Goal: Transaction & Acquisition: Purchase product/service

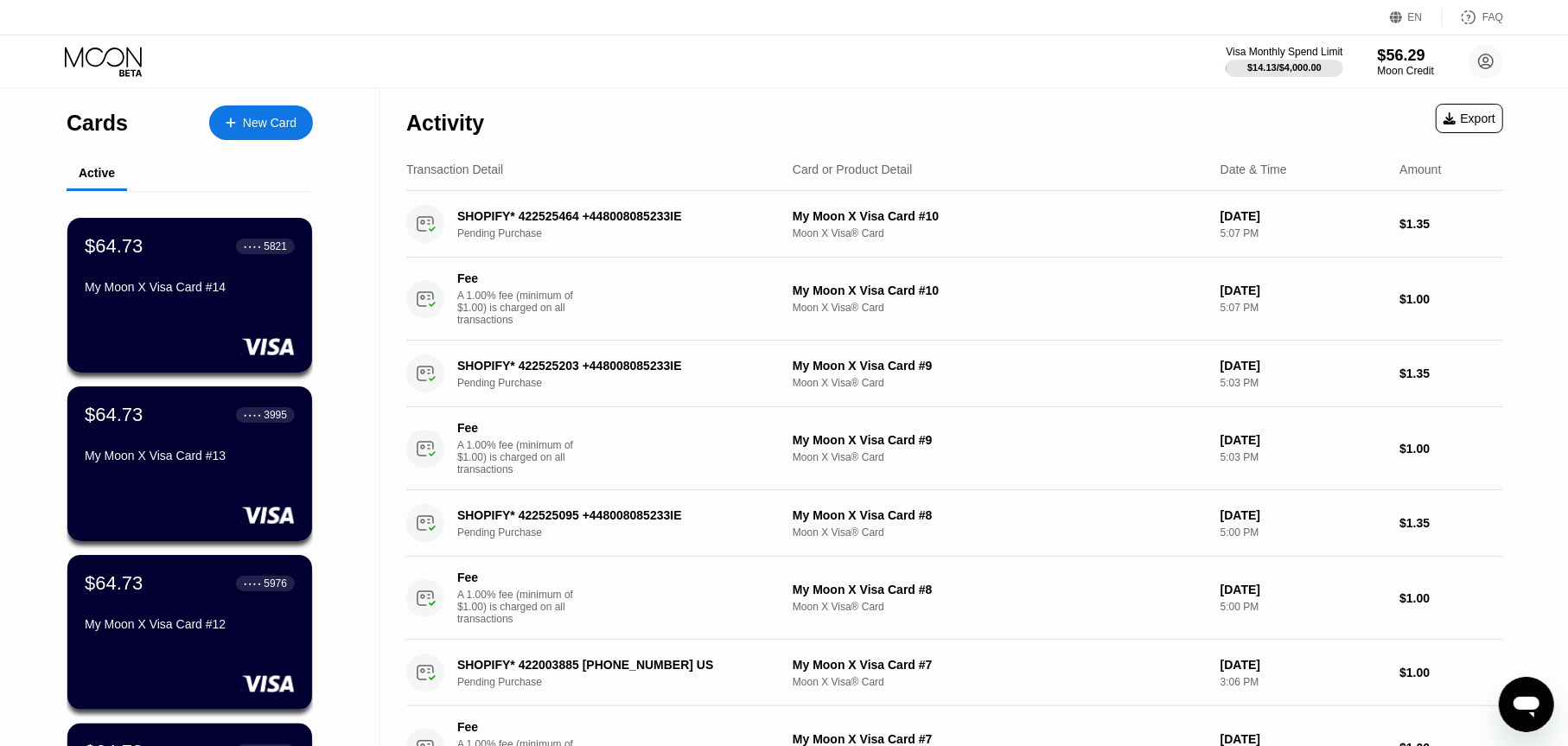
click at [254, 120] on div "New Card" at bounding box center [269, 123] width 54 height 15
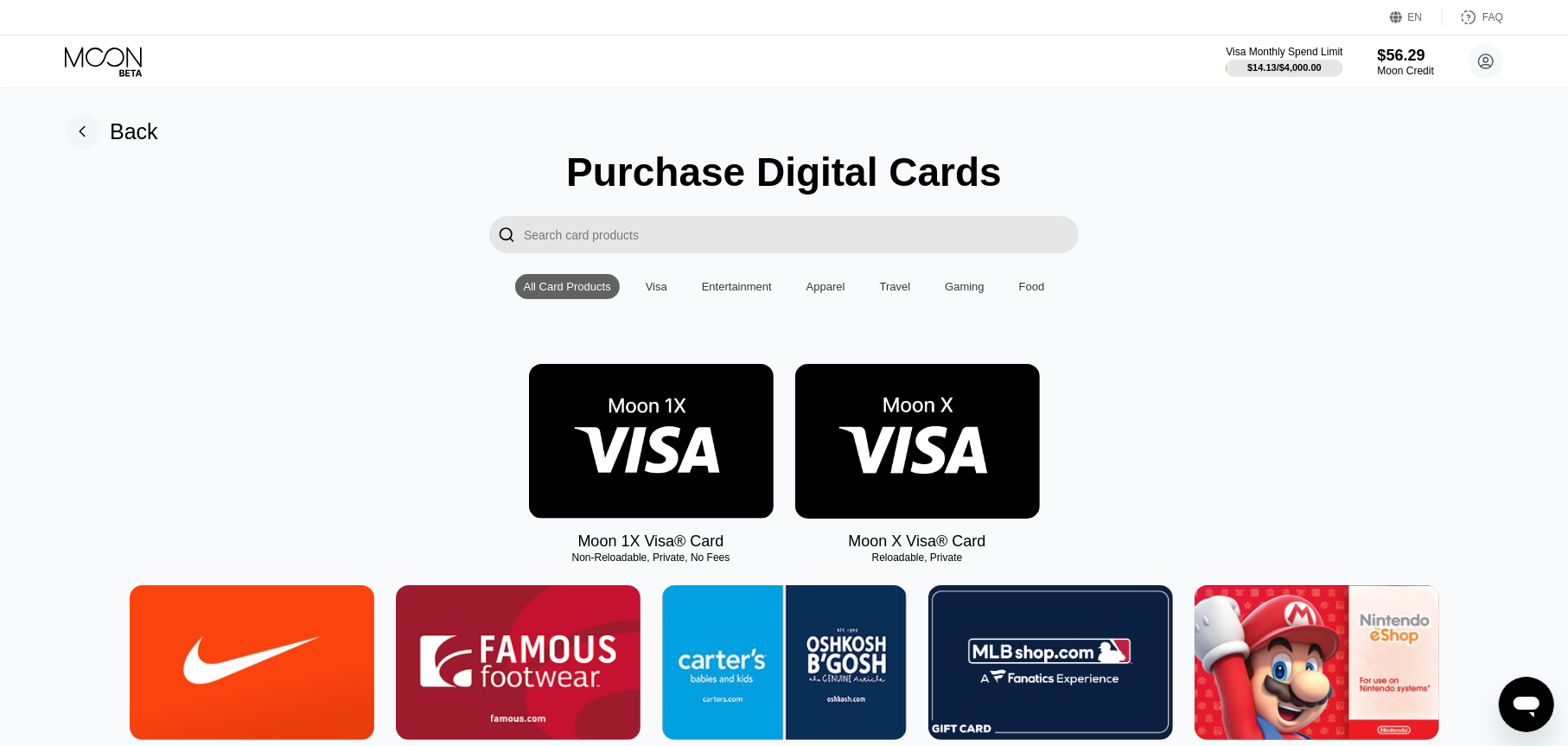
click at [928, 416] on img at bounding box center [918, 441] width 245 height 155
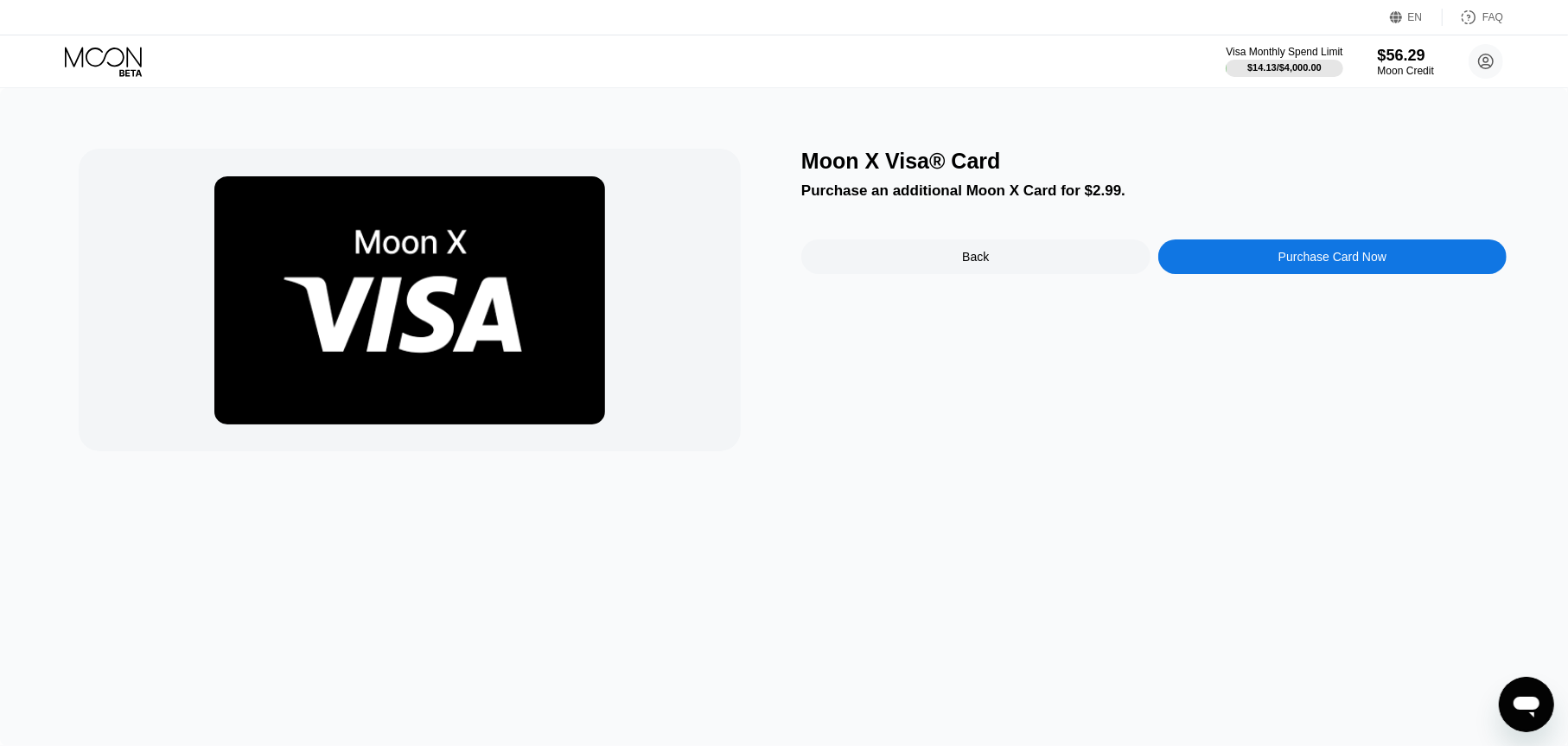
click at [1144, 252] on div "Back" at bounding box center [976, 257] width 349 height 34
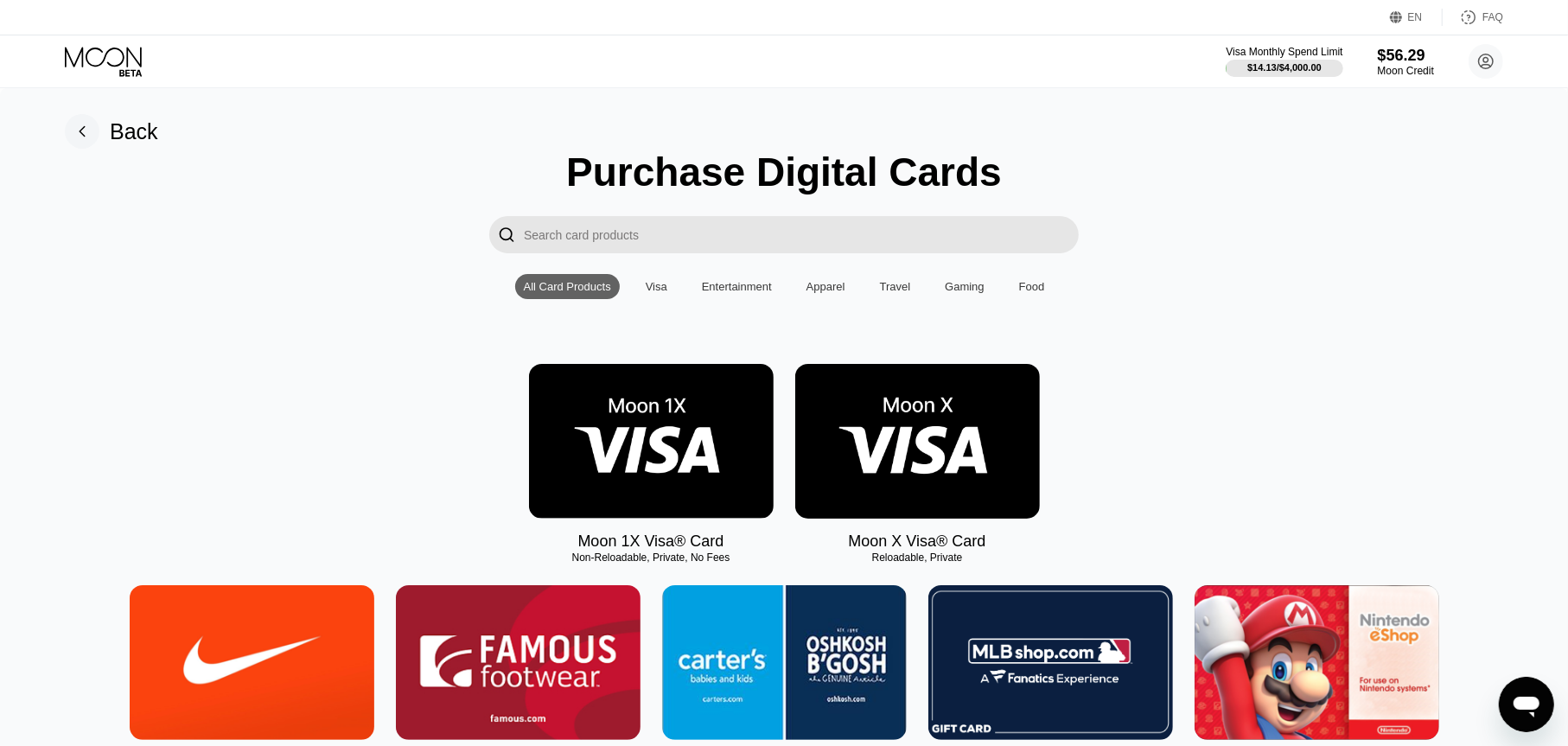
click at [830, 472] on img at bounding box center [918, 441] width 245 height 155
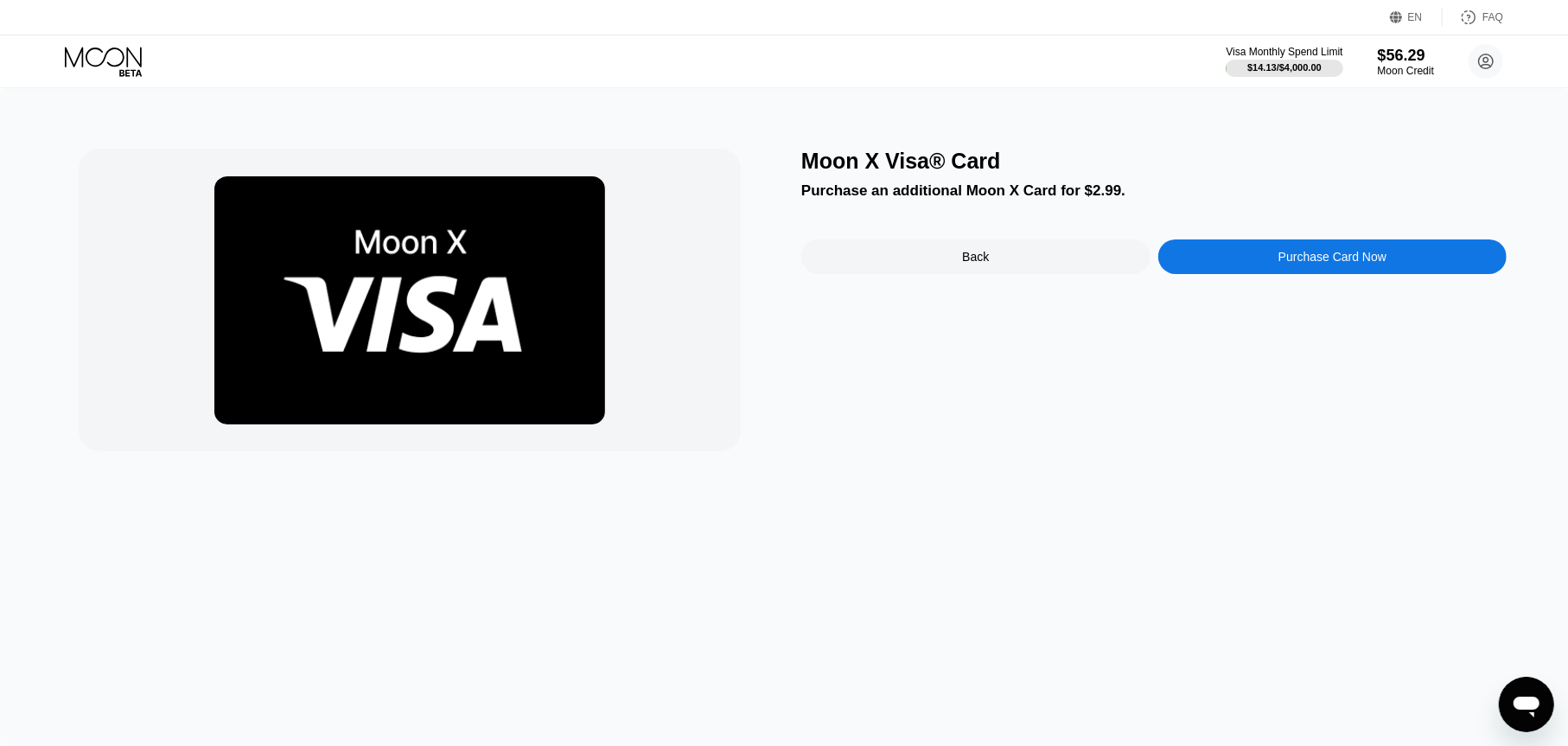
click at [1261, 254] on div "Purchase Card Now" at bounding box center [1332, 257] width 349 height 34
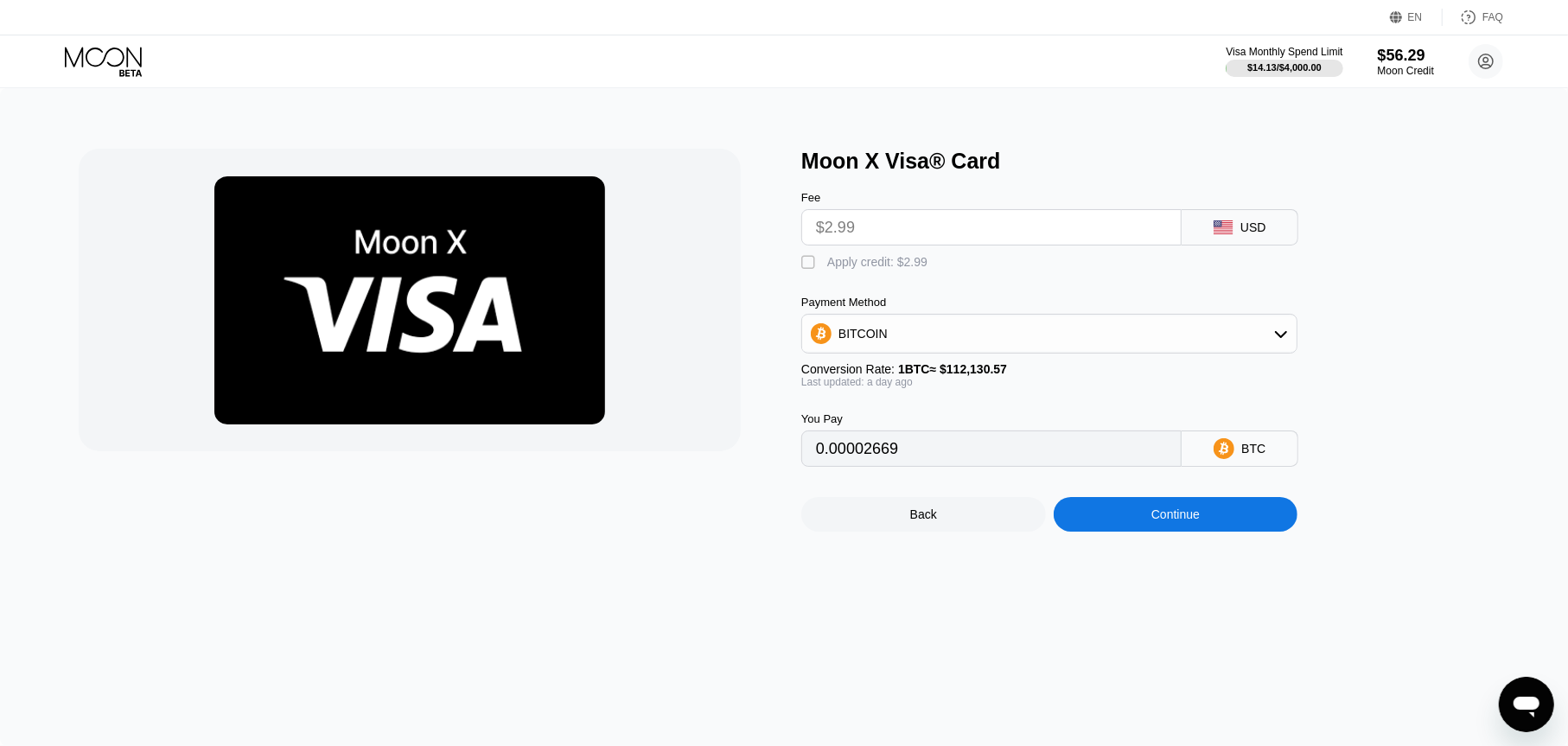
click at [919, 265] on div "Apply credit: $2.99" at bounding box center [877, 262] width 100 height 14
type input "0"
click at [1210, 532] on div "Continue" at bounding box center [1176, 514] width 245 height 34
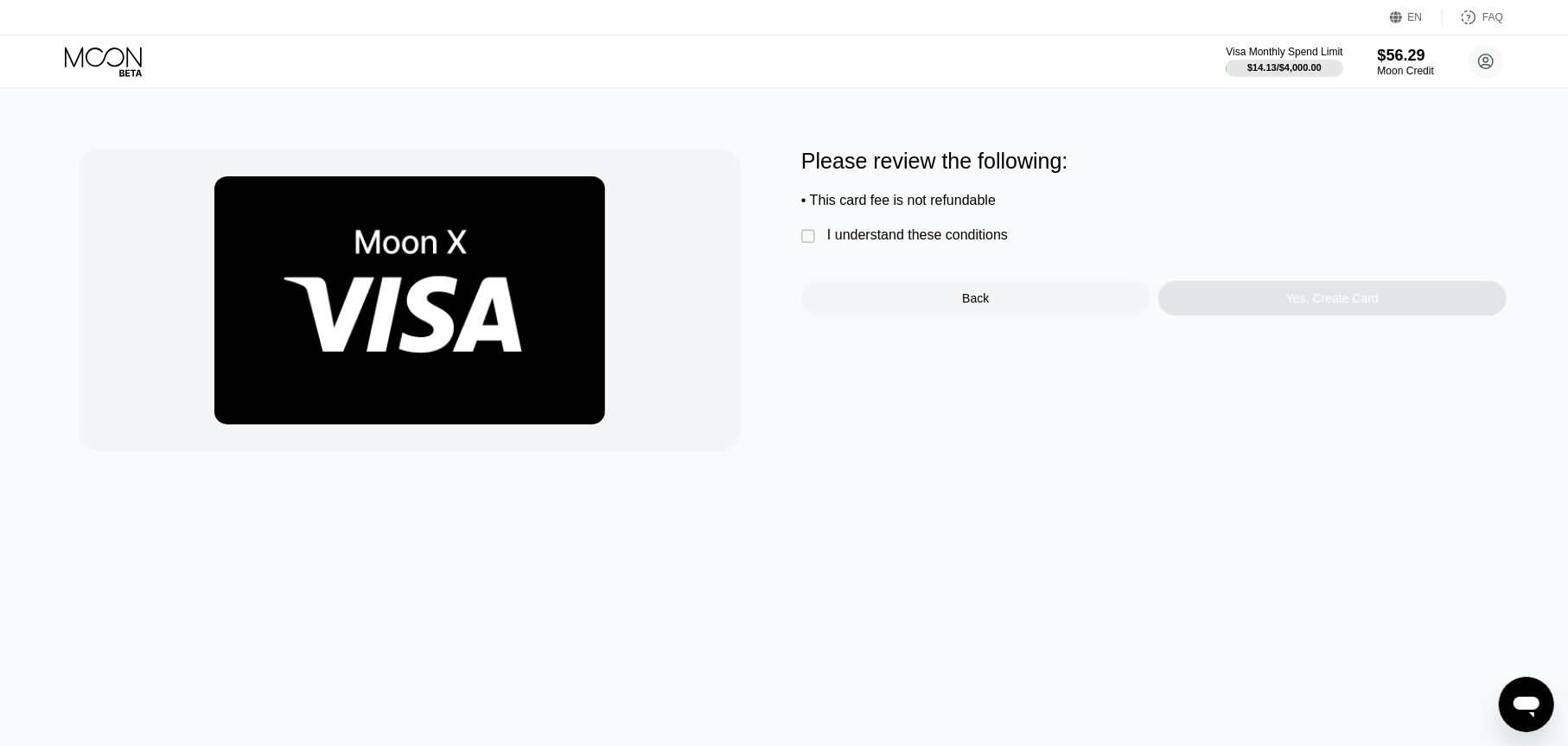
click at [928, 230] on div "Please review the following: • This card fee is not refundable  I understand t…" at bounding box center [1154, 232] width 705 height 167
click at [953, 256] on div "Please review the following: • This card fee is not refundable  I understand t…" at bounding box center [1154, 232] width 705 height 167
click at [950, 243] on div "I understand these conditions" at bounding box center [918, 235] width 181 height 16
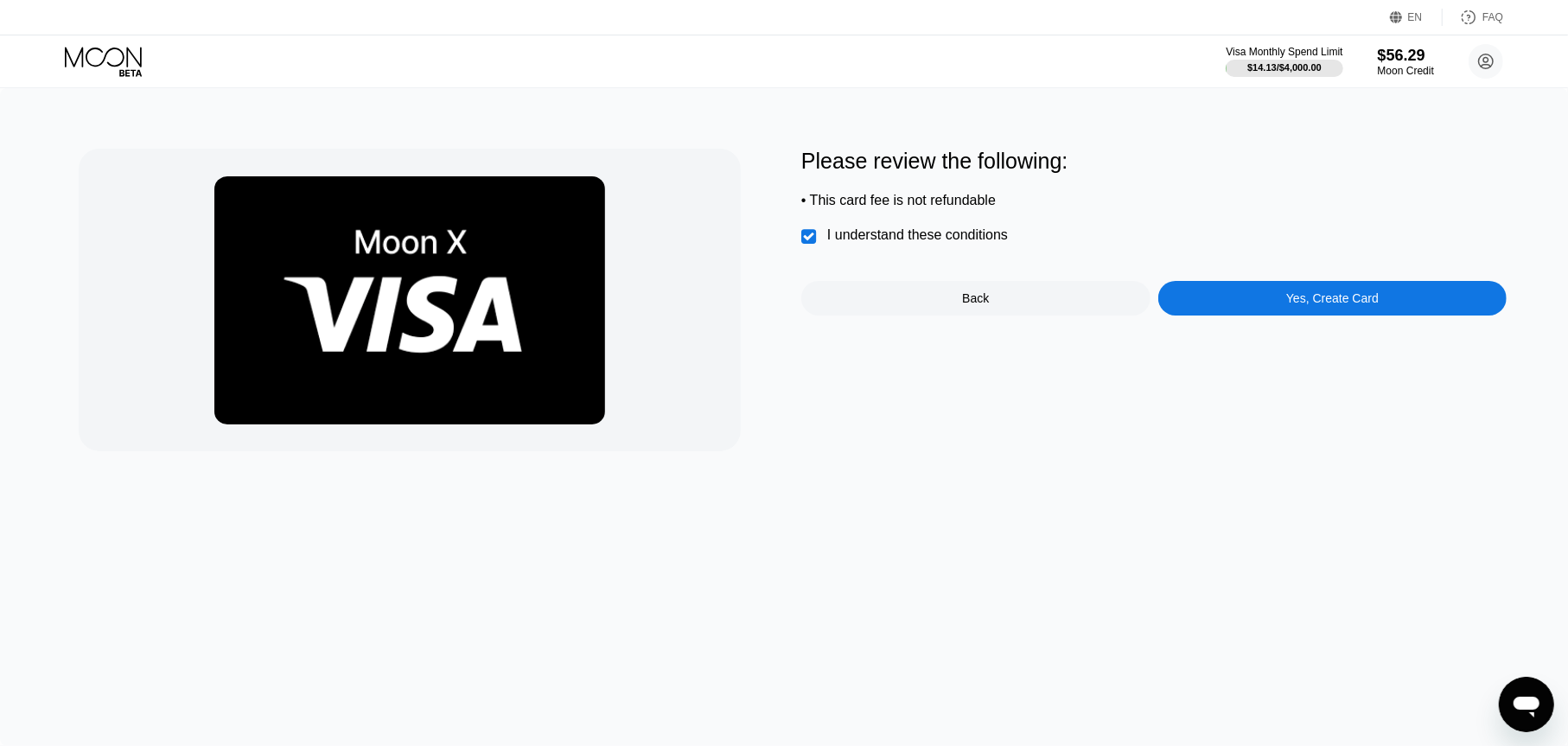
click at [1279, 299] on div "Yes, Create Card" at bounding box center [1332, 298] width 349 height 34
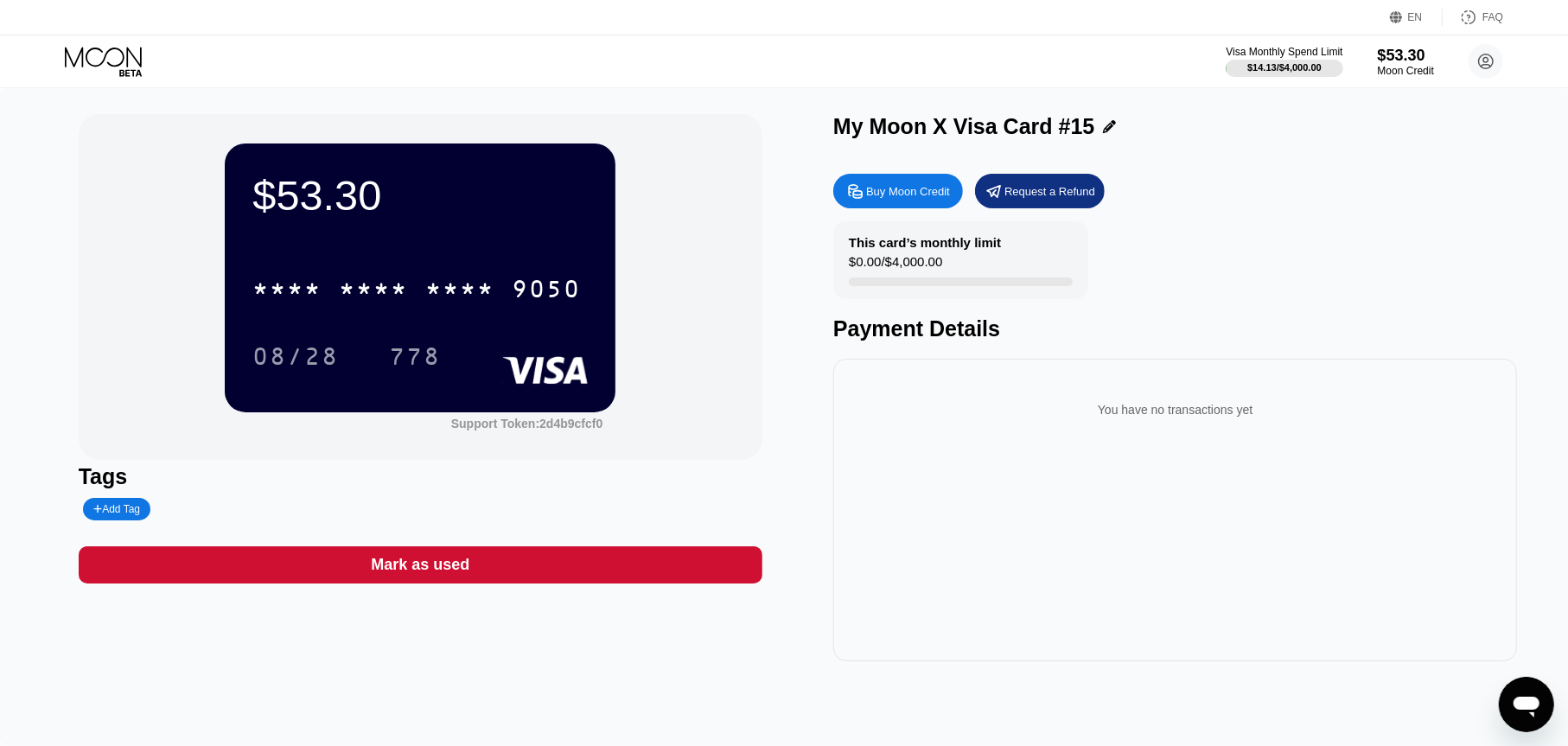
click at [122, 58] on icon at bounding box center [103, 57] width 77 height 20
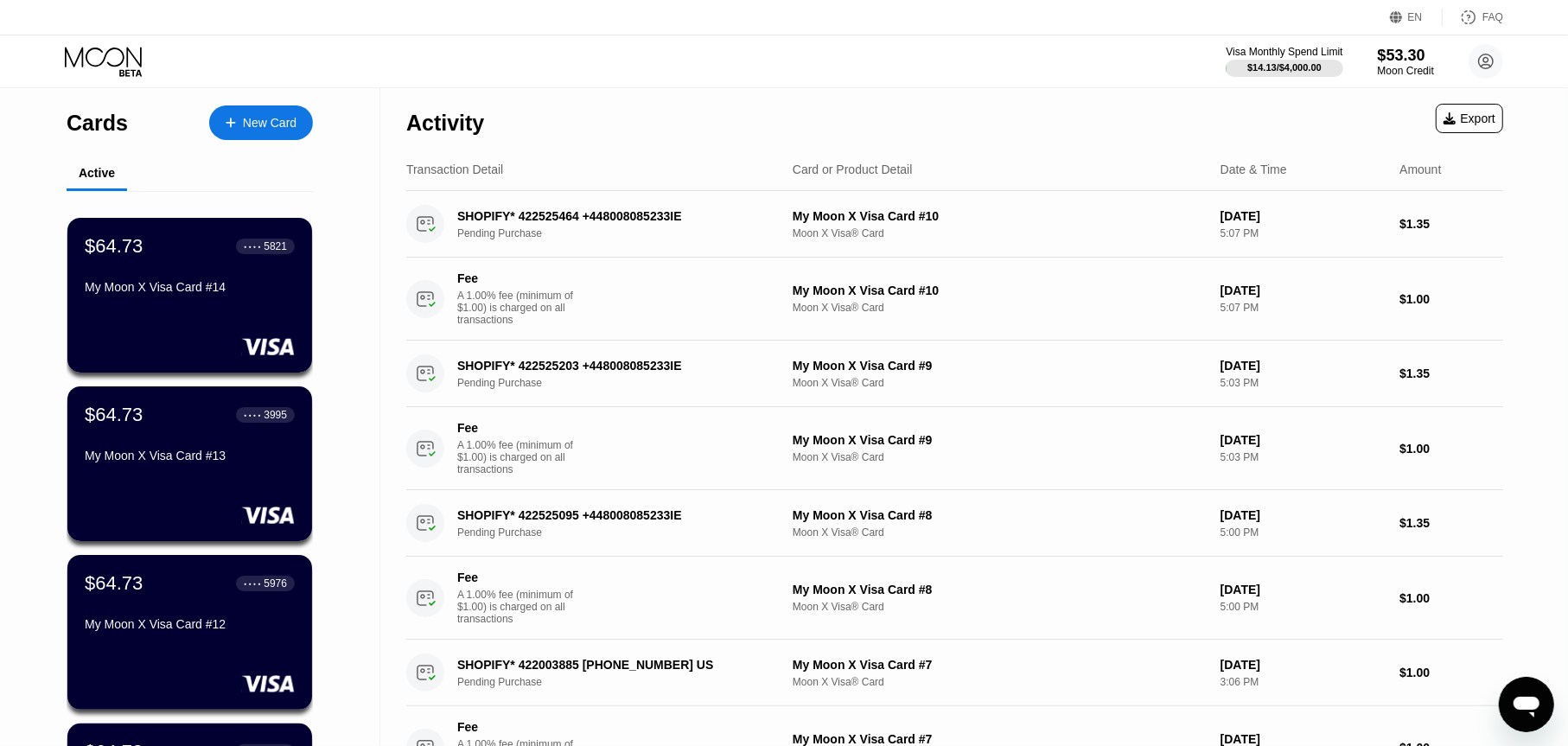
click at [267, 116] on div "New Card" at bounding box center [269, 123] width 54 height 15
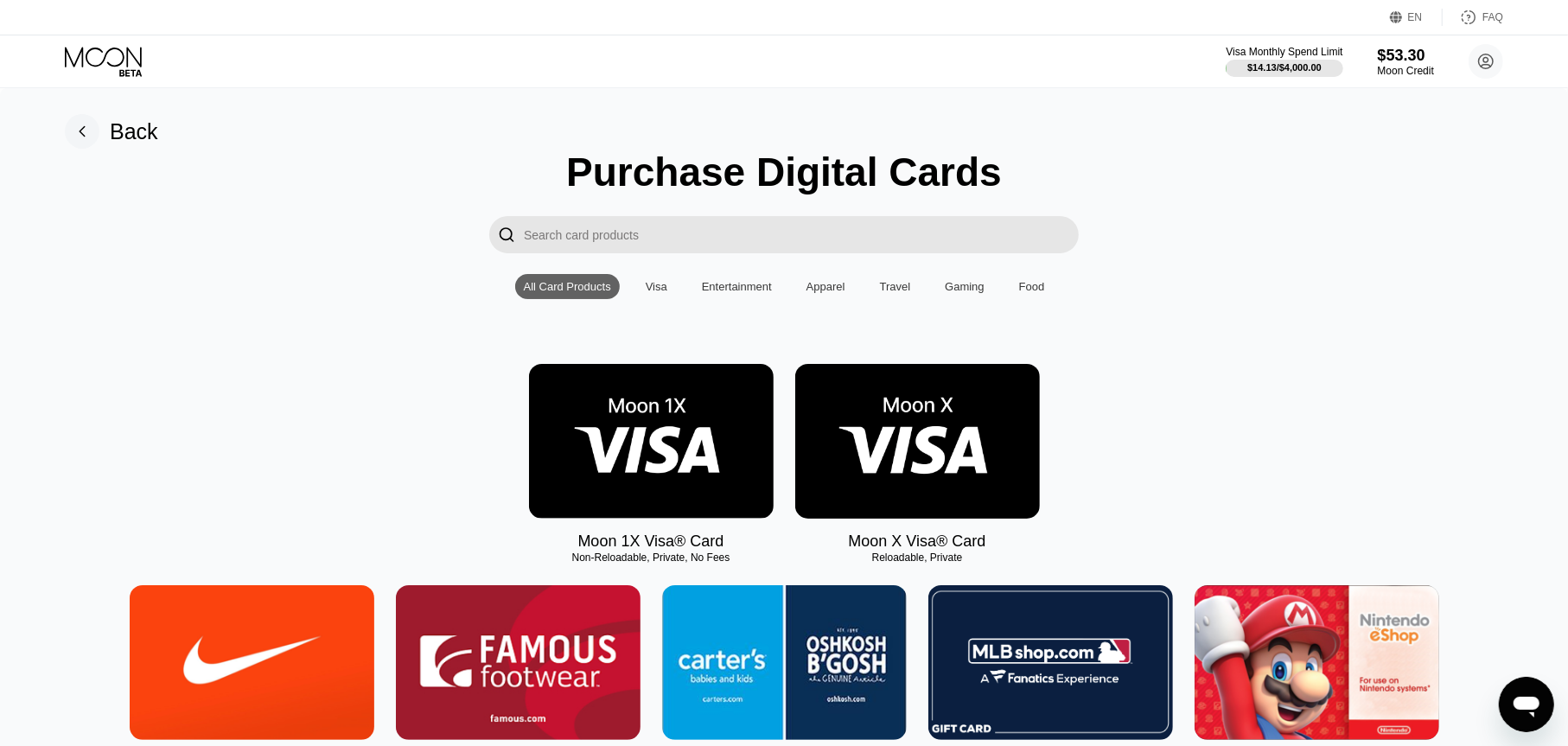
click at [954, 398] on img at bounding box center [918, 441] width 245 height 155
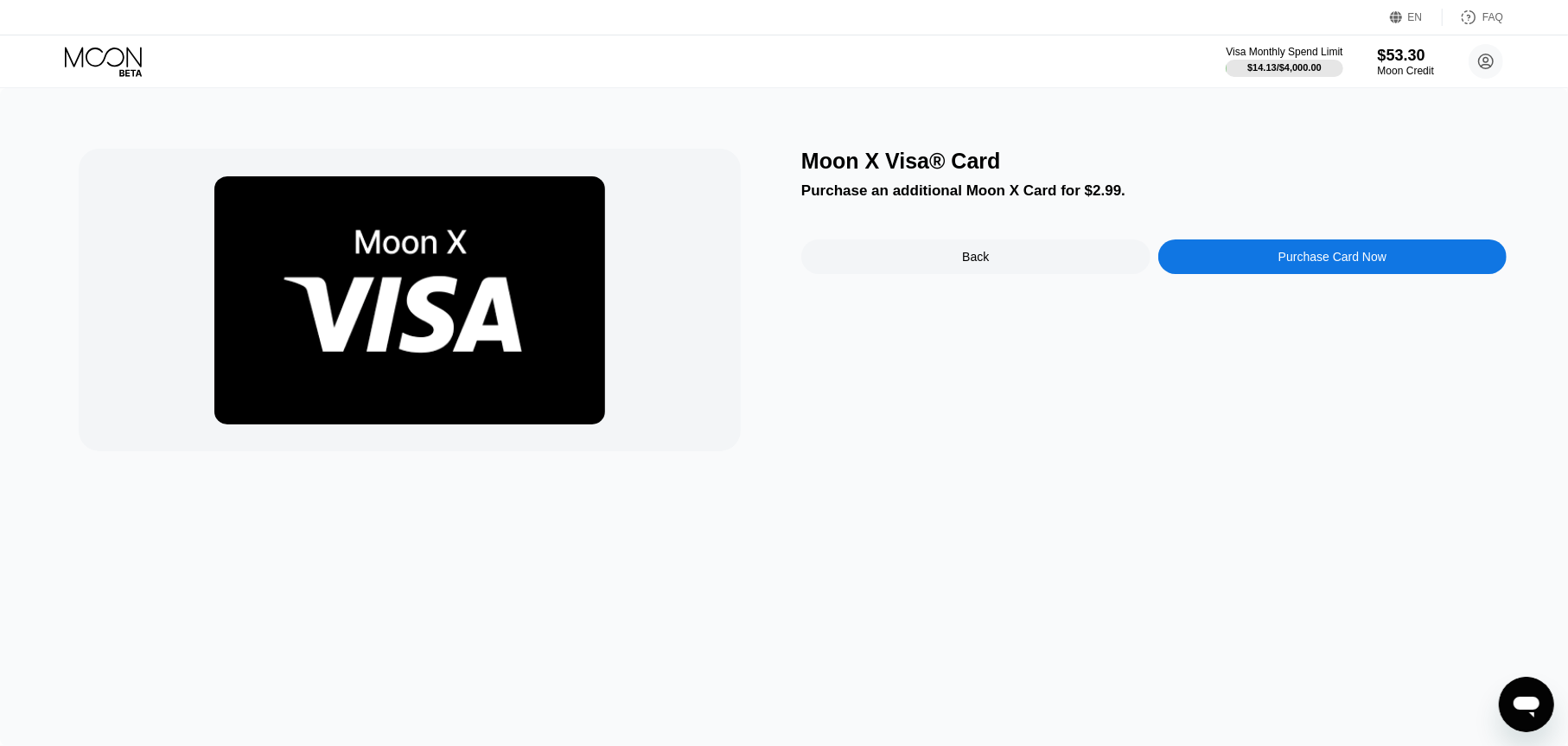
click at [1199, 225] on div "Moon X Visa® Card Purchase an additional Moon X Card for $2.99. Back Purchase C…" at bounding box center [1154, 300] width 705 height 303
click at [1214, 243] on div "Moon X Visa® Card Purchase an additional Moon X Card for $2.99. Back Purchase C…" at bounding box center [1154, 300] width 705 height 303
click at [1228, 245] on div "Purchase Card Now" at bounding box center [1332, 257] width 349 height 34
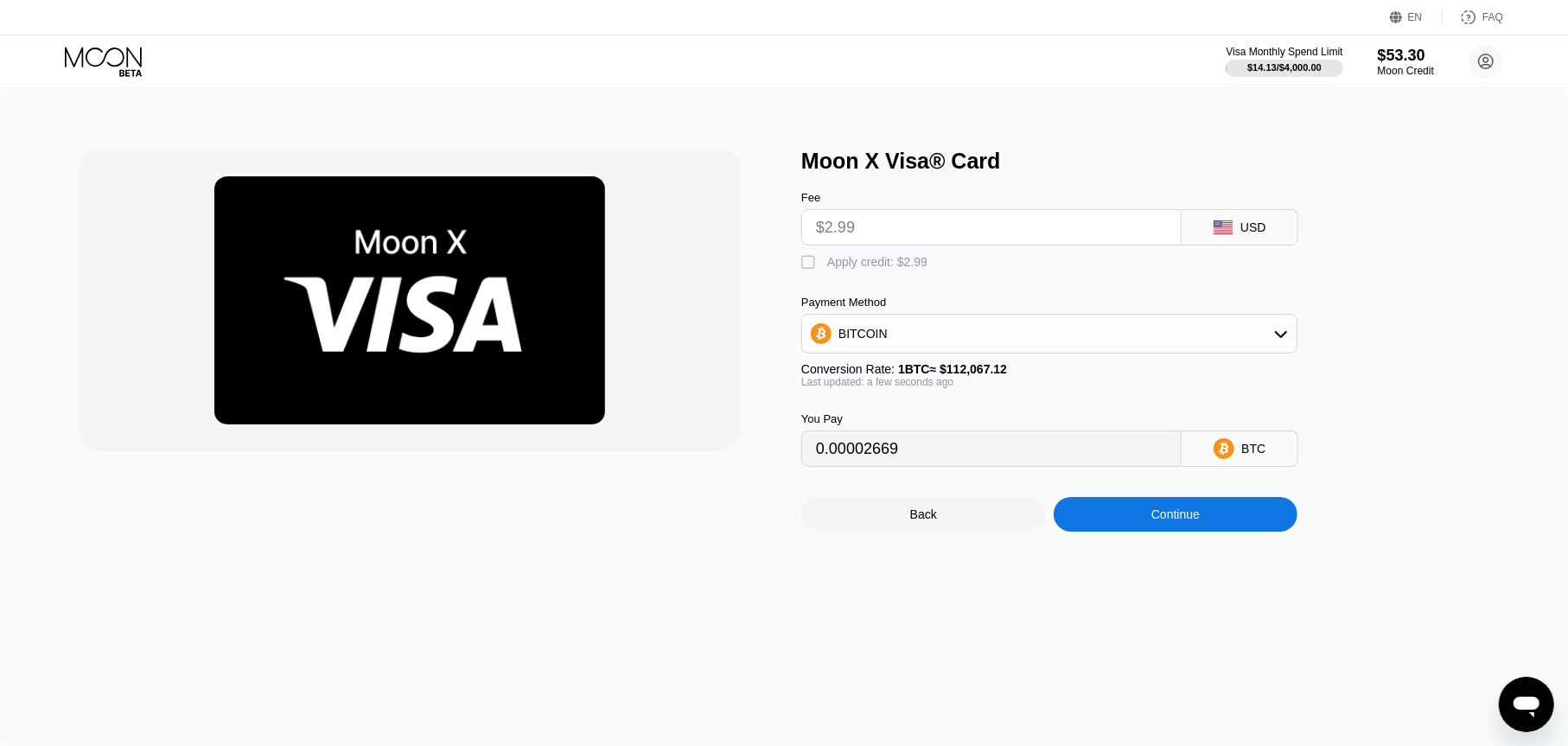
click at [909, 235] on input "$2.99" at bounding box center [991, 227] width 351 height 34
click at [869, 269] on div "Apply credit: $2.99" at bounding box center [877, 262] width 100 height 14
type input "0"
drag, startPoint x: 1170, startPoint y: 501, endPoint x: 1170, endPoint y: 523, distance: 22.0
click at [1170, 502] on div "Back Continue" at bounding box center [1078, 499] width 553 height 65
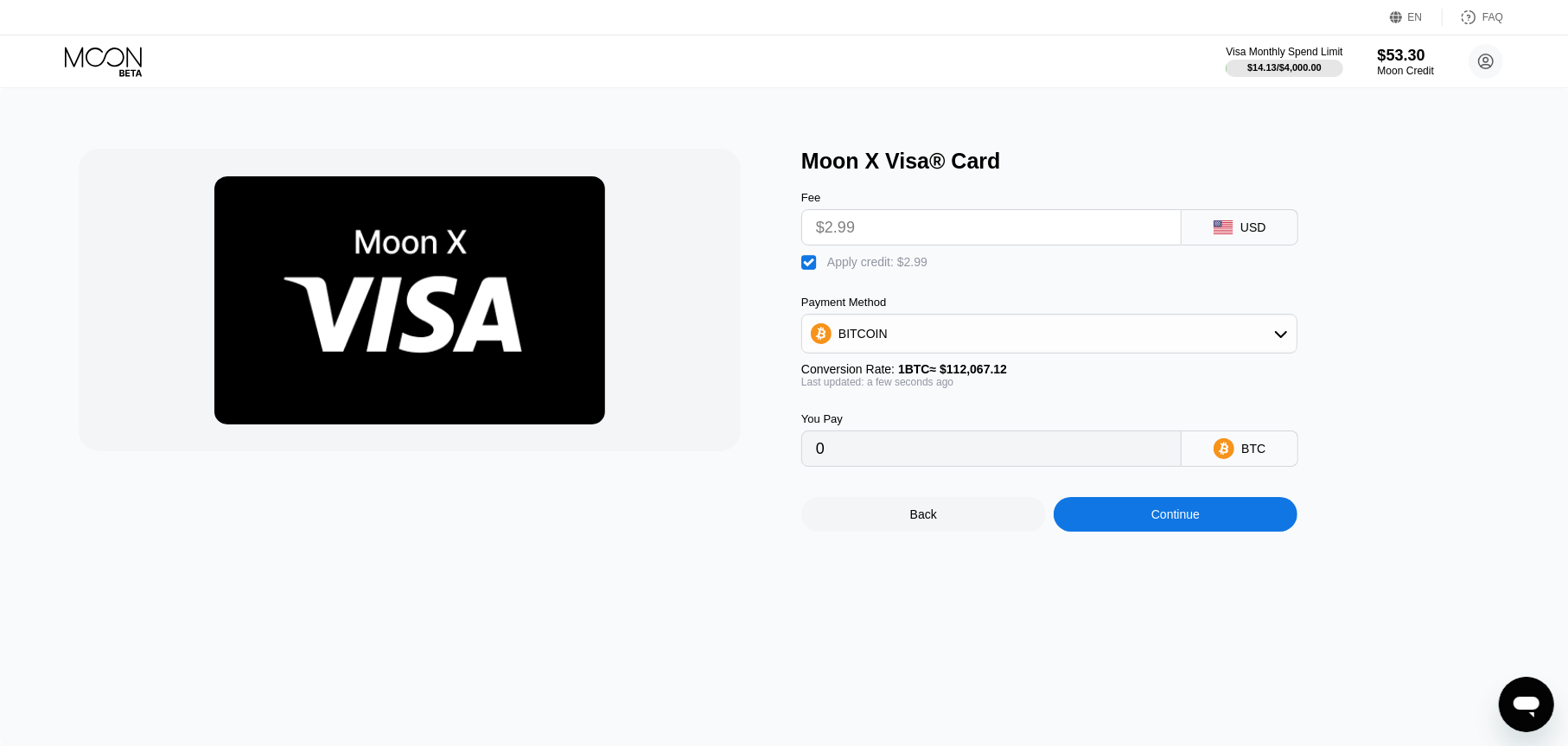
click at [1172, 522] on div "Continue" at bounding box center [1175, 515] width 48 height 14
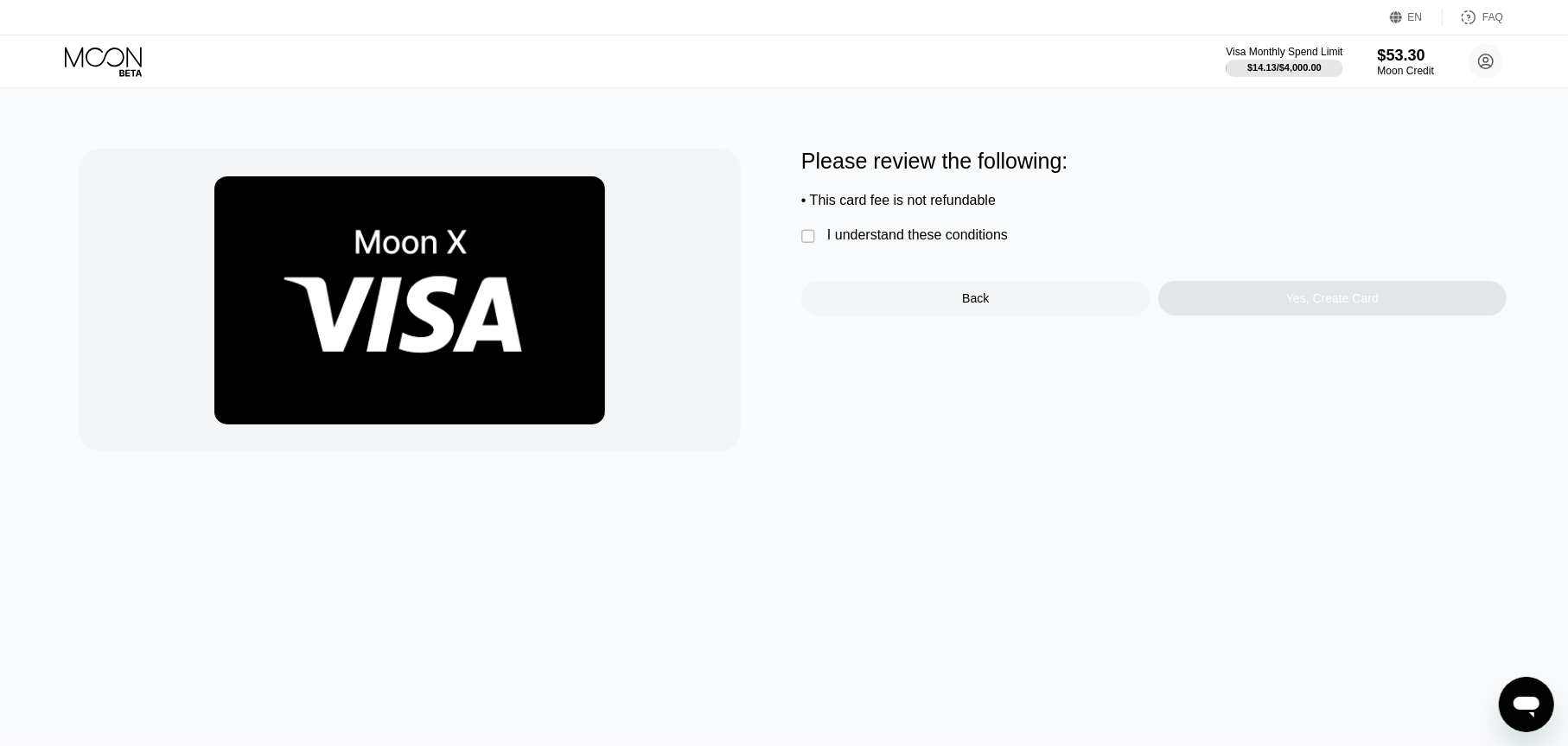
click at [954, 237] on div "I understand these conditions" at bounding box center [918, 235] width 181 height 16
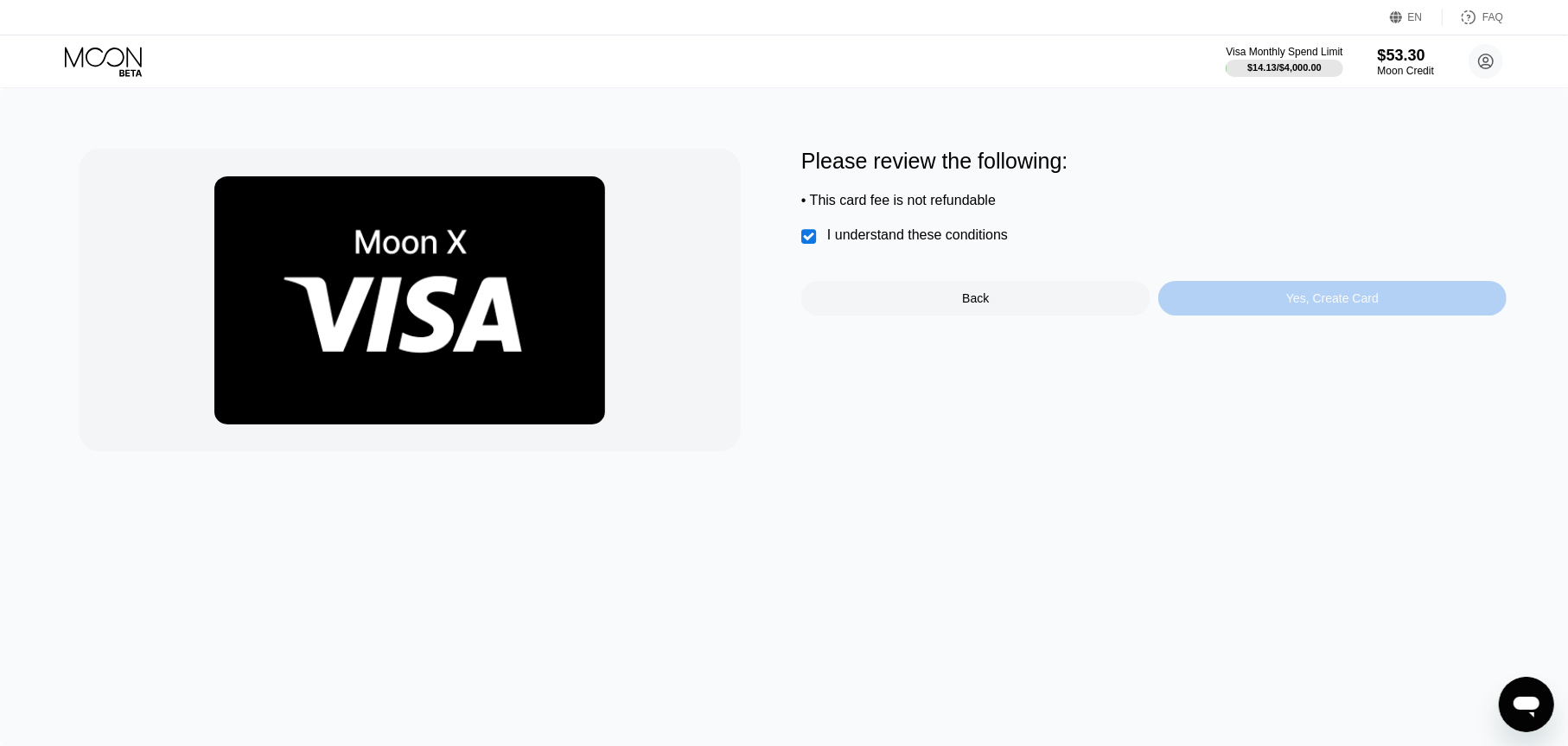
click at [1286, 307] on div "Yes, Create Card" at bounding box center [1332, 298] width 349 height 34
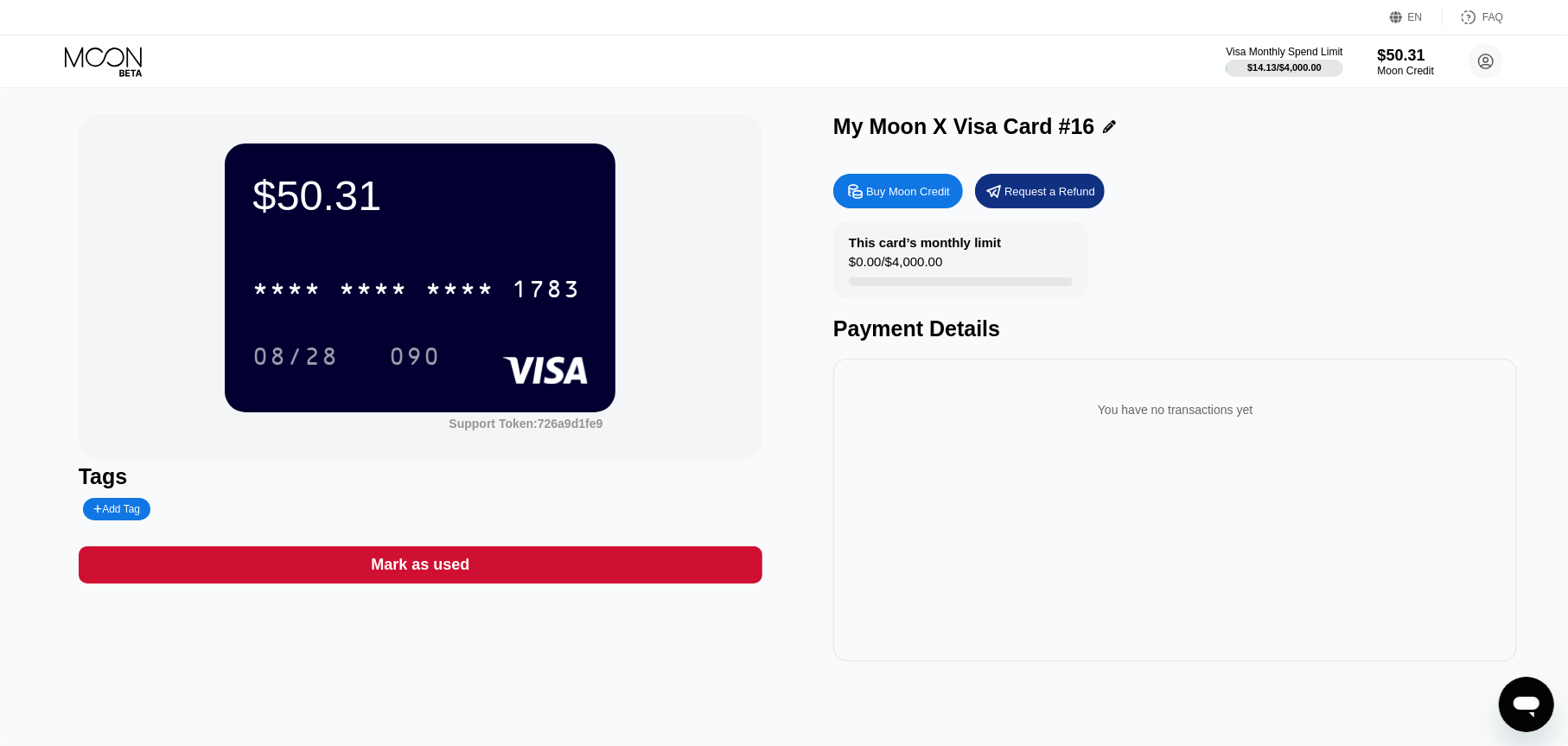
click at [1084, 559] on div "You have no transactions yet" at bounding box center [1175, 510] width 684 height 303
click at [103, 59] on icon at bounding box center [105, 62] width 81 height 30
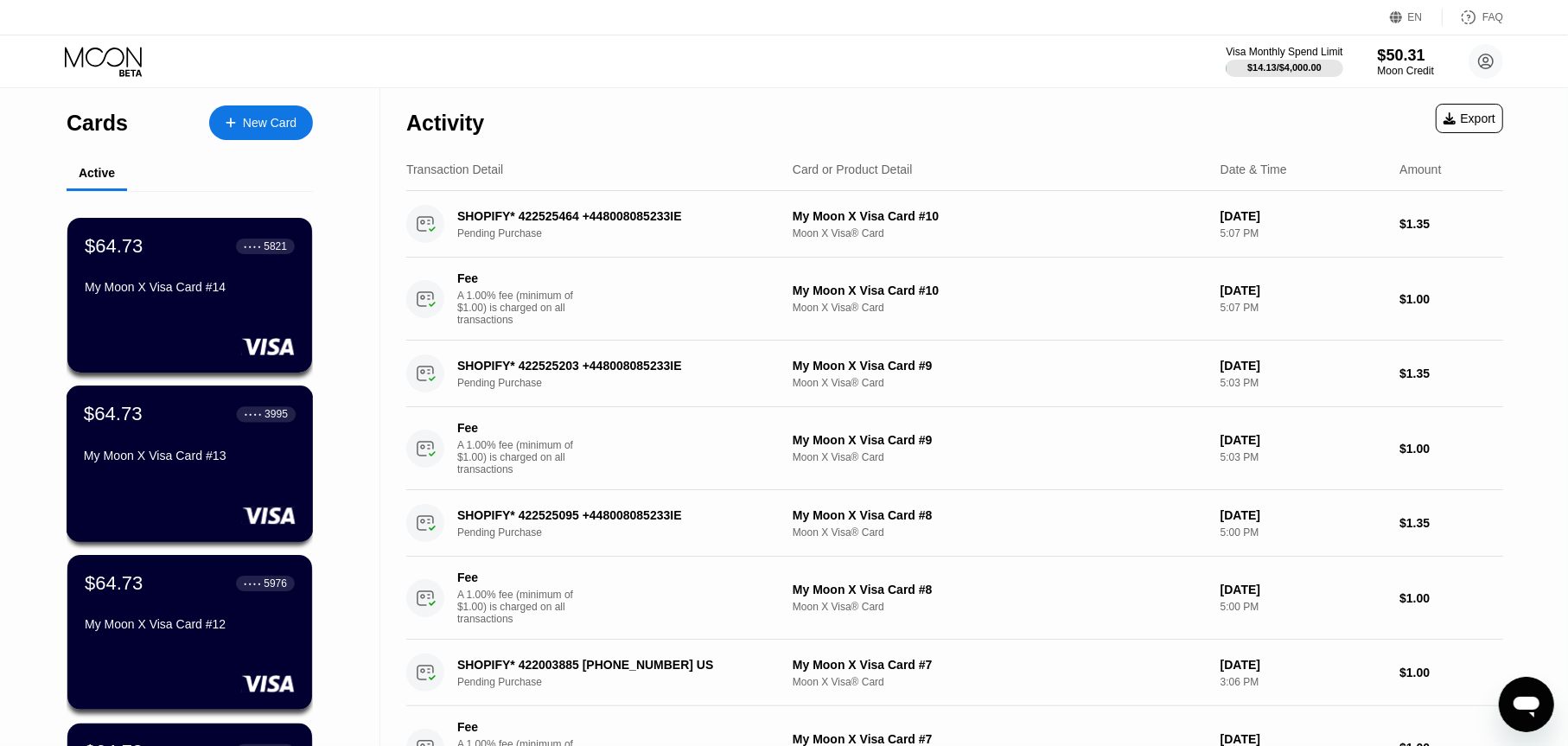
click at [216, 425] on div "$64.73 ● ● ● ● 3995" at bounding box center [190, 414] width 212 height 23
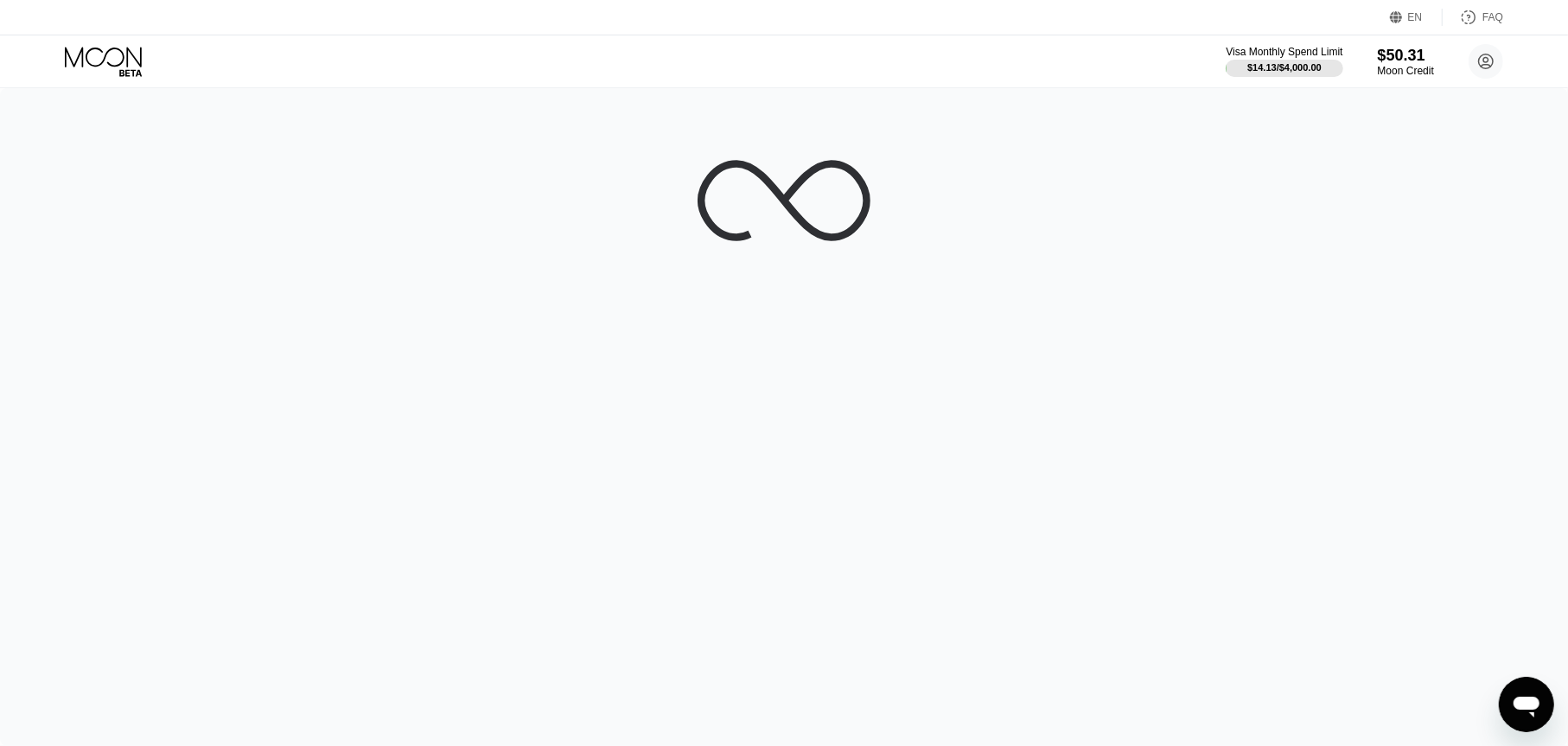
click at [103, 103] on div at bounding box center [784, 418] width 1568 height 659
click at [139, 53] on icon at bounding box center [105, 62] width 81 height 30
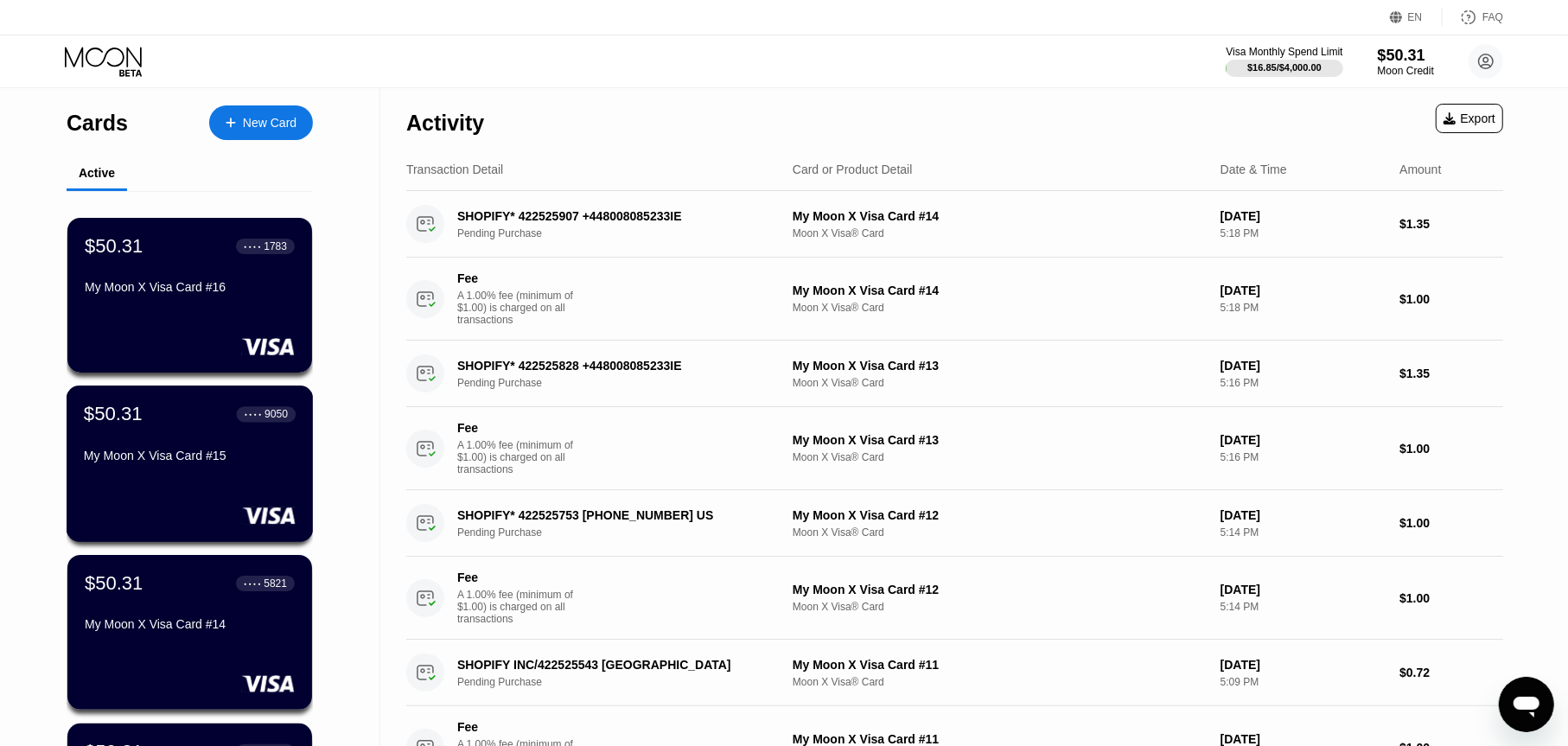
click at [182, 460] on div "My Moon X Visa Card #15" at bounding box center [190, 456] width 212 height 14
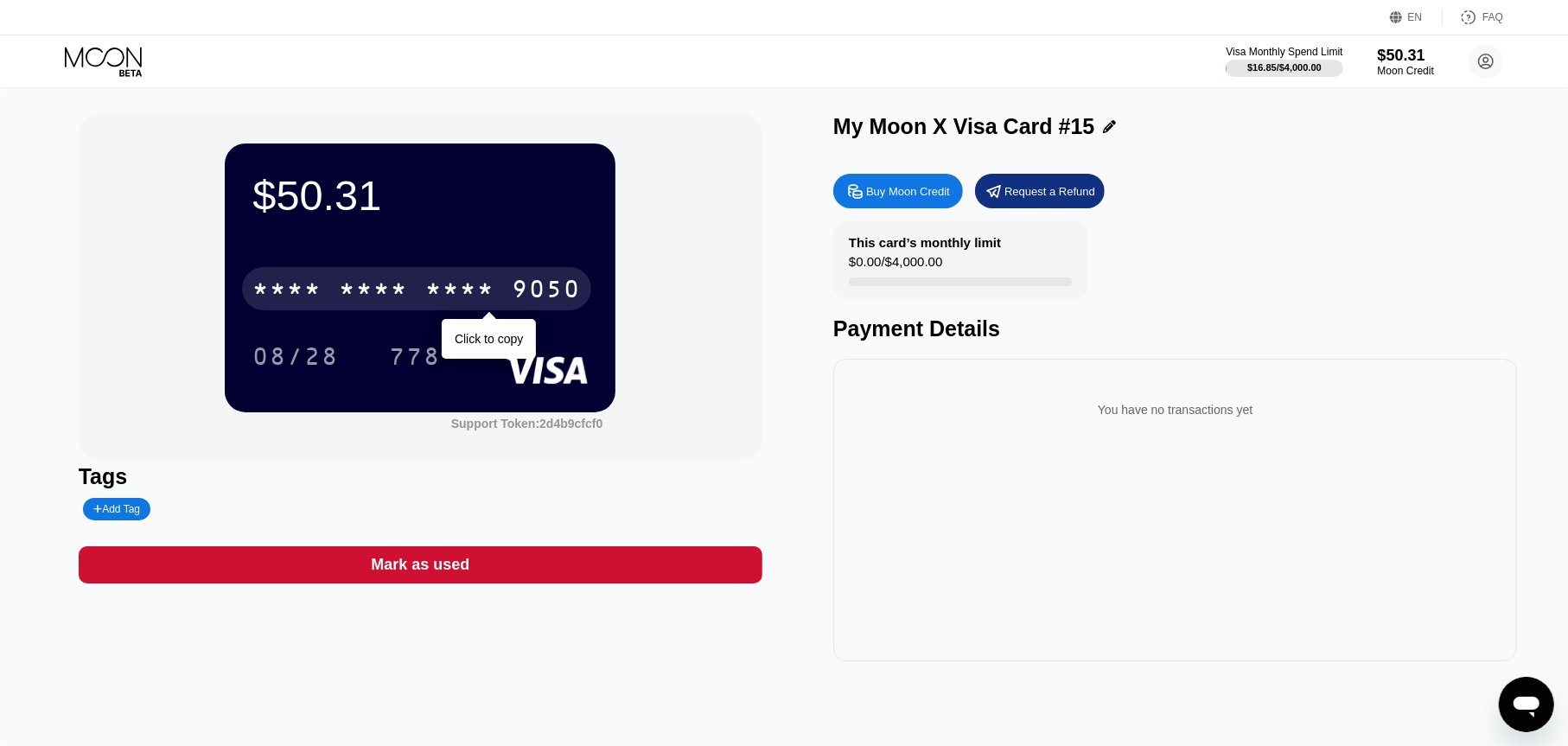
click at [519, 302] on div "9050" at bounding box center [546, 291] width 69 height 28
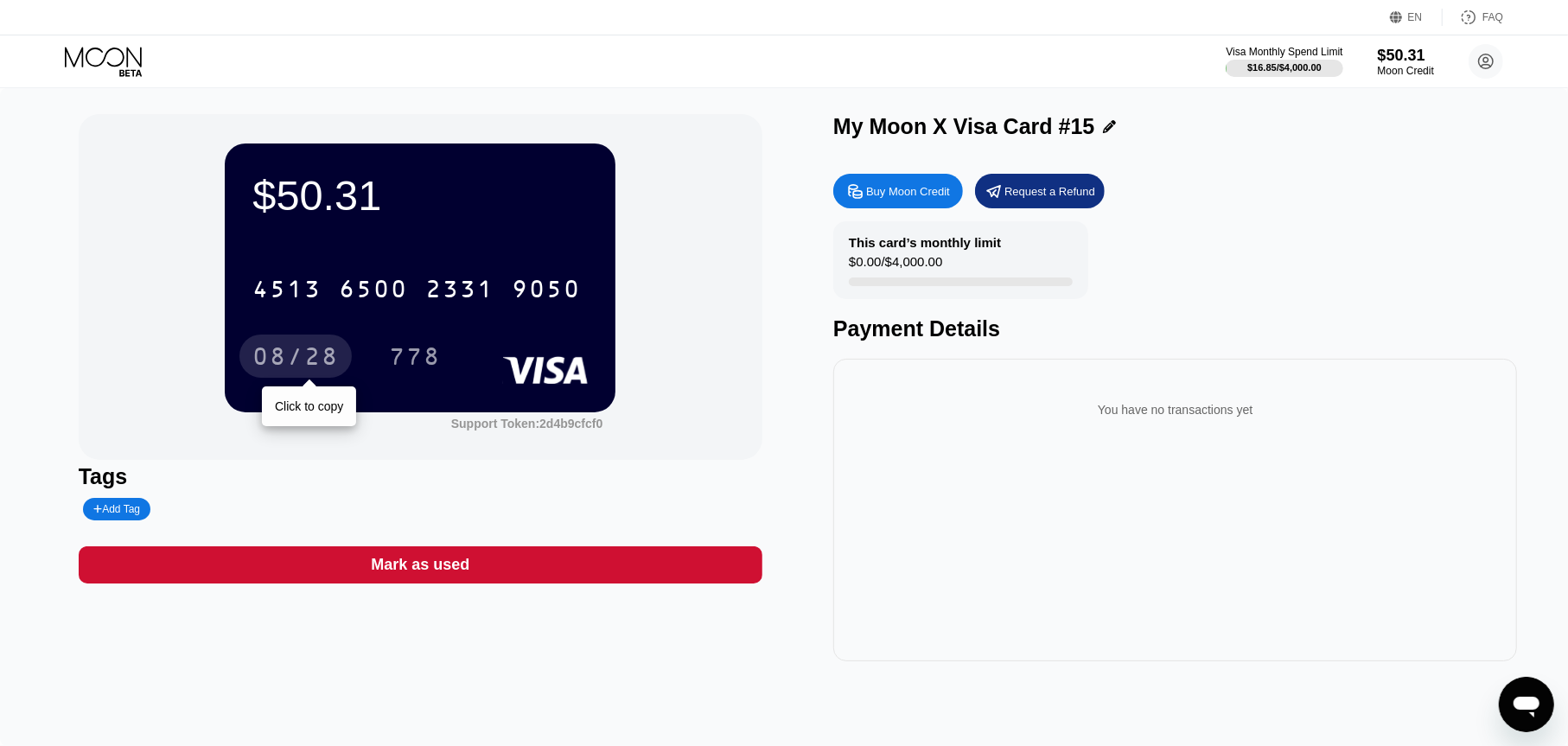
click at [340, 359] on div "08/28" at bounding box center [296, 357] width 112 height 43
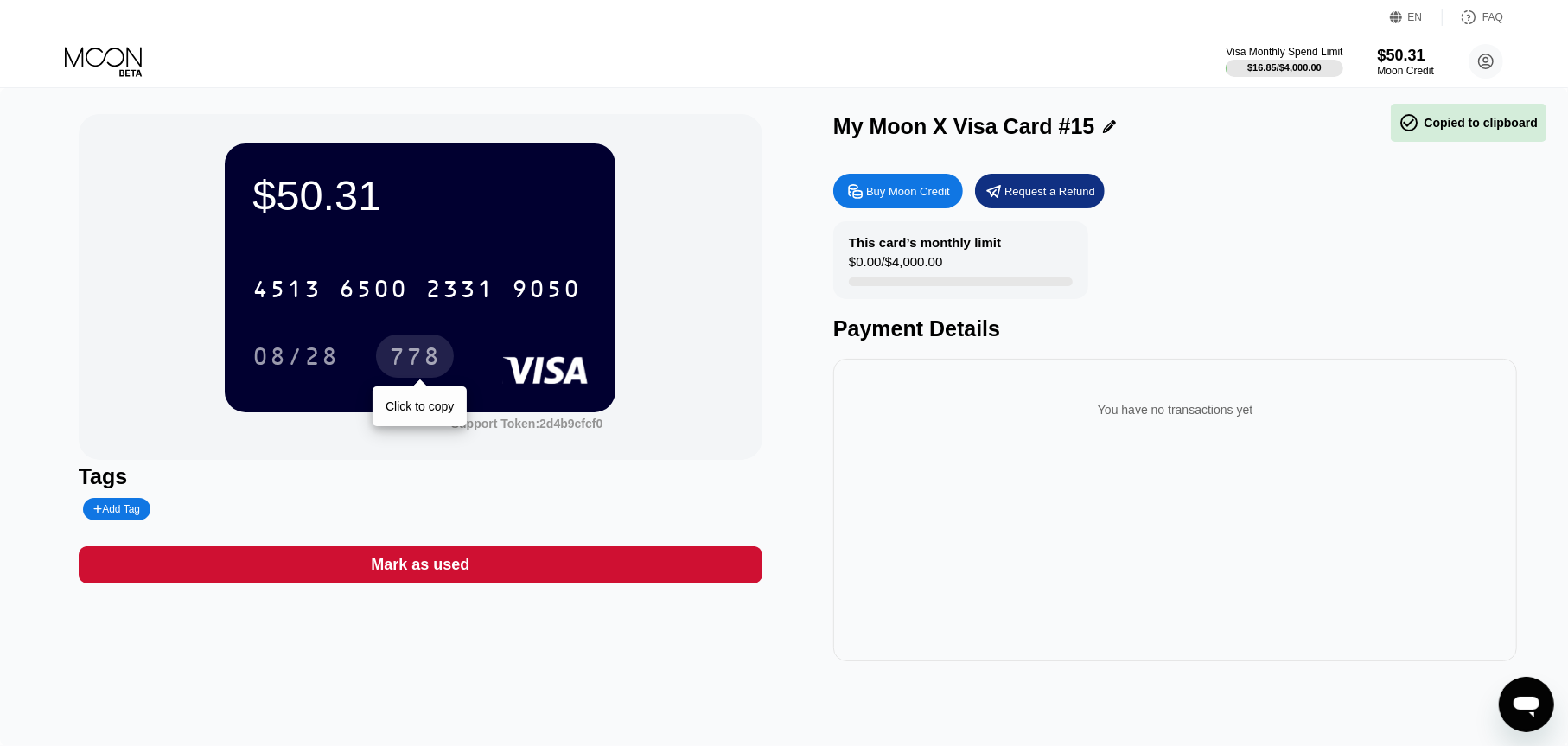
click at [403, 367] on div "778" at bounding box center [415, 359] width 52 height 28
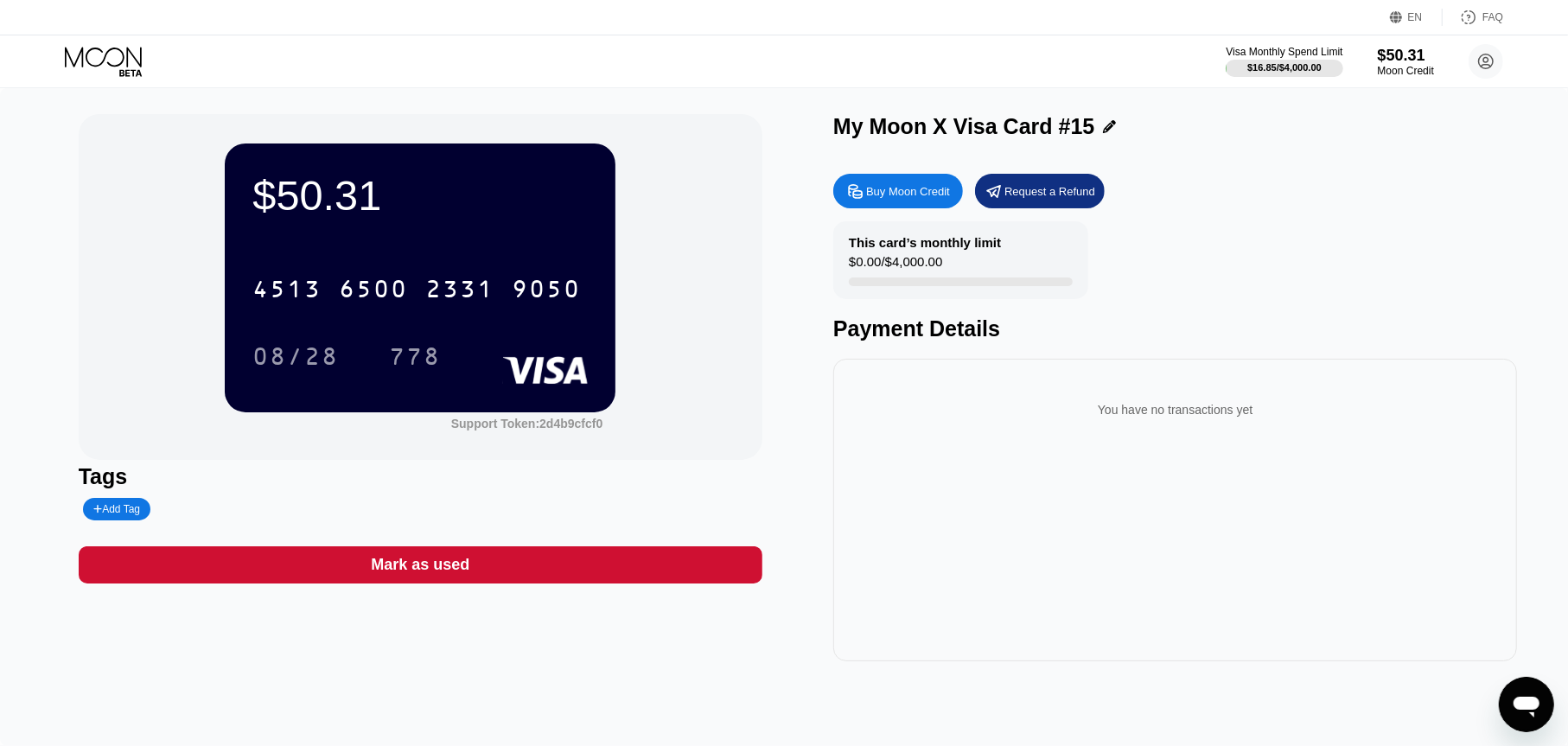
drag, startPoint x: 119, startPoint y: 89, endPoint x: 108, endPoint y: 79, distance: 14.9
click at [119, 88] on div "$50.31 4513 6500 2331 9050 08/28 778 Support Token: 2d4b9cfcf0 Tags Add Tag Mar…" at bounding box center [784, 418] width 1568 height 659
click at [109, 76] on div "Visa Monthly Spend Limit $16.85 / $4,000.00 $50.31 Moon Credit m.domomen1@gmail…" at bounding box center [784, 61] width 1568 height 52
click at [140, 86] on div "Visa Monthly Spend Limit $16.85 / $4,000.00 $50.31 Moon Credit m.domomen1@gmail…" at bounding box center [784, 61] width 1568 height 52
click at [139, 70] on icon at bounding box center [130, 72] width 23 height 7
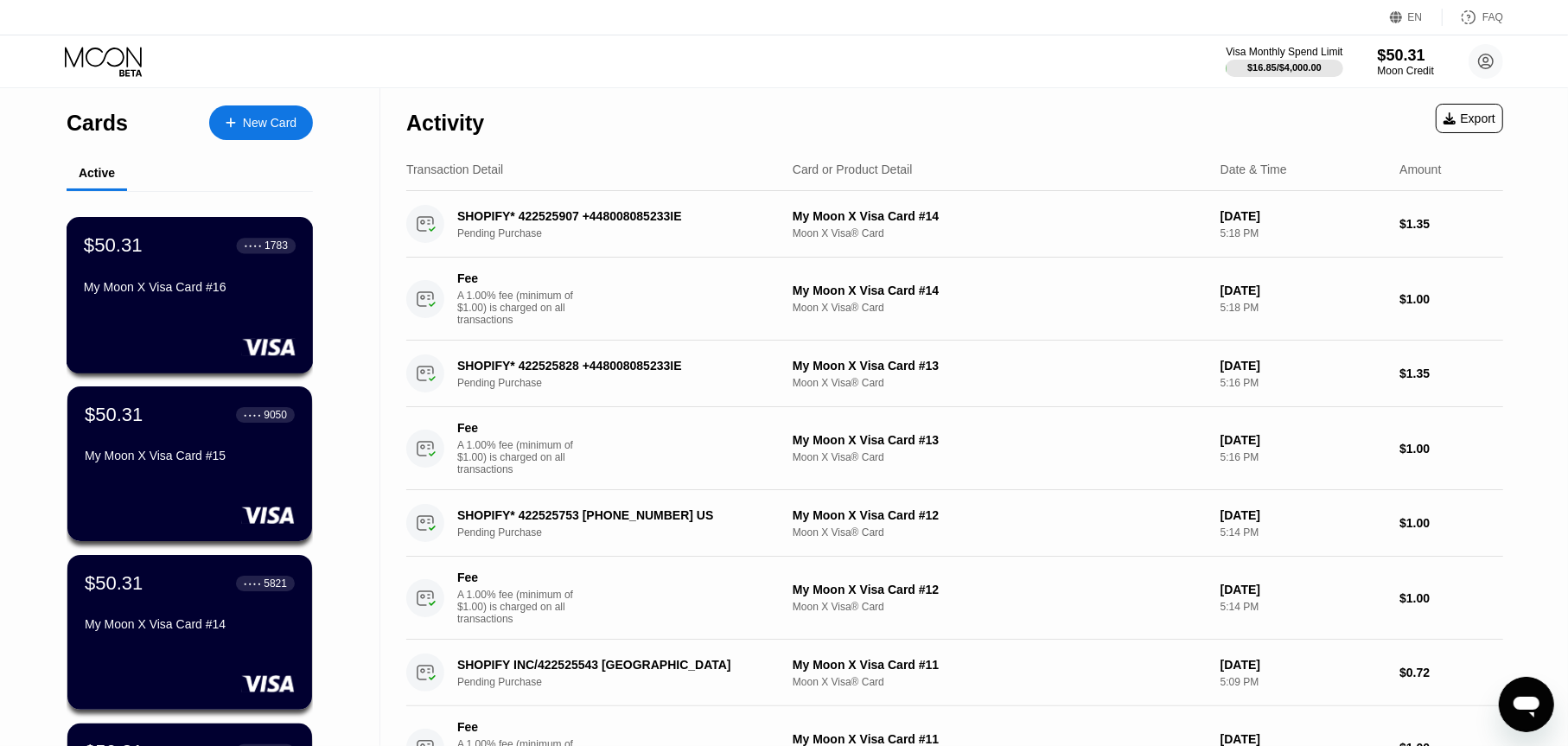
click at [177, 294] on div "My Moon X Visa Card #16" at bounding box center [190, 287] width 212 height 14
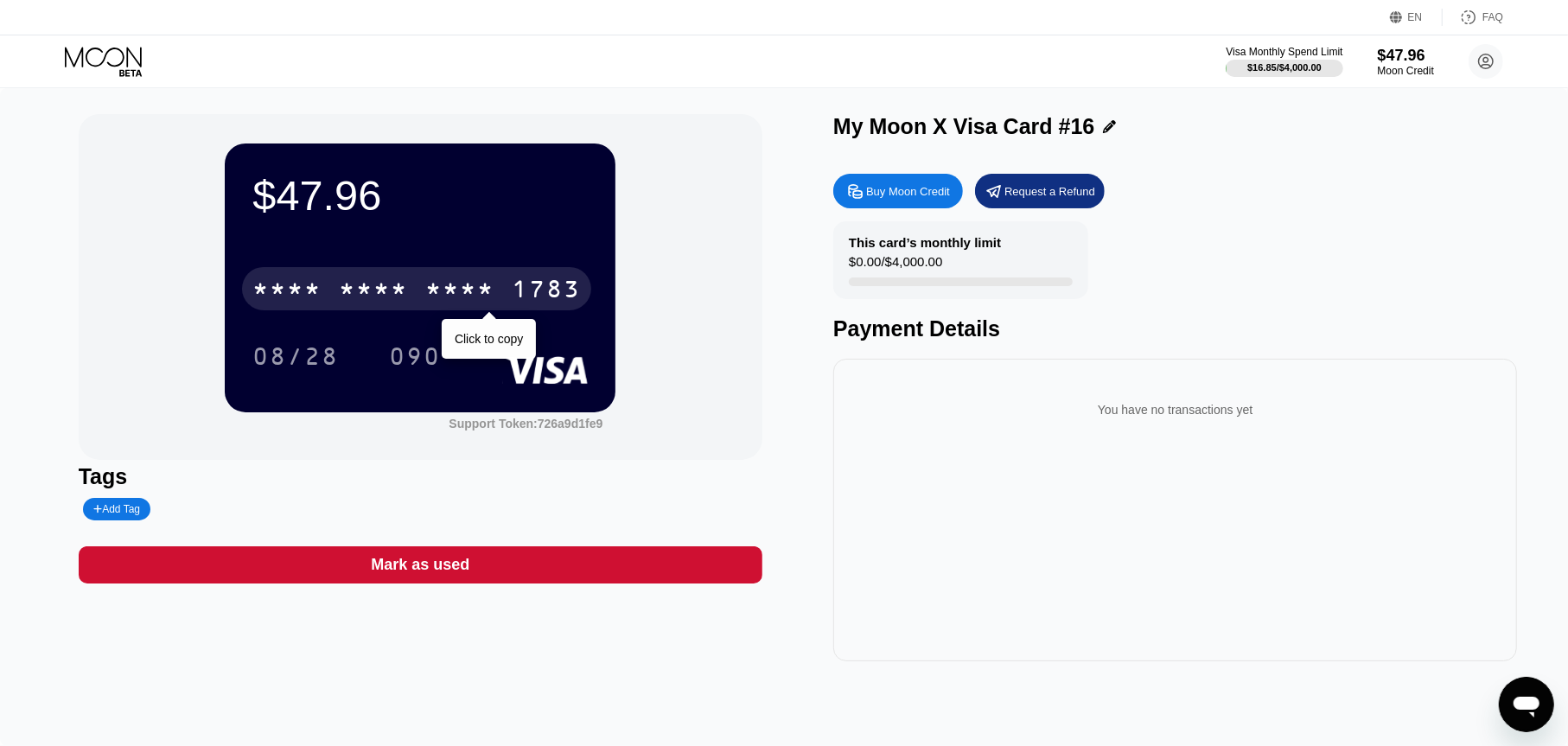
click at [517, 311] on div "* * * * * * * * * * * * 1783" at bounding box center [416, 289] width 349 height 43
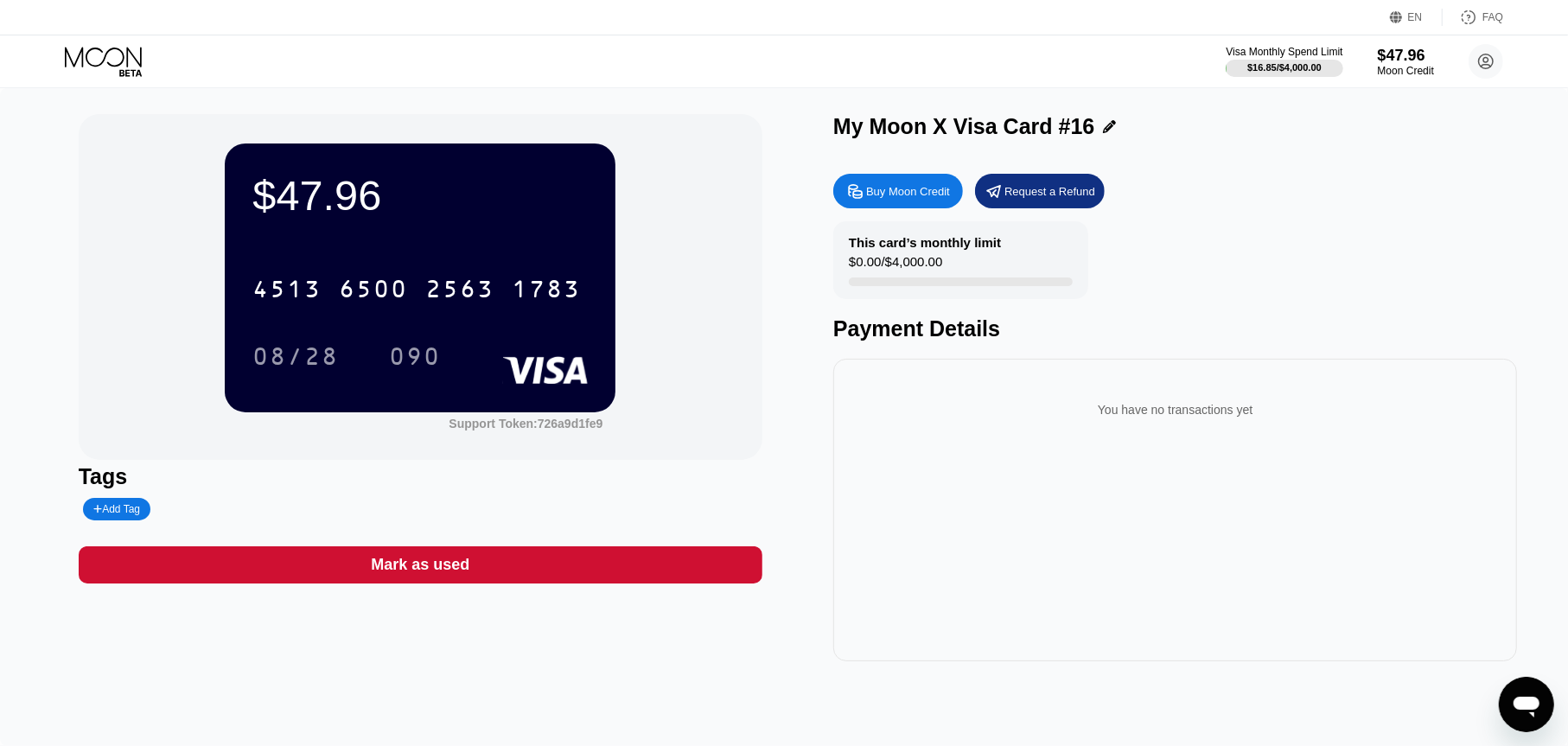
click at [420, 289] on div "4513 6500 2563 1783" at bounding box center [416, 289] width 349 height 43
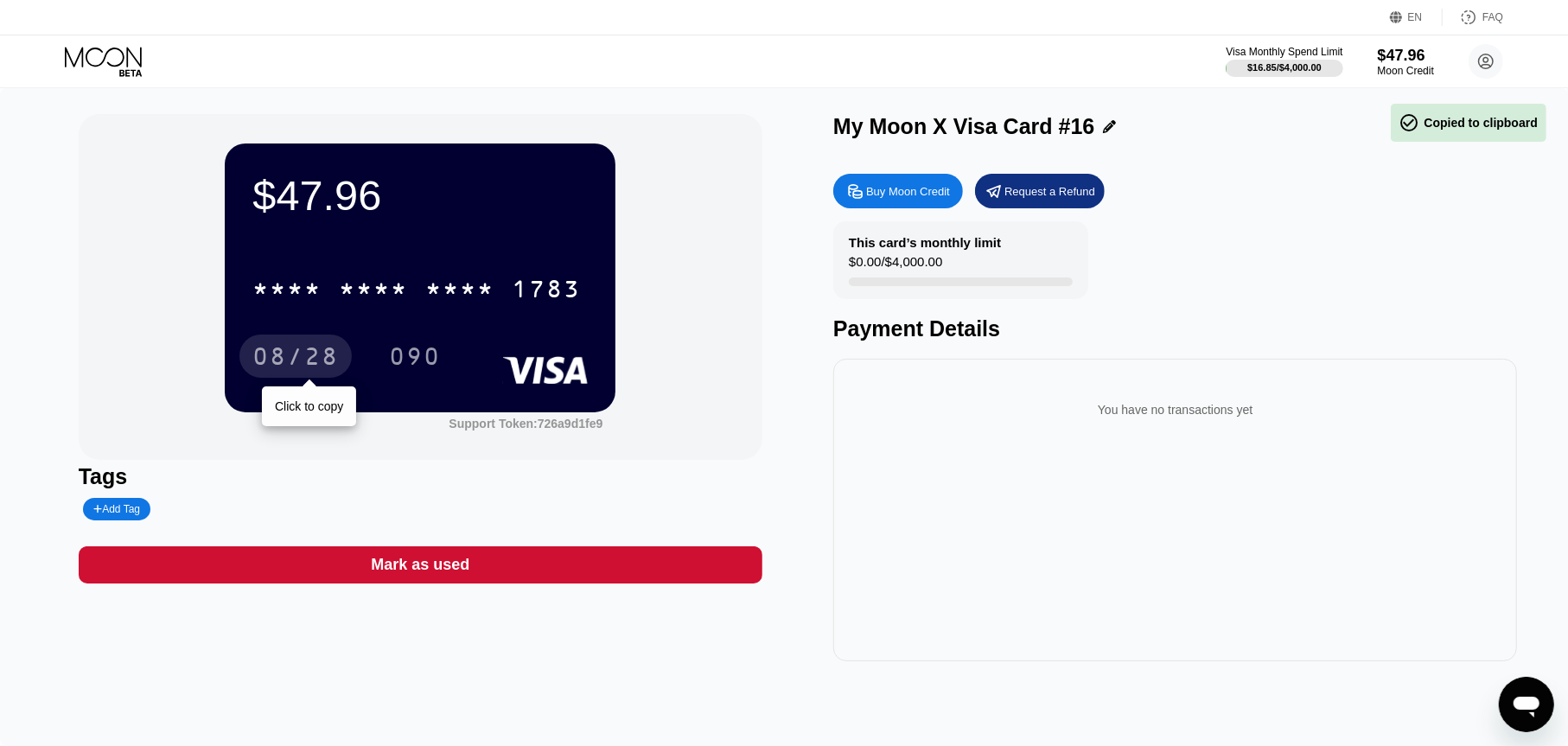
click at [313, 371] on div "08/28" at bounding box center [296, 359] width 86 height 28
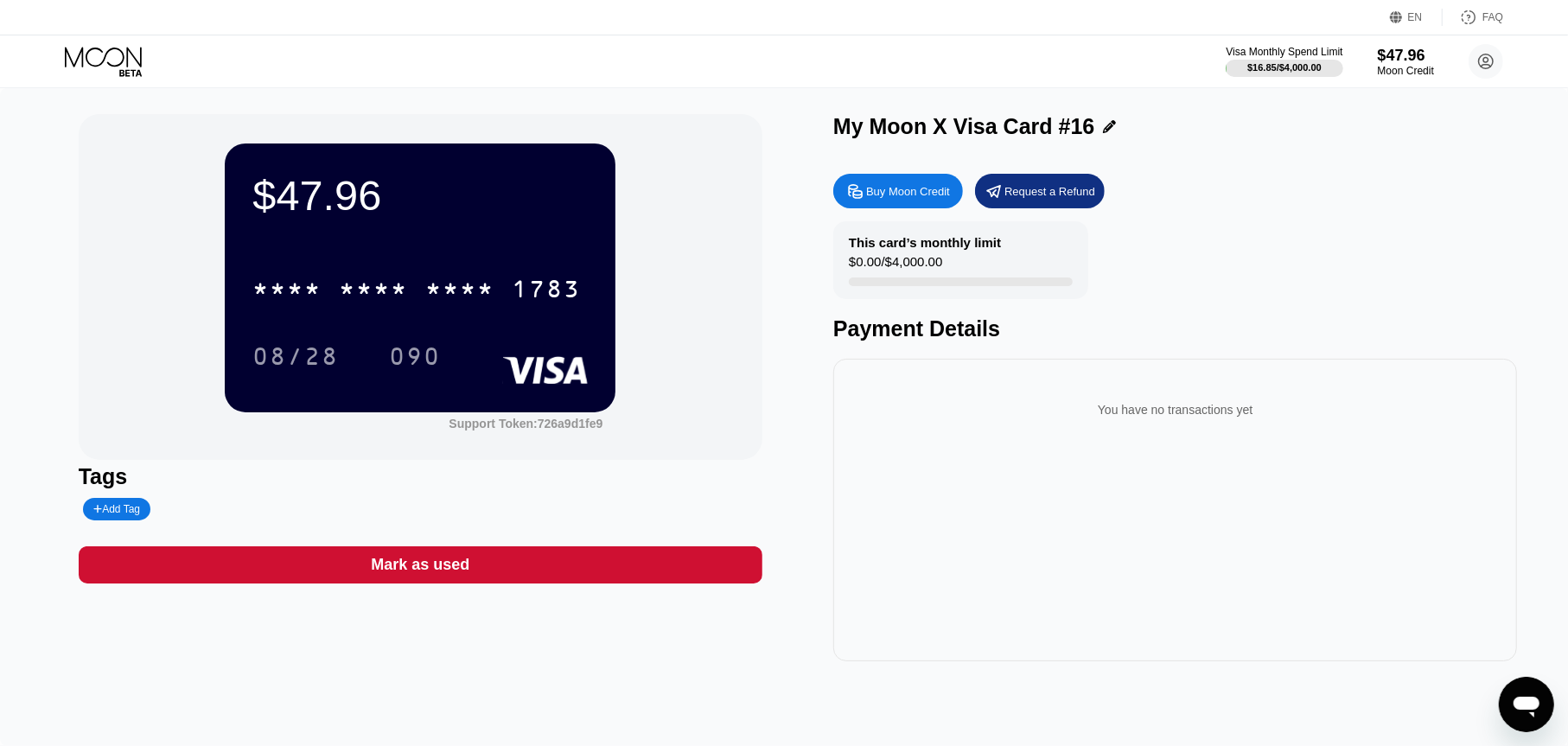
click at [387, 353] on div "090" at bounding box center [415, 357] width 78 height 43
click at [76, 29] on div "EN Language Select an item Save FAQ" at bounding box center [784, 18] width 1568 height 35
click at [79, 44] on div "Visa Monthly Spend Limit $16.85 / $4,000.00 $47.96 Moon Credit m.domomen1@gmail…" at bounding box center [784, 61] width 1568 height 52
click at [123, 70] on icon at bounding box center [130, 72] width 23 height 7
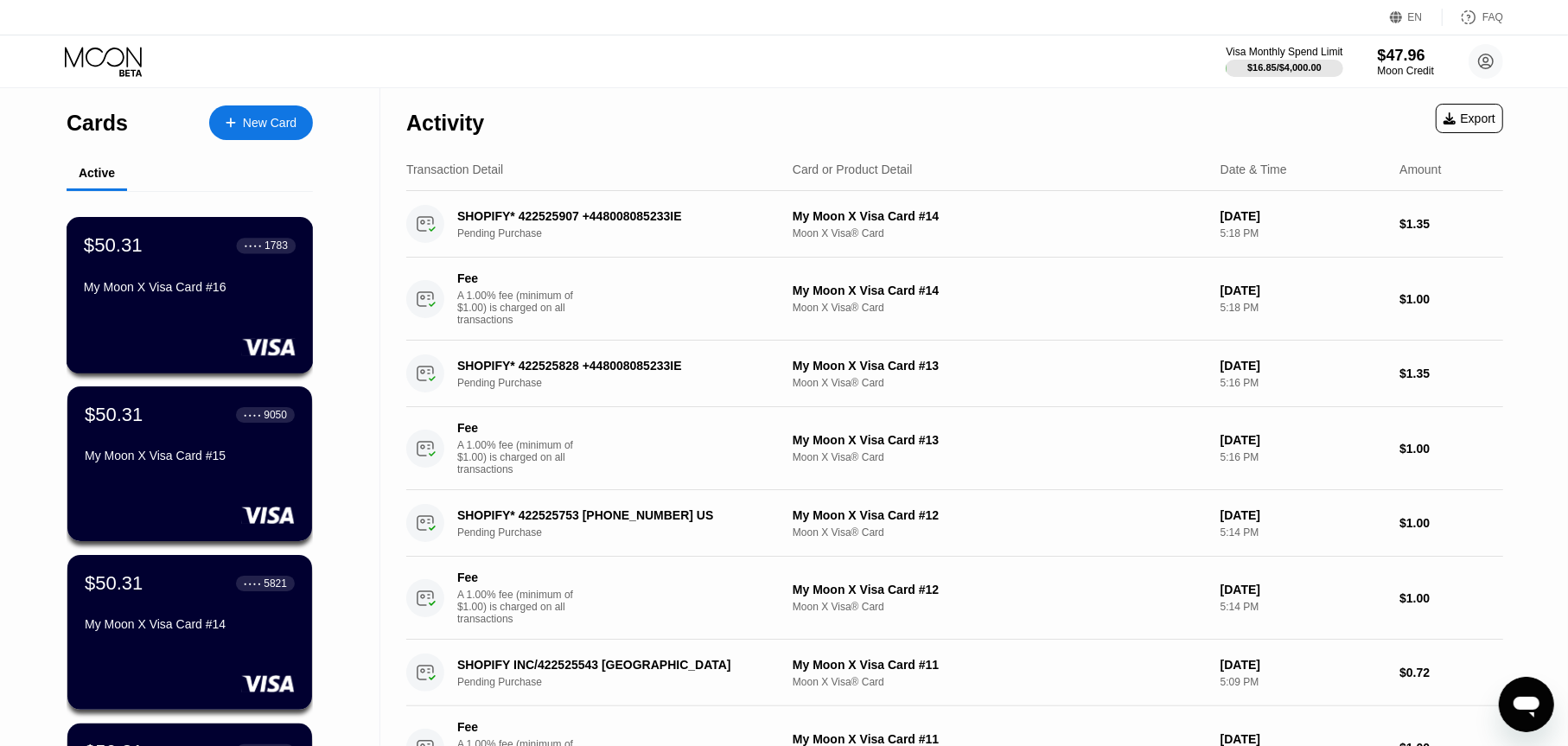
click at [284, 132] on div "New Card" at bounding box center [261, 122] width 104 height 34
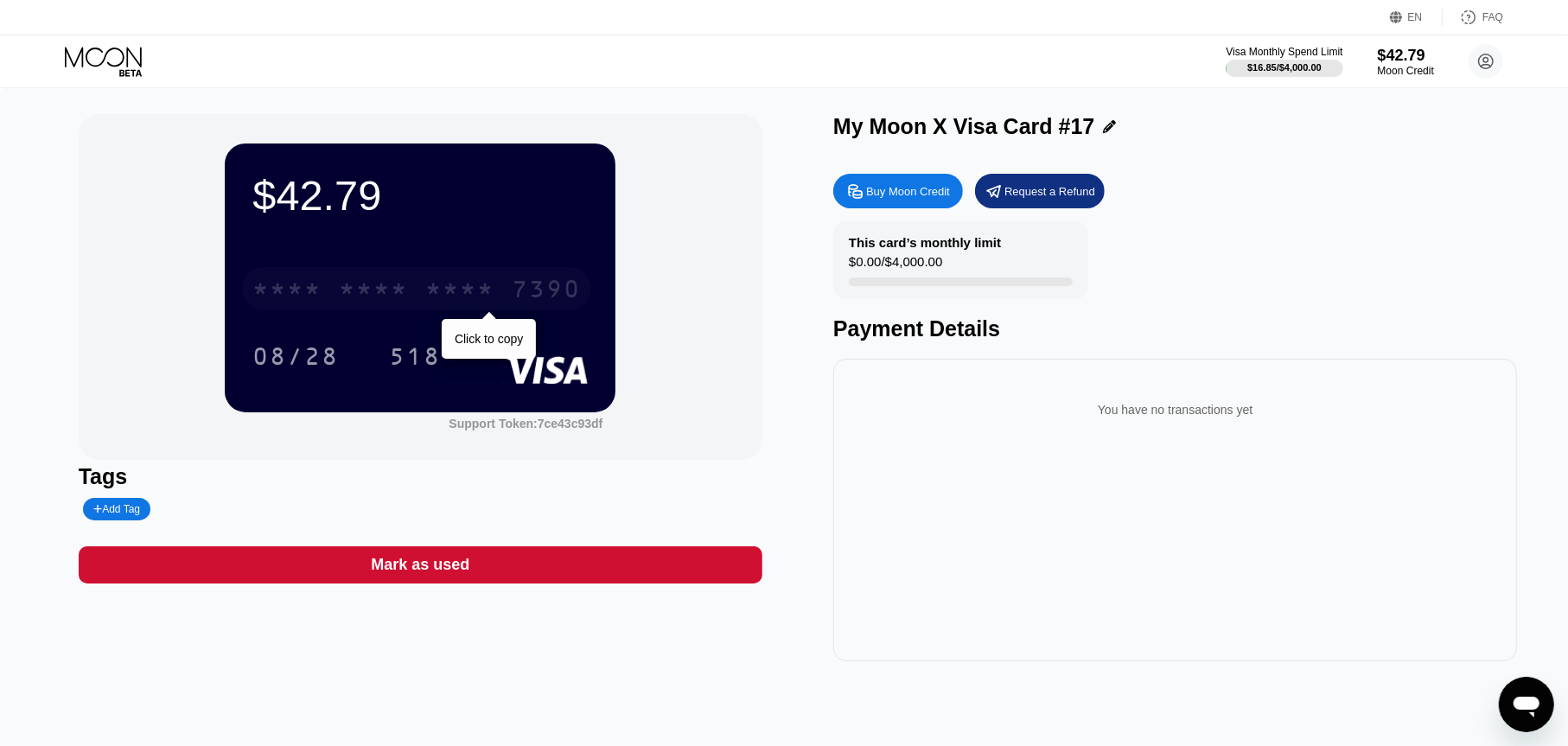
click at [437, 279] on div "* * * *" at bounding box center [460, 291] width 69 height 28
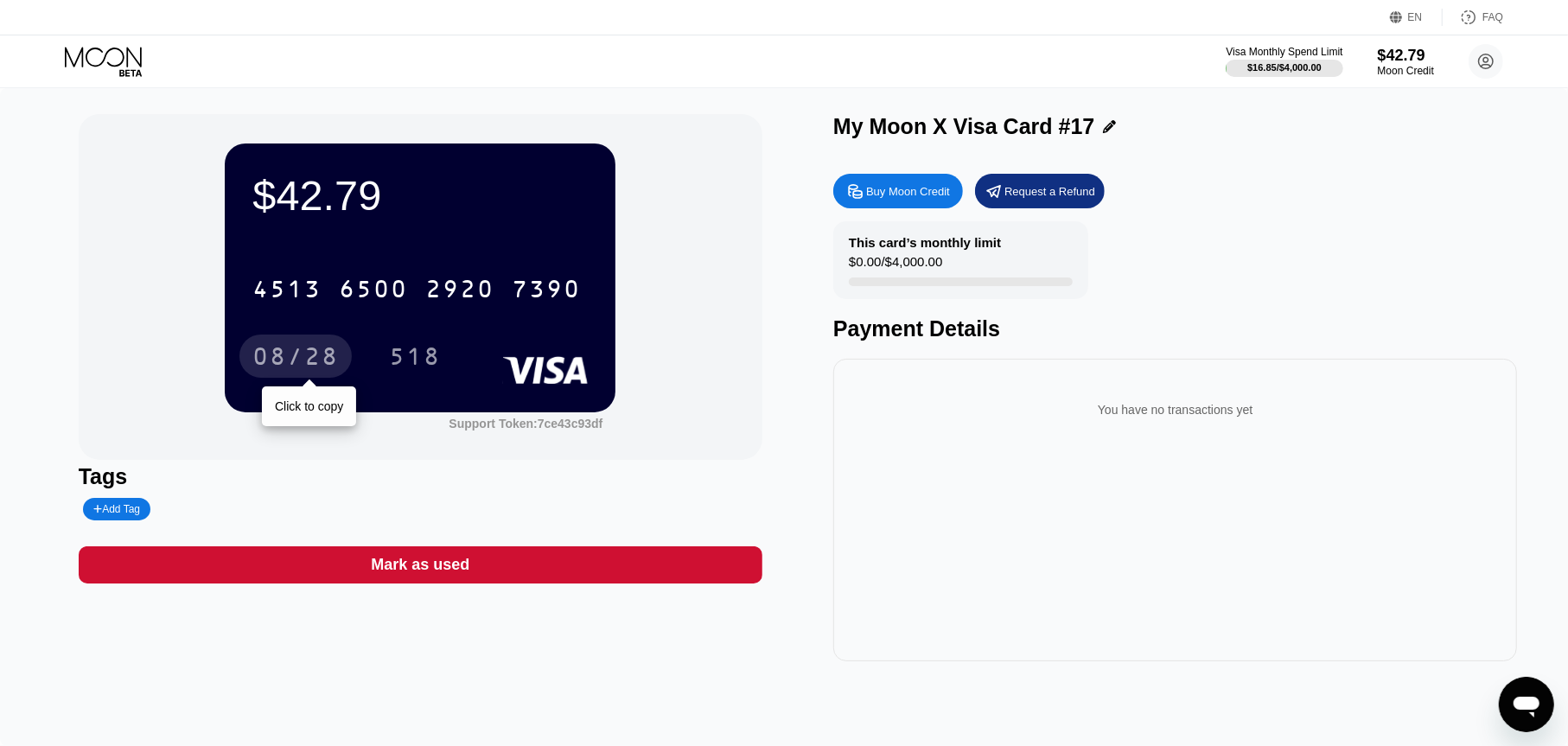
click at [294, 357] on div "08/28" at bounding box center [296, 359] width 86 height 28
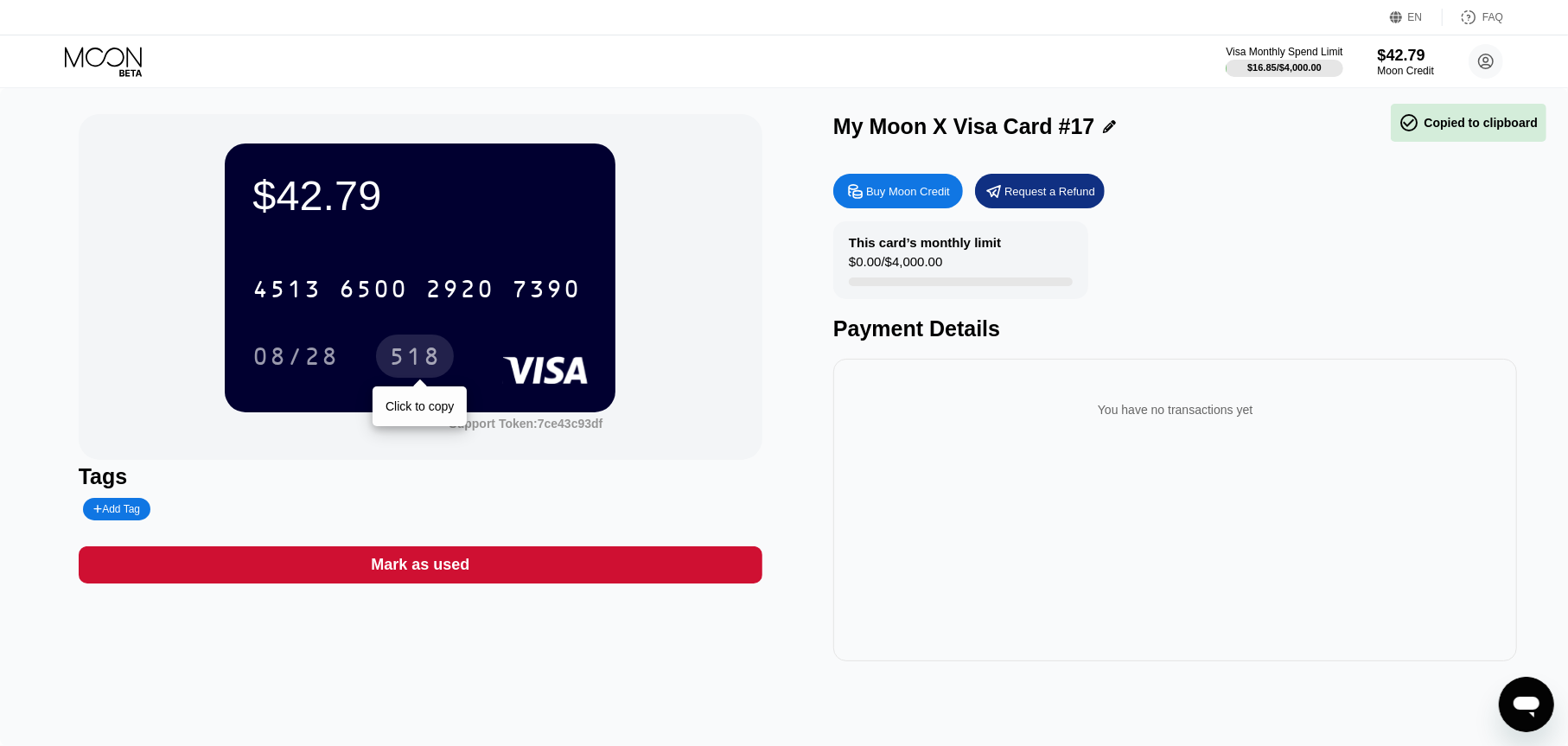
click at [424, 345] on div "518" at bounding box center [415, 357] width 78 height 43
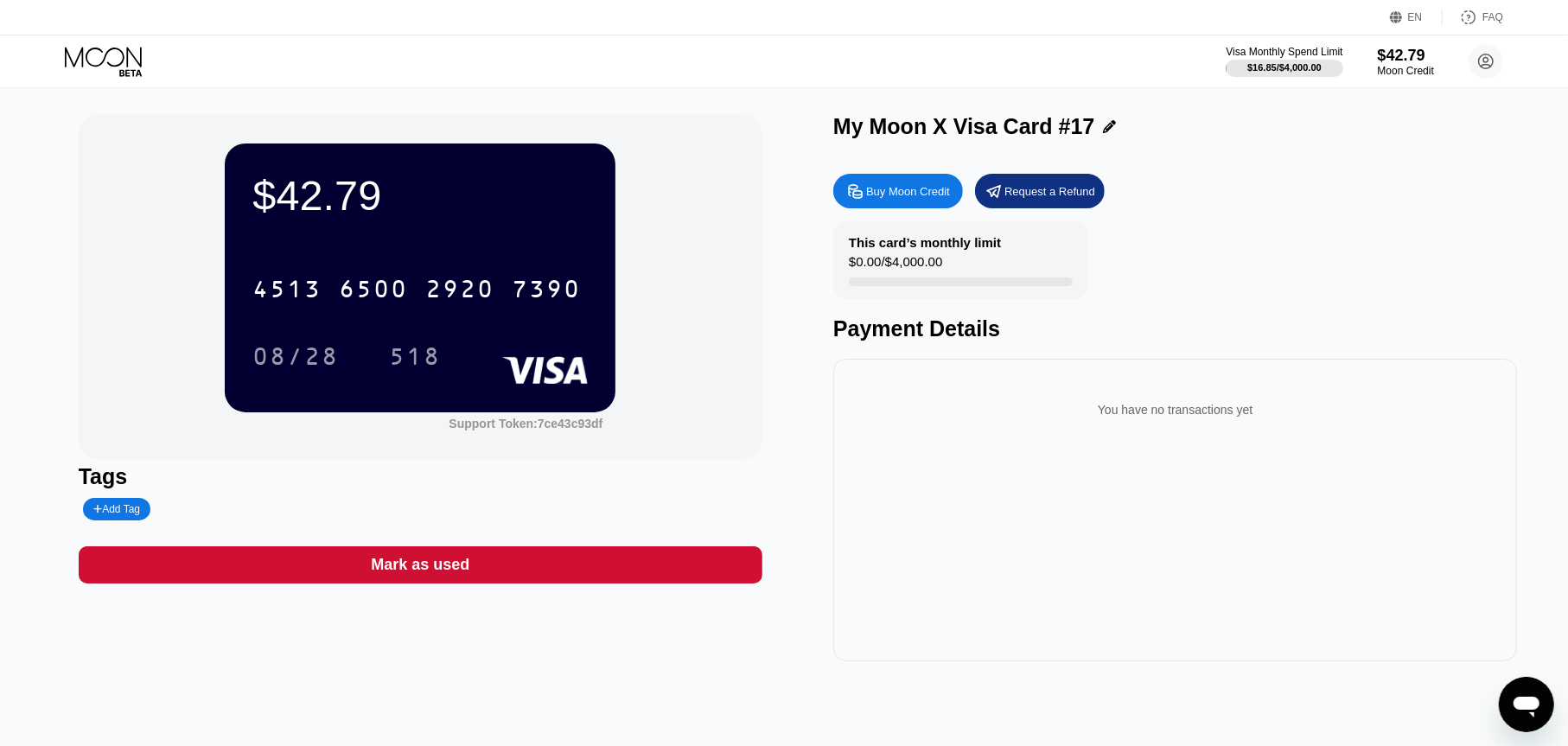
click at [117, 61] on icon at bounding box center [105, 62] width 81 height 30
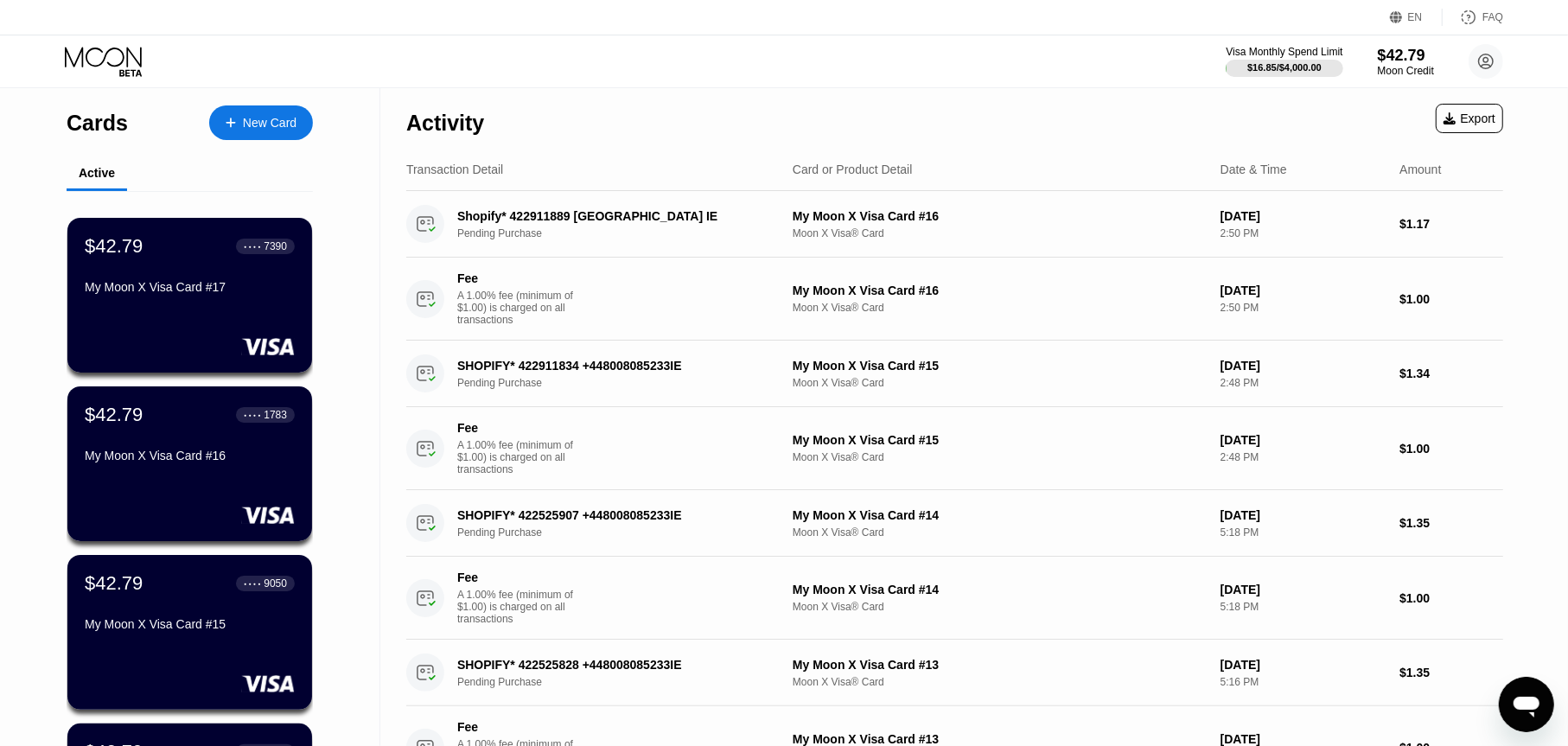
click at [255, 110] on div "New Card" at bounding box center [261, 122] width 104 height 34
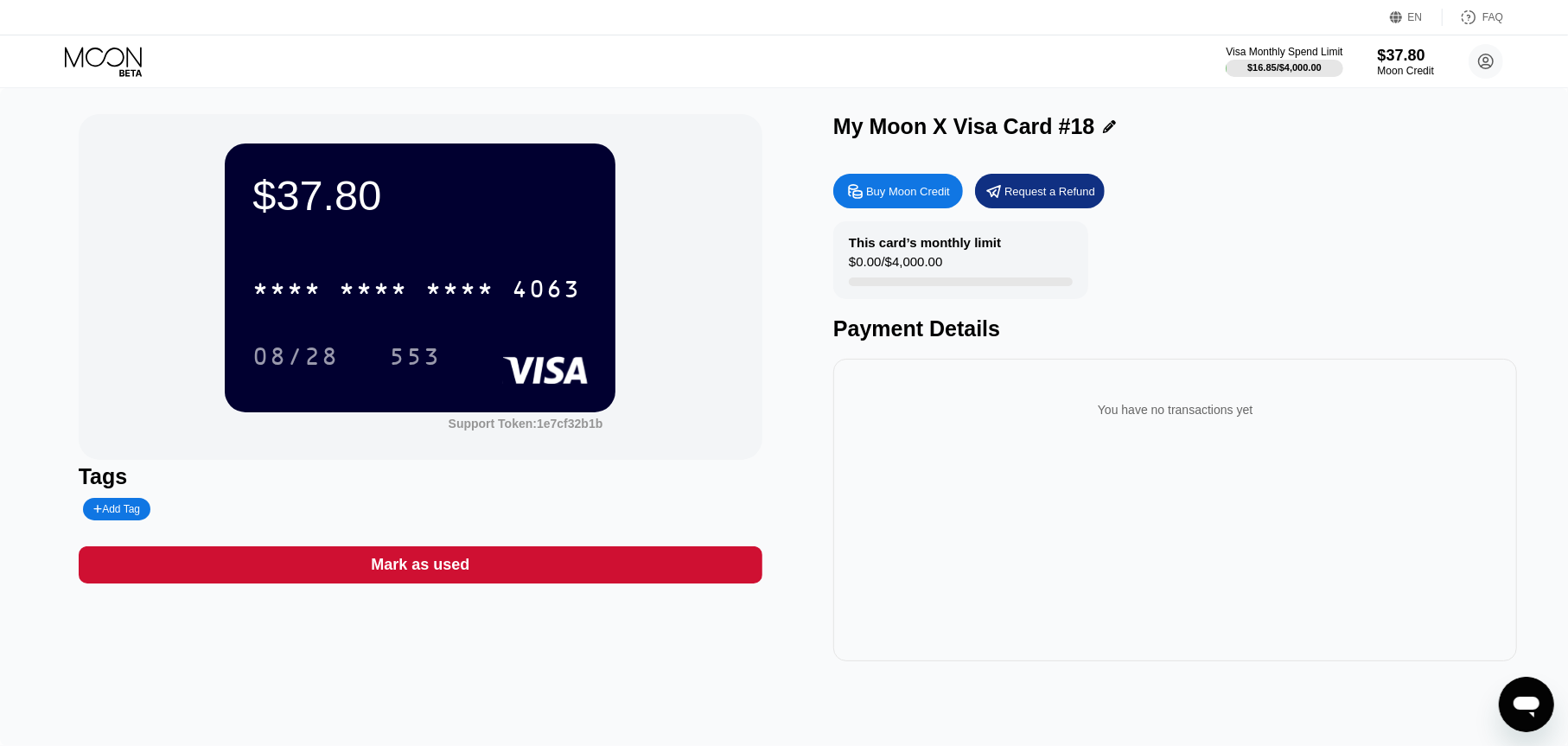
click at [108, 61] on icon at bounding box center [105, 62] width 81 height 30
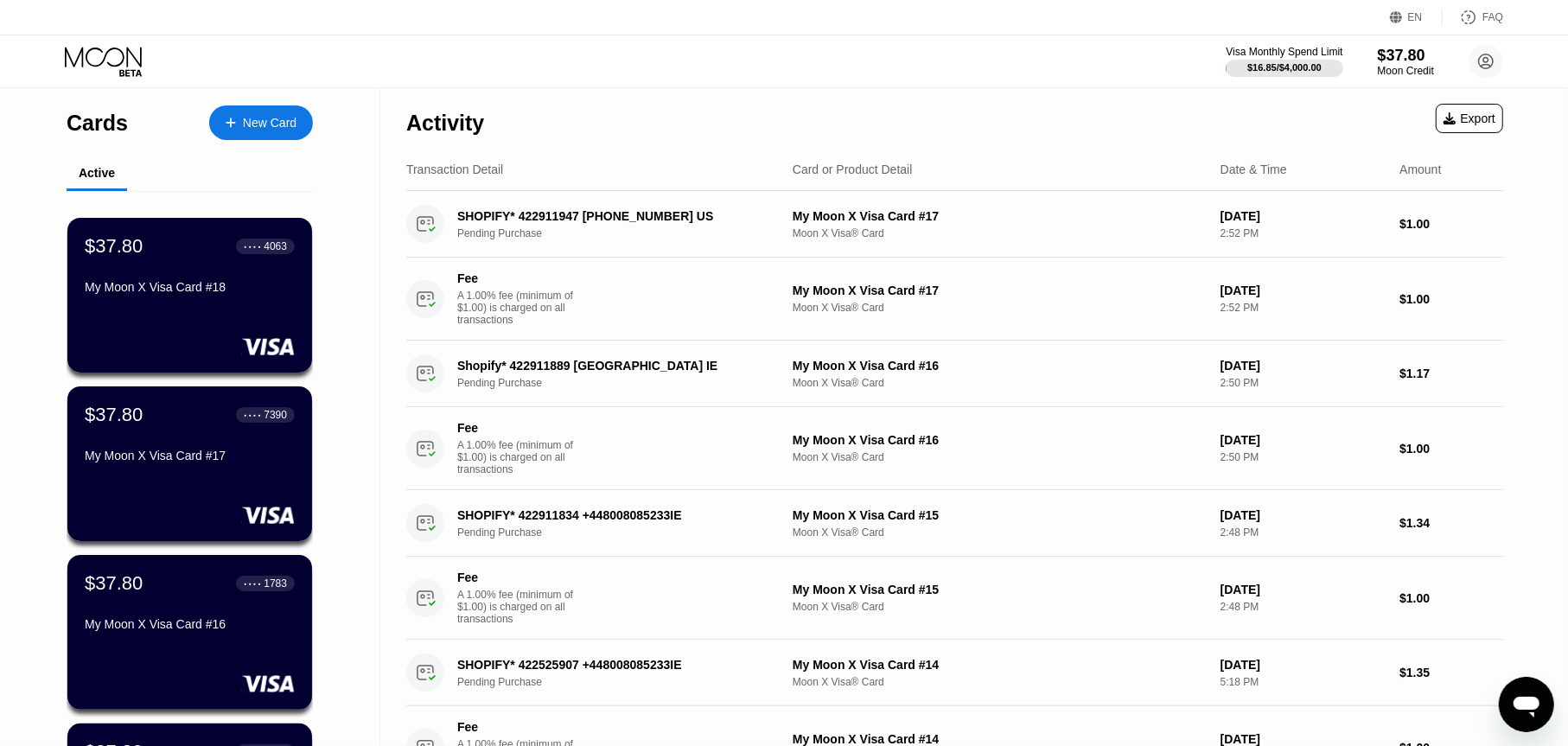
click at [272, 127] on div "New Card" at bounding box center [269, 123] width 54 height 15
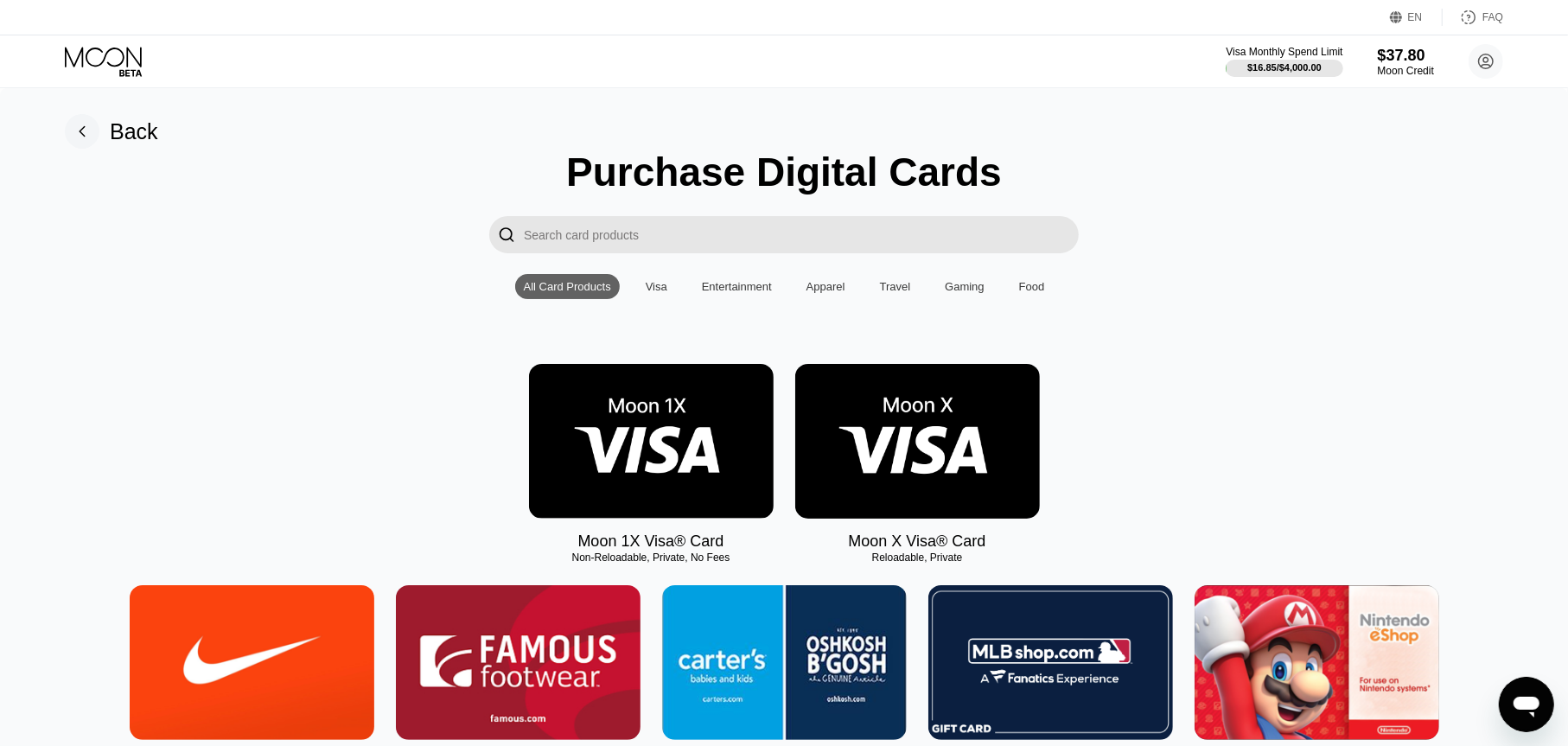
click at [940, 425] on img at bounding box center [918, 441] width 245 height 155
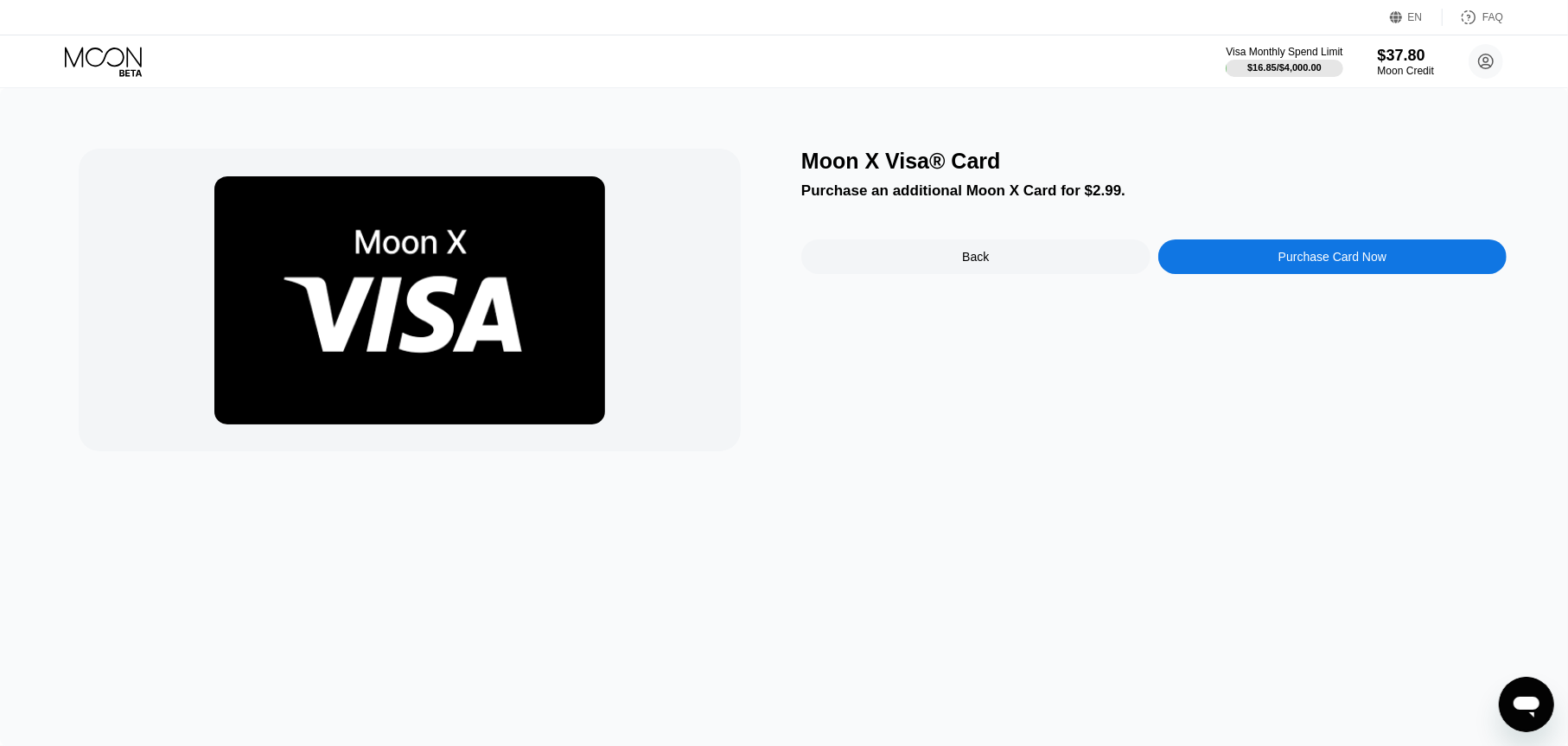
click at [1330, 286] on div "Moon X Visa® Card Purchase an additional Moon X Card for $2.99. Back Purchase C…" at bounding box center [1154, 300] width 705 height 303
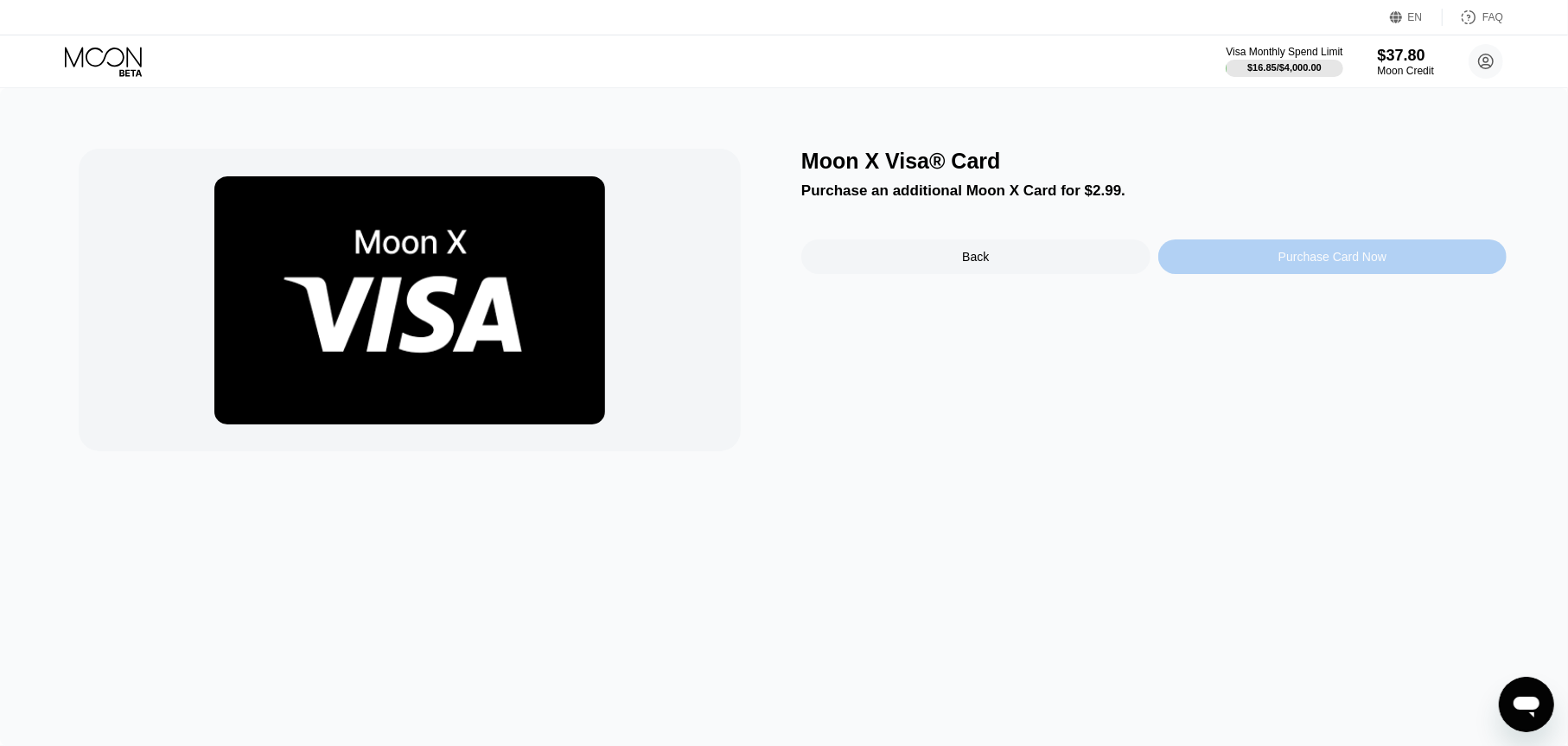
click at [1331, 272] on div "Purchase Card Now" at bounding box center [1332, 257] width 349 height 34
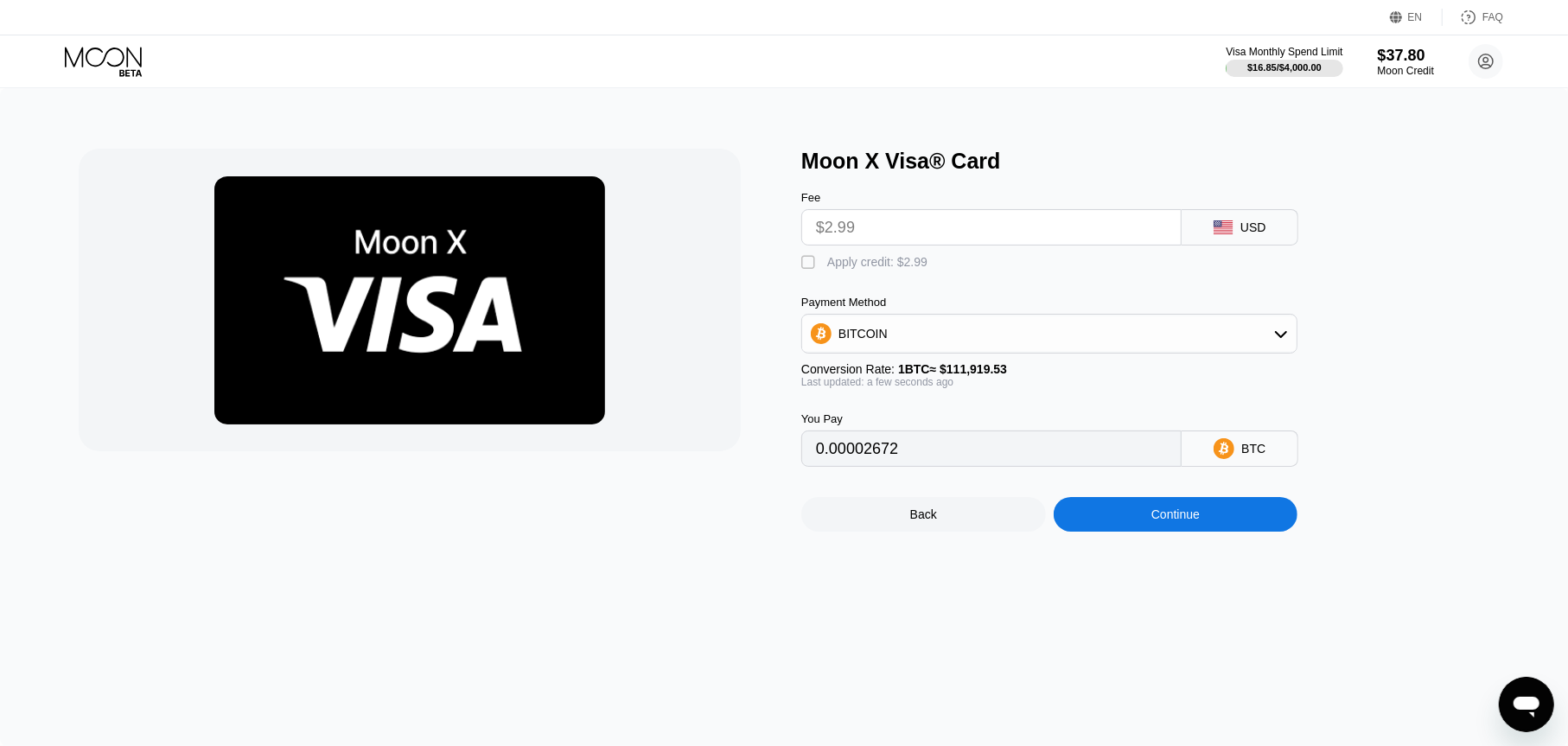
click at [865, 268] on div "Apply credit: $2.99" at bounding box center [877, 262] width 100 height 14
type input "0"
click at [1174, 522] on div "Continue" at bounding box center [1175, 515] width 48 height 14
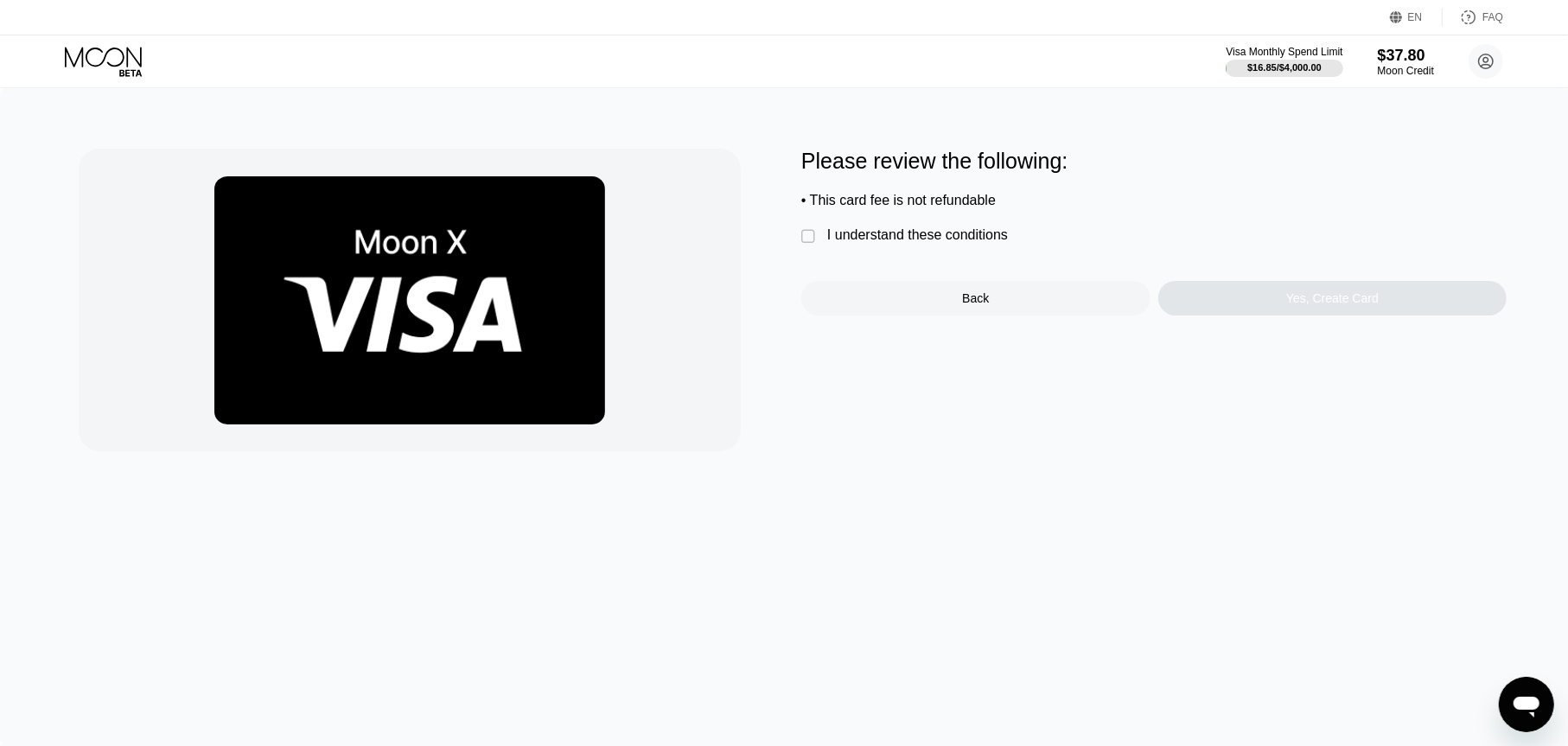
click at [903, 243] on div "I understand these conditions" at bounding box center [918, 235] width 181 height 16
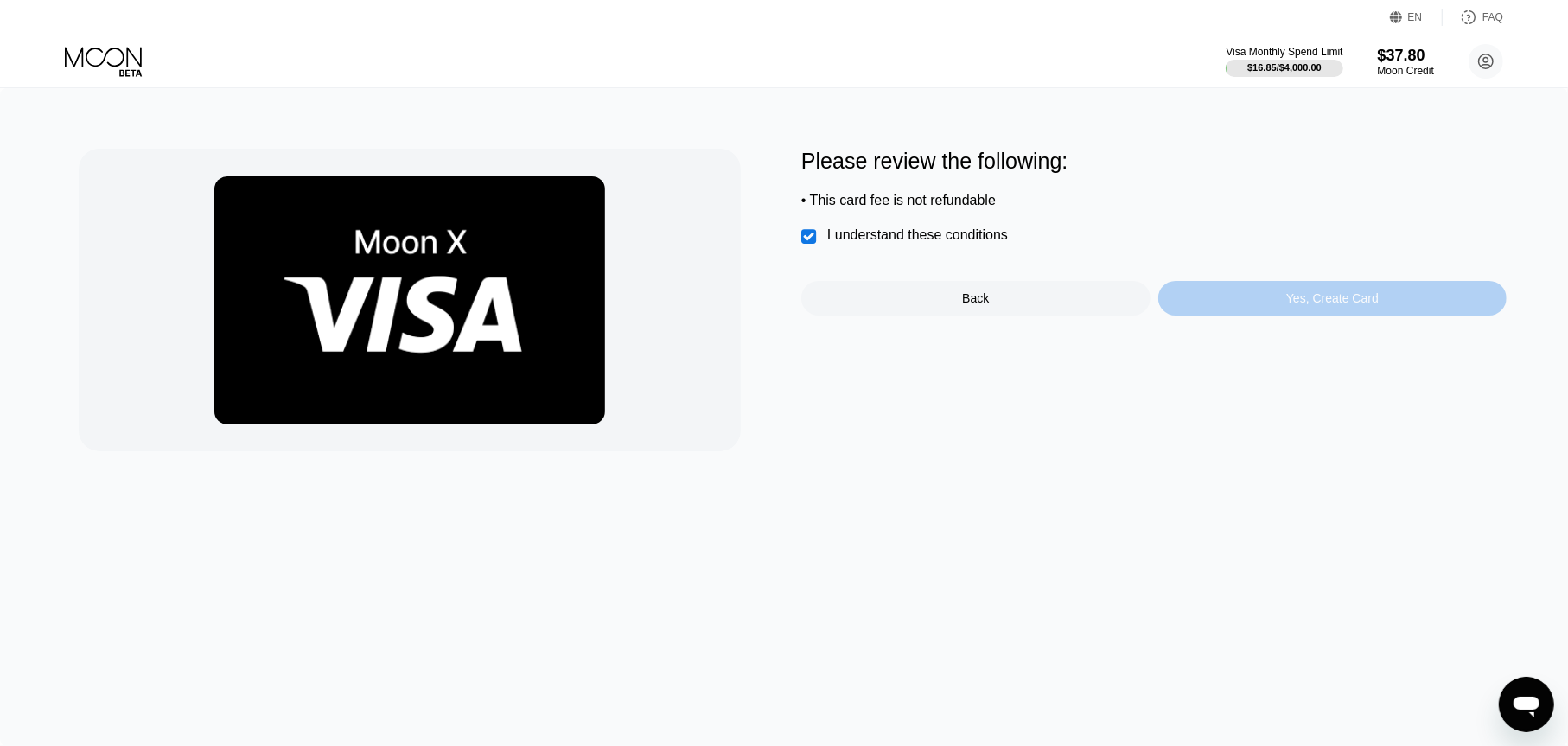
click at [1297, 299] on div "Yes, Create Card" at bounding box center [1332, 299] width 92 height 14
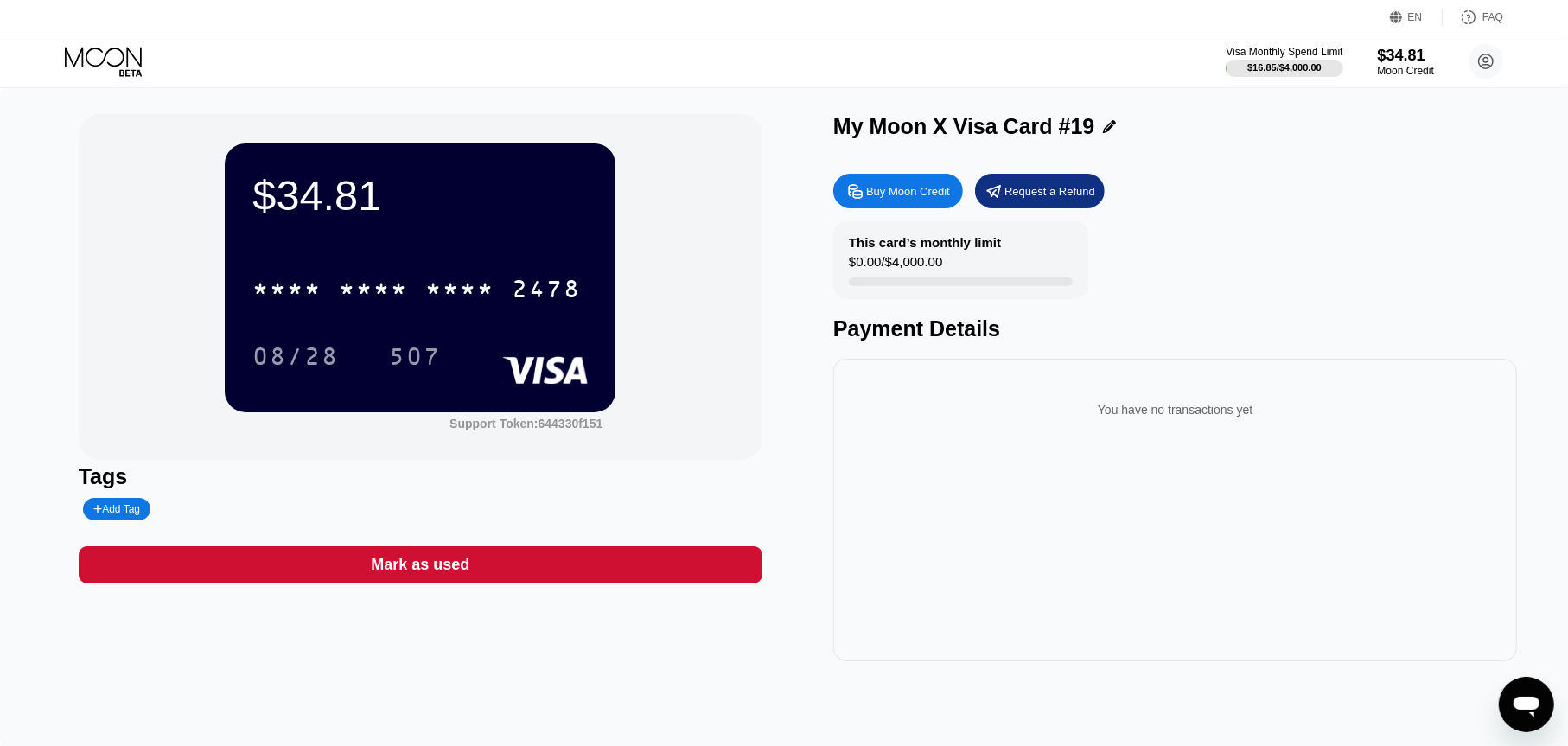
click at [125, 62] on icon at bounding box center [105, 62] width 81 height 30
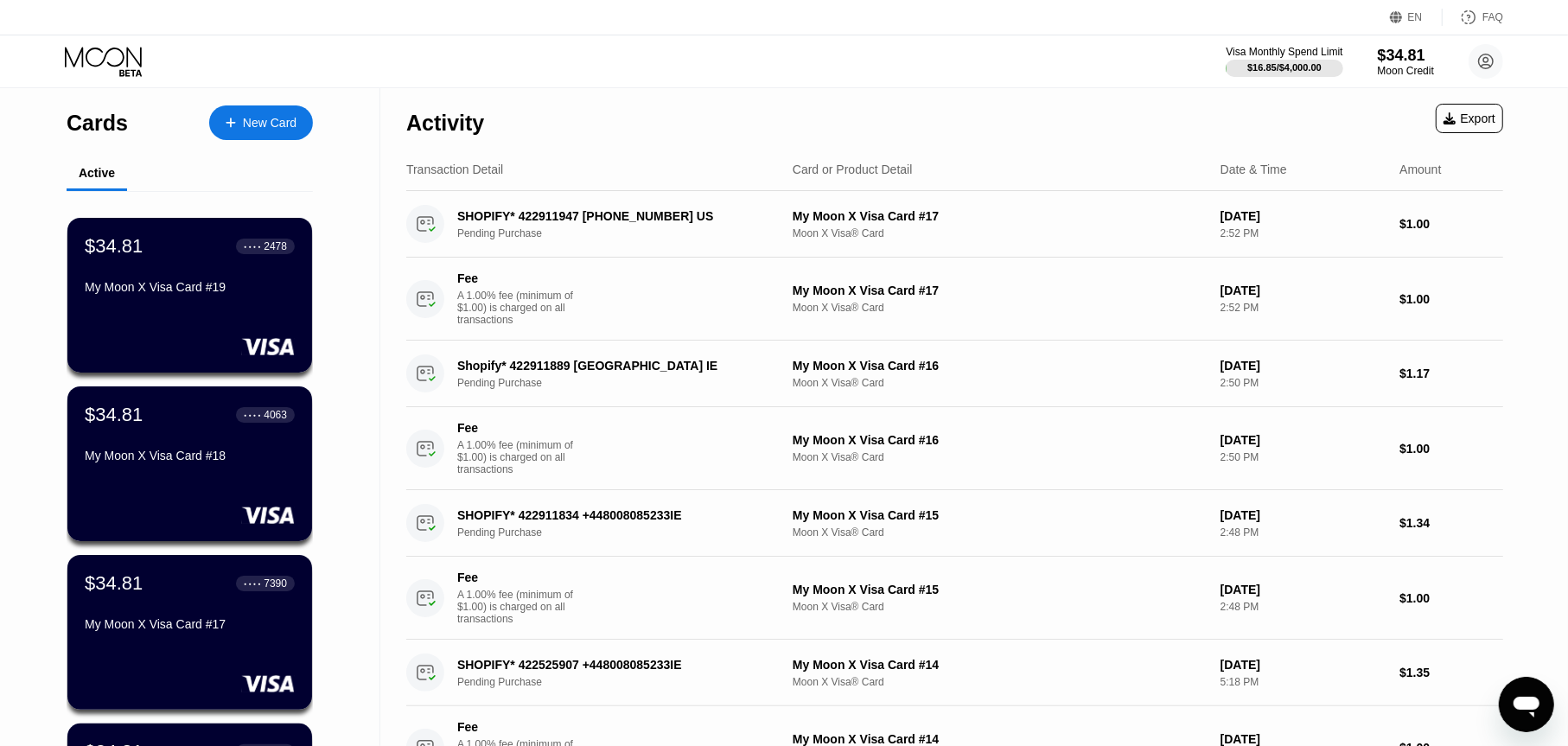
click at [241, 119] on div at bounding box center [239, 123] width 7 height 15
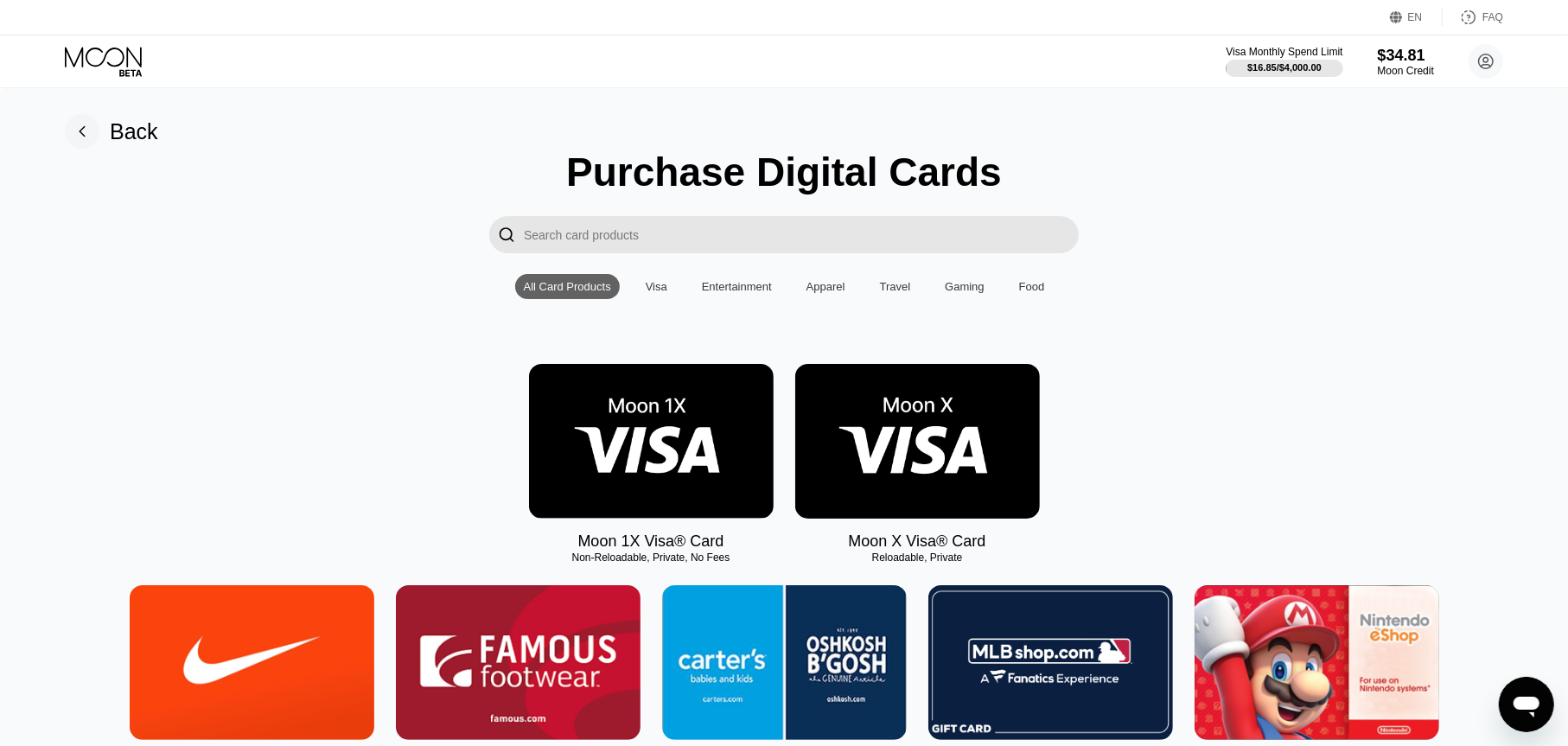
click at [929, 406] on img at bounding box center [918, 441] width 245 height 155
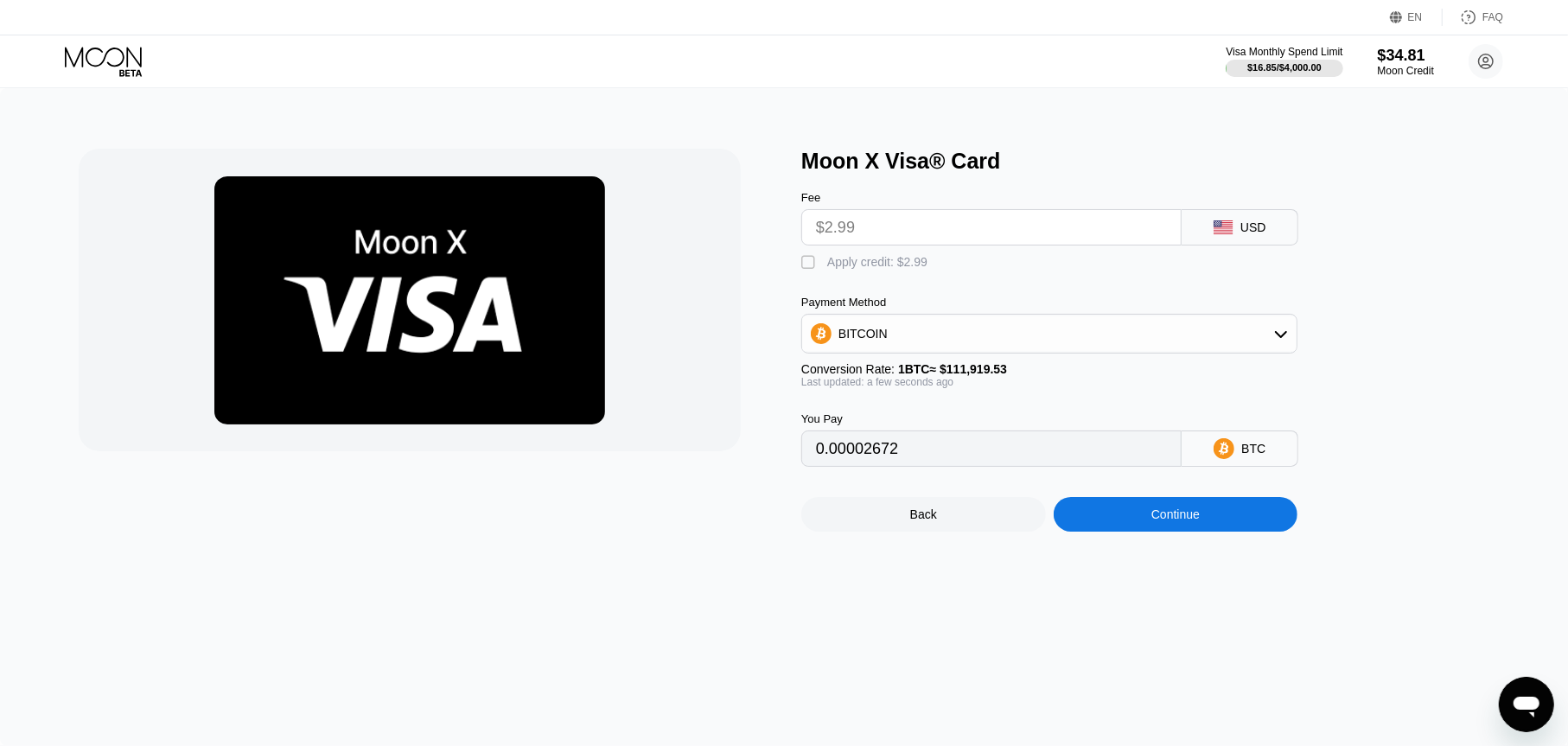
click at [846, 258] on div " Apply credit: $2.99" at bounding box center [1078, 258] width 553 height 26
click at [902, 268] on div "Apply credit: $2.99" at bounding box center [877, 262] width 100 height 14
type input "0"
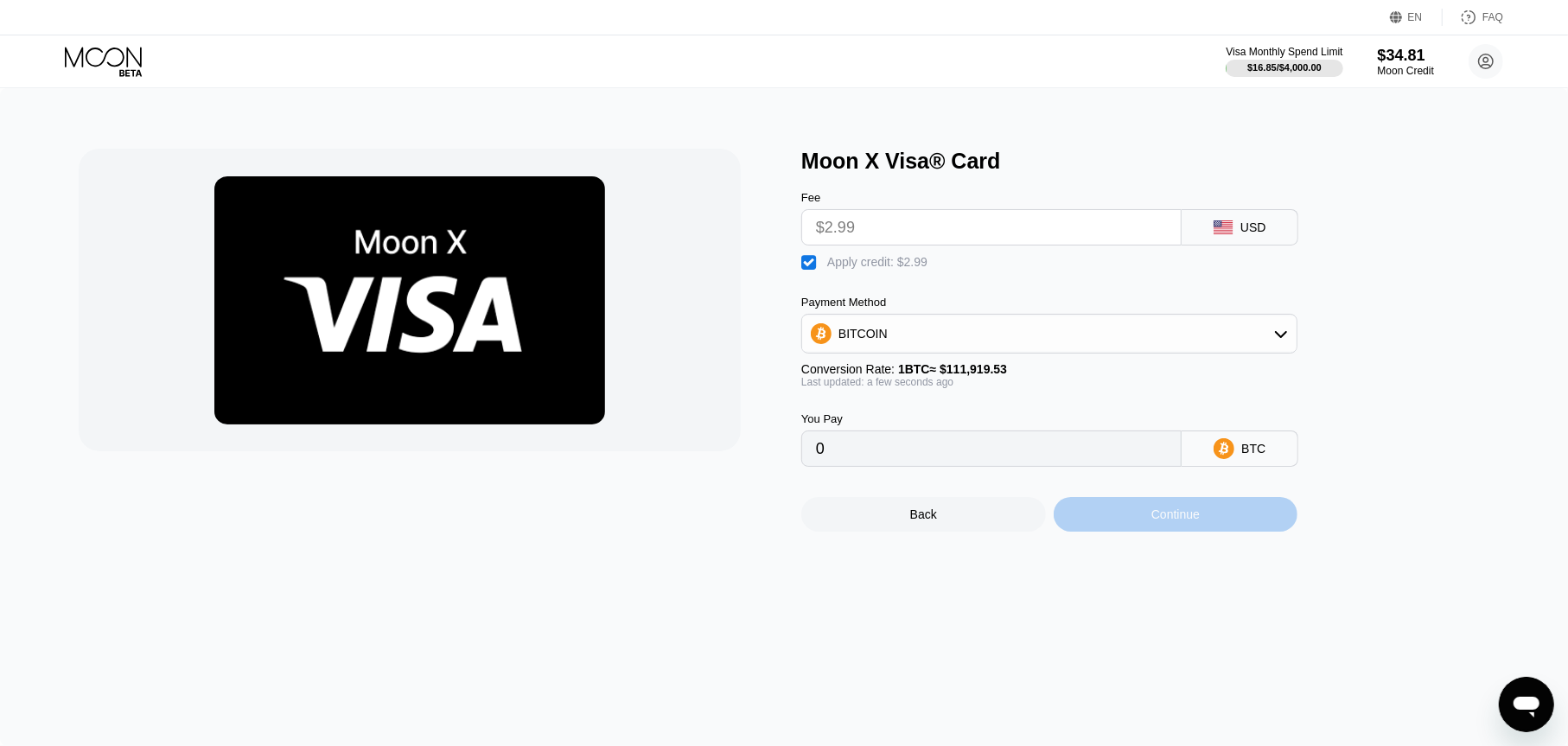
click at [1166, 522] on div "Continue" at bounding box center [1175, 515] width 48 height 14
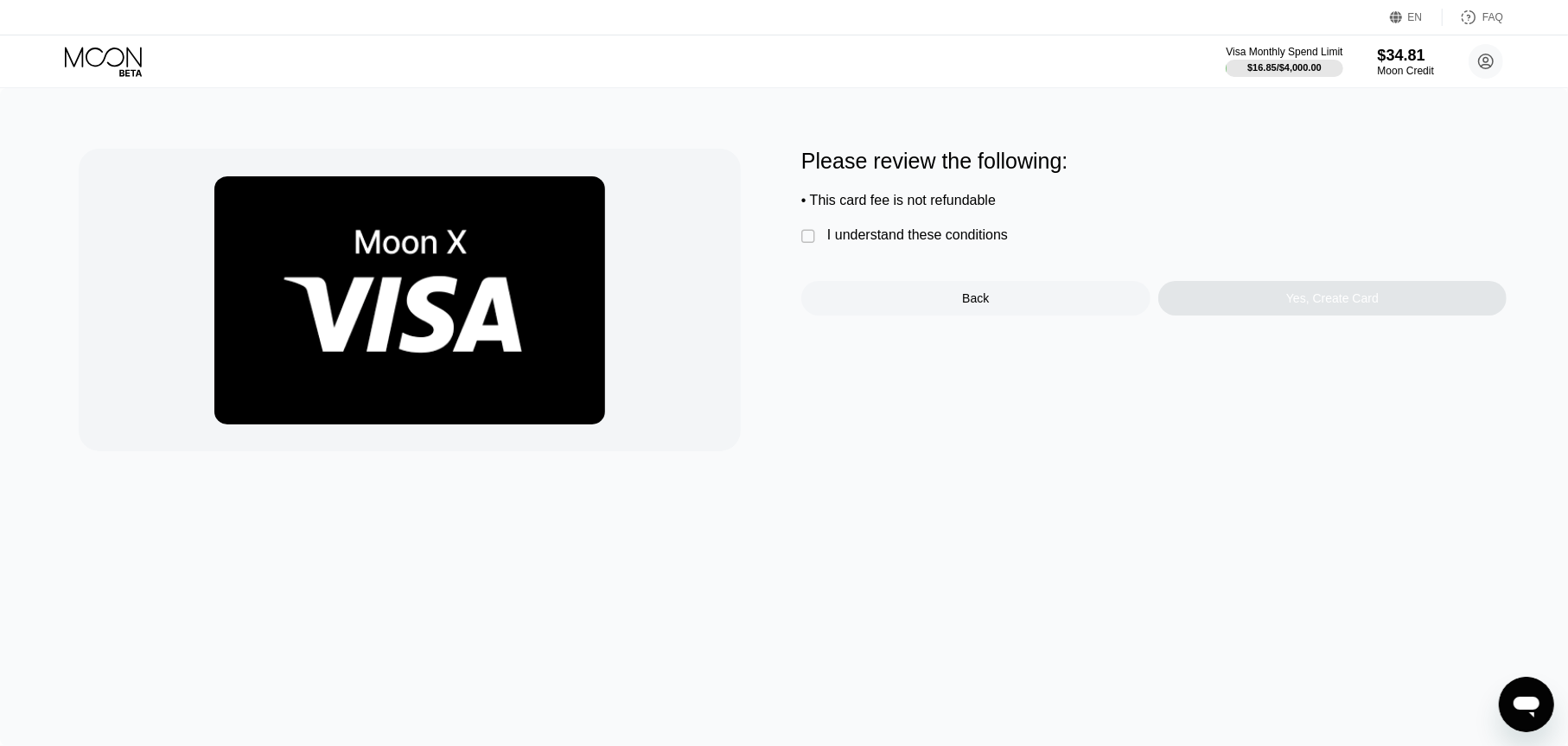
click at [874, 243] on div "I understand these conditions" at bounding box center [918, 235] width 181 height 16
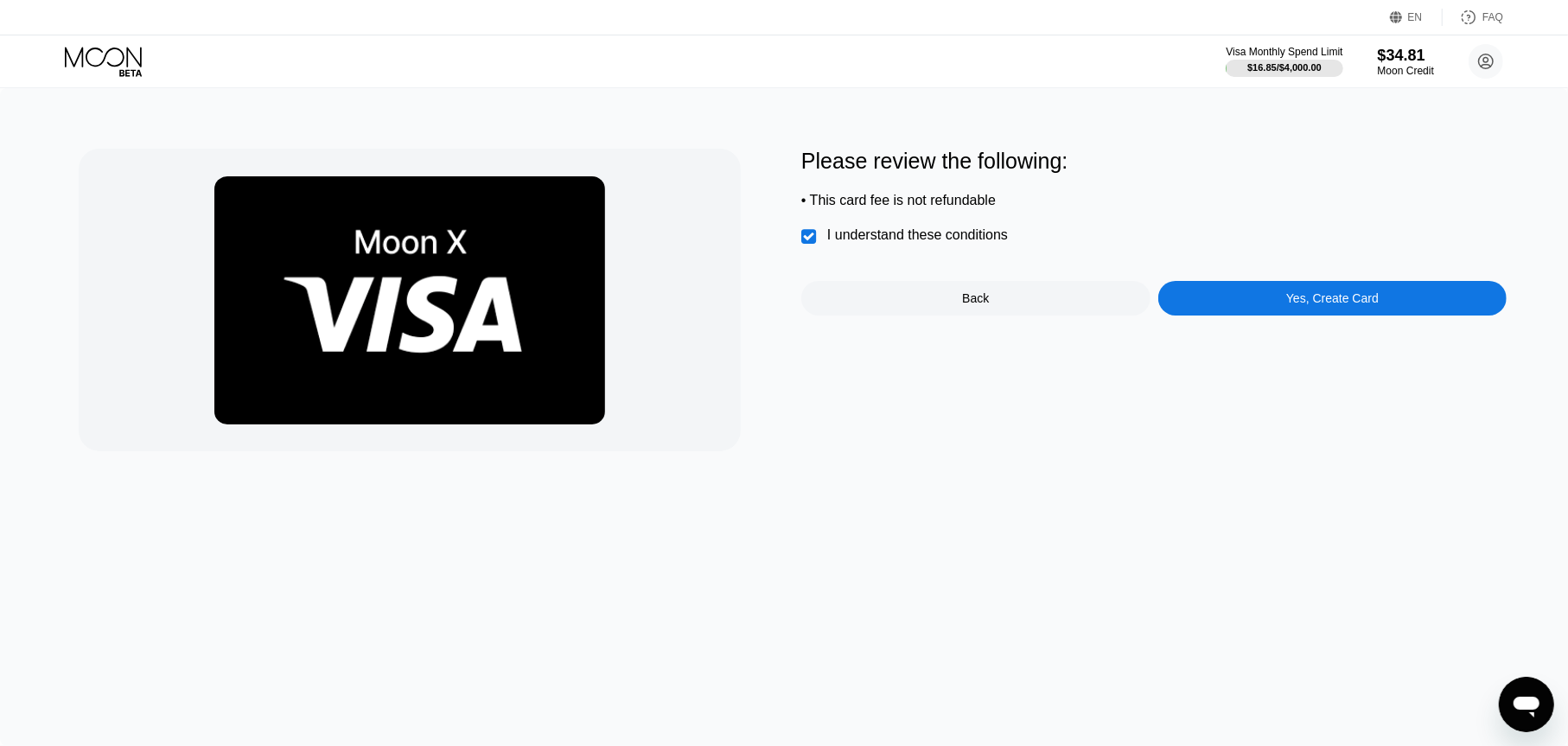
click at [1262, 306] on div "Yes, Create Card" at bounding box center [1332, 298] width 349 height 34
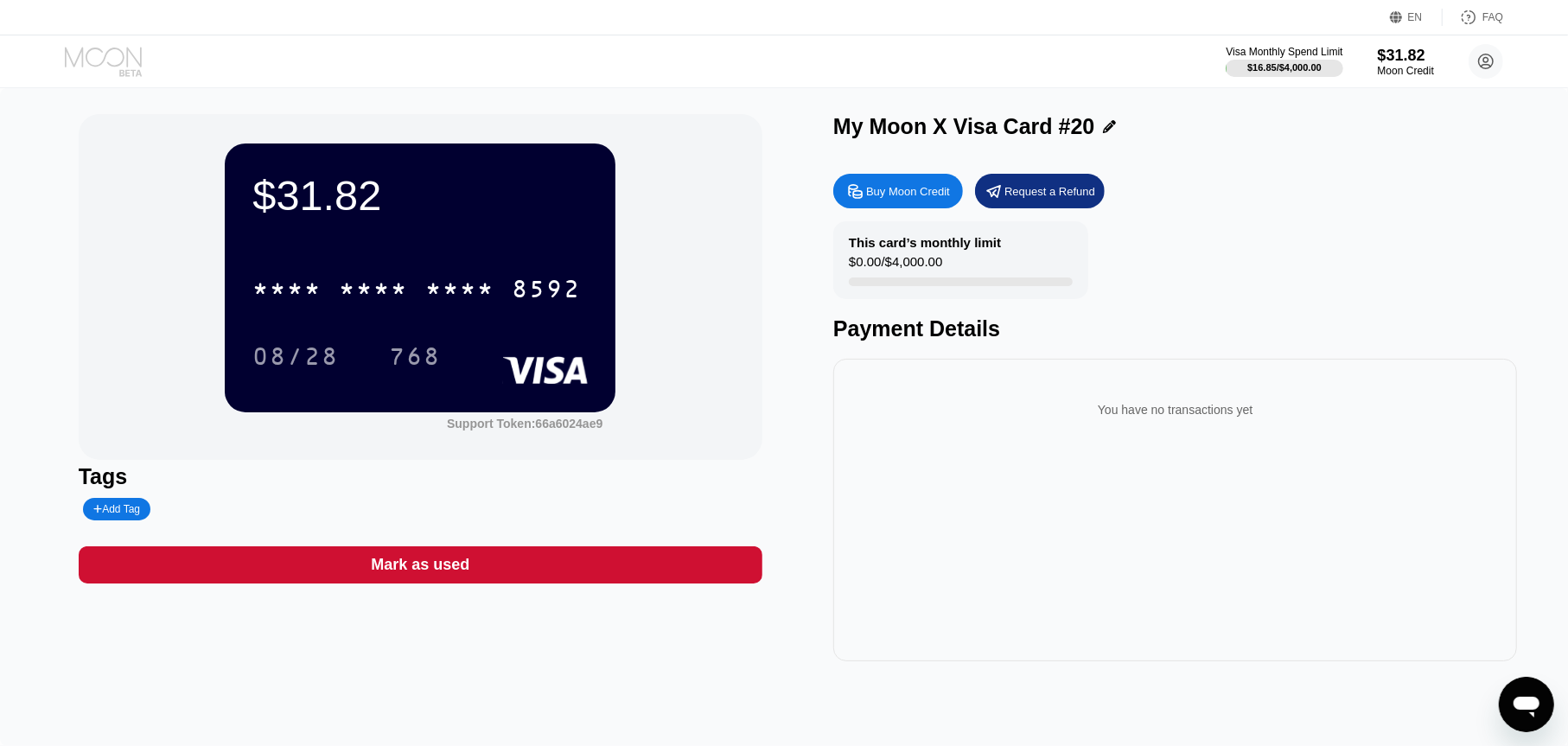
click at [112, 71] on icon at bounding box center [105, 62] width 81 height 30
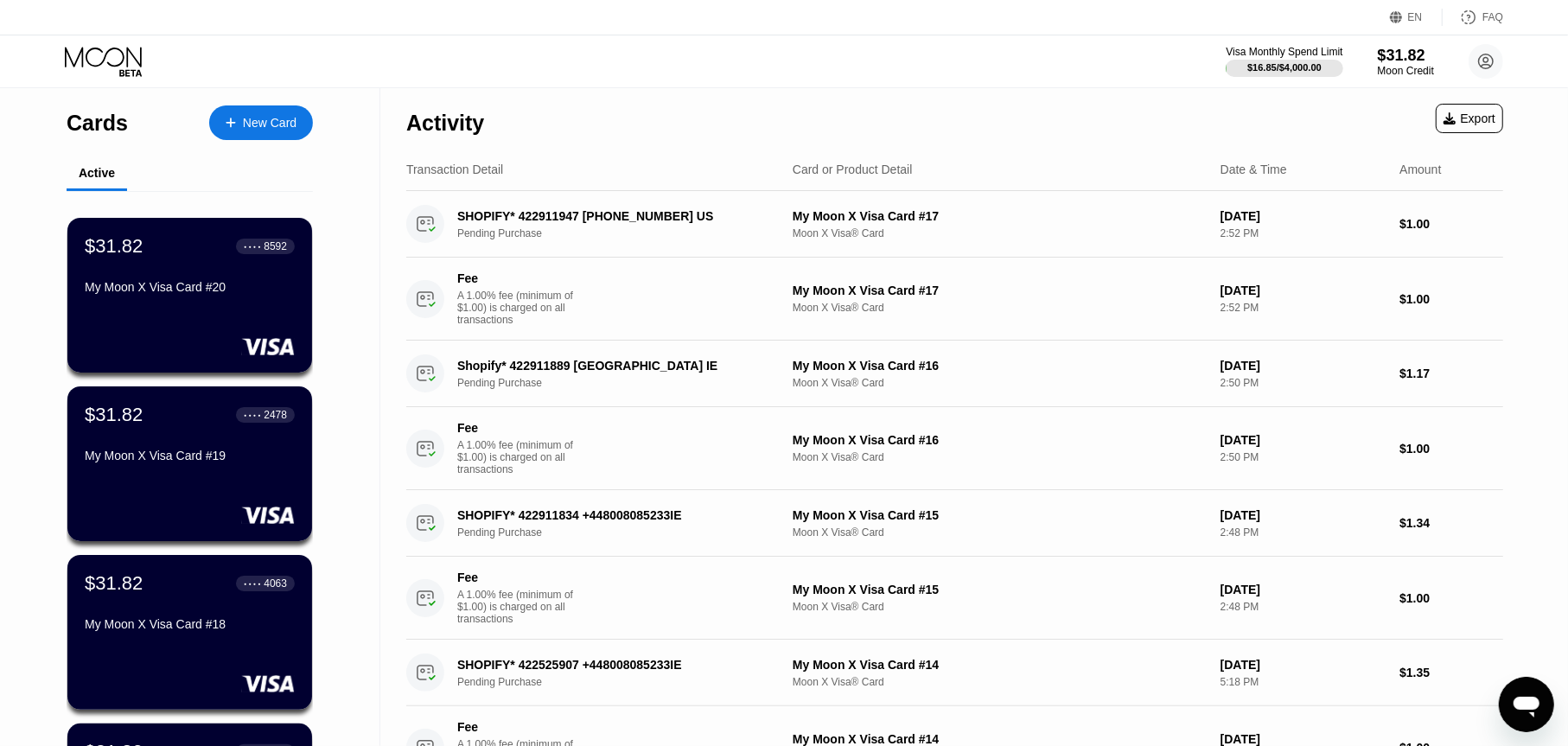
click at [279, 126] on div "New Card" at bounding box center [269, 123] width 54 height 15
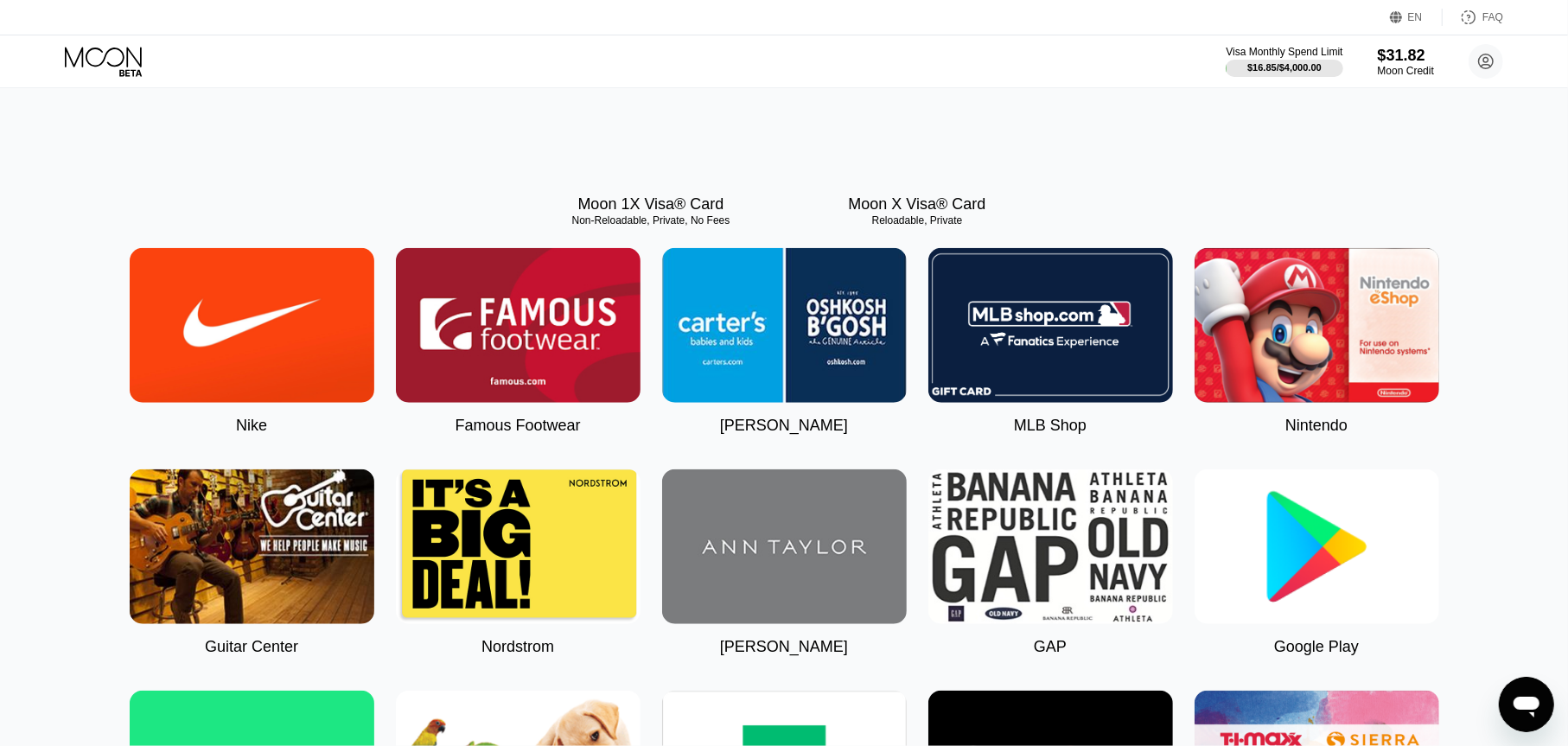
click at [984, 182] on div at bounding box center [918, 104] width 245 height 155
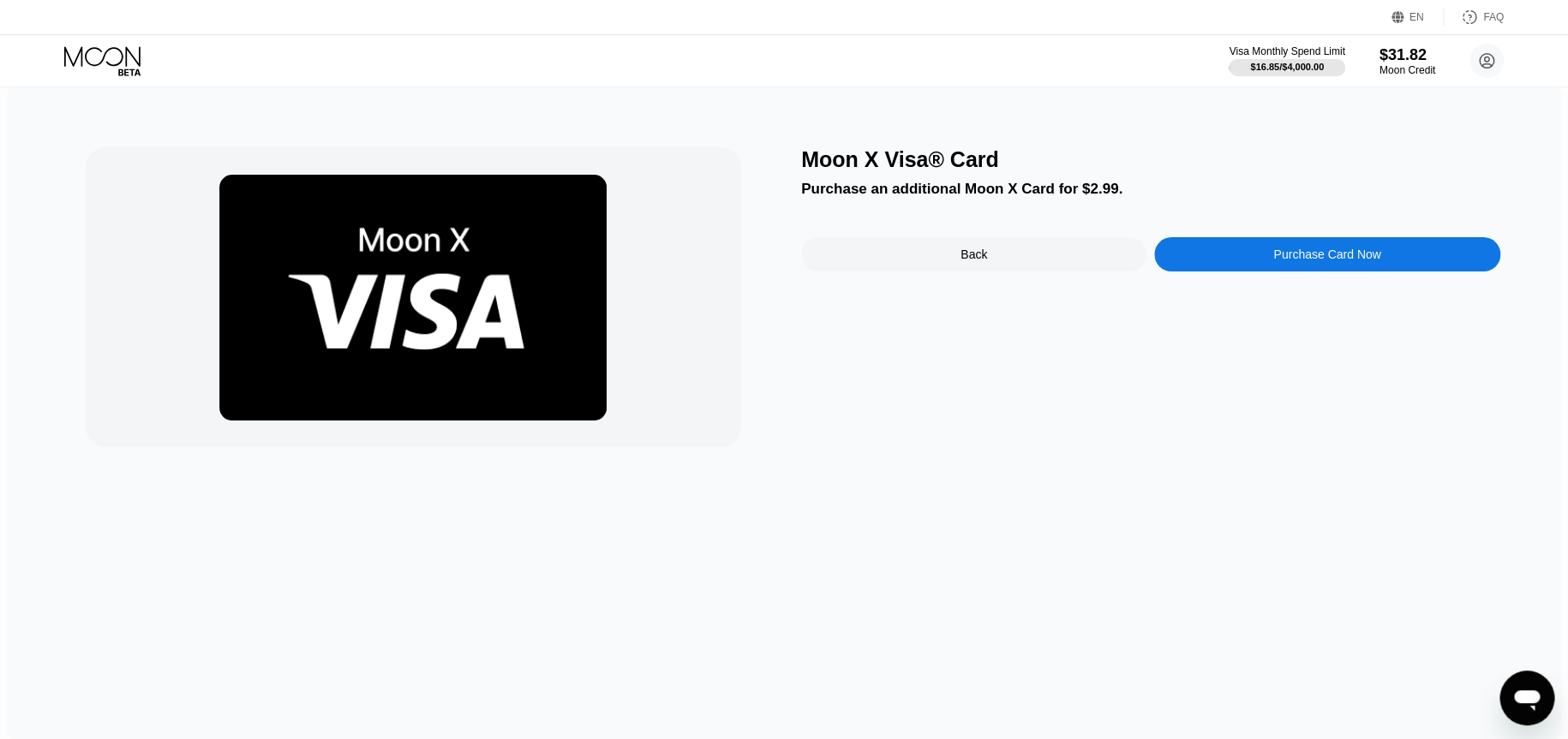
click at [942, 396] on div "Moon X Visa® Card Purchase an additional Moon X Card for $2.99. Back Purchase C…" at bounding box center [1151, 297] width 699 height 300
click at [1266, 263] on div "Purchase Card Now" at bounding box center [1326, 254] width 346 height 34
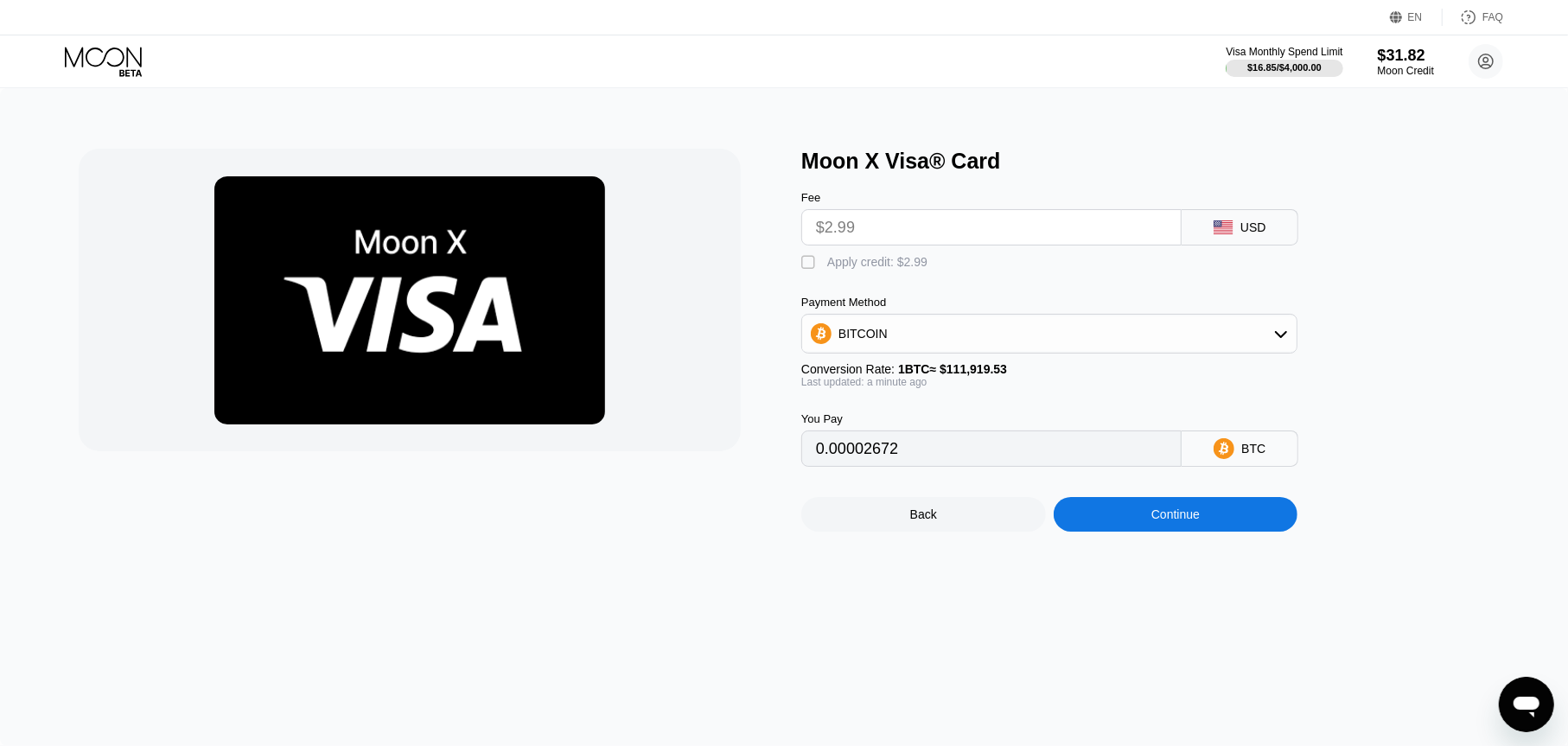
click at [853, 259] on div "Apply credit: $2.99" at bounding box center [877, 262] width 100 height 14
type input "0"
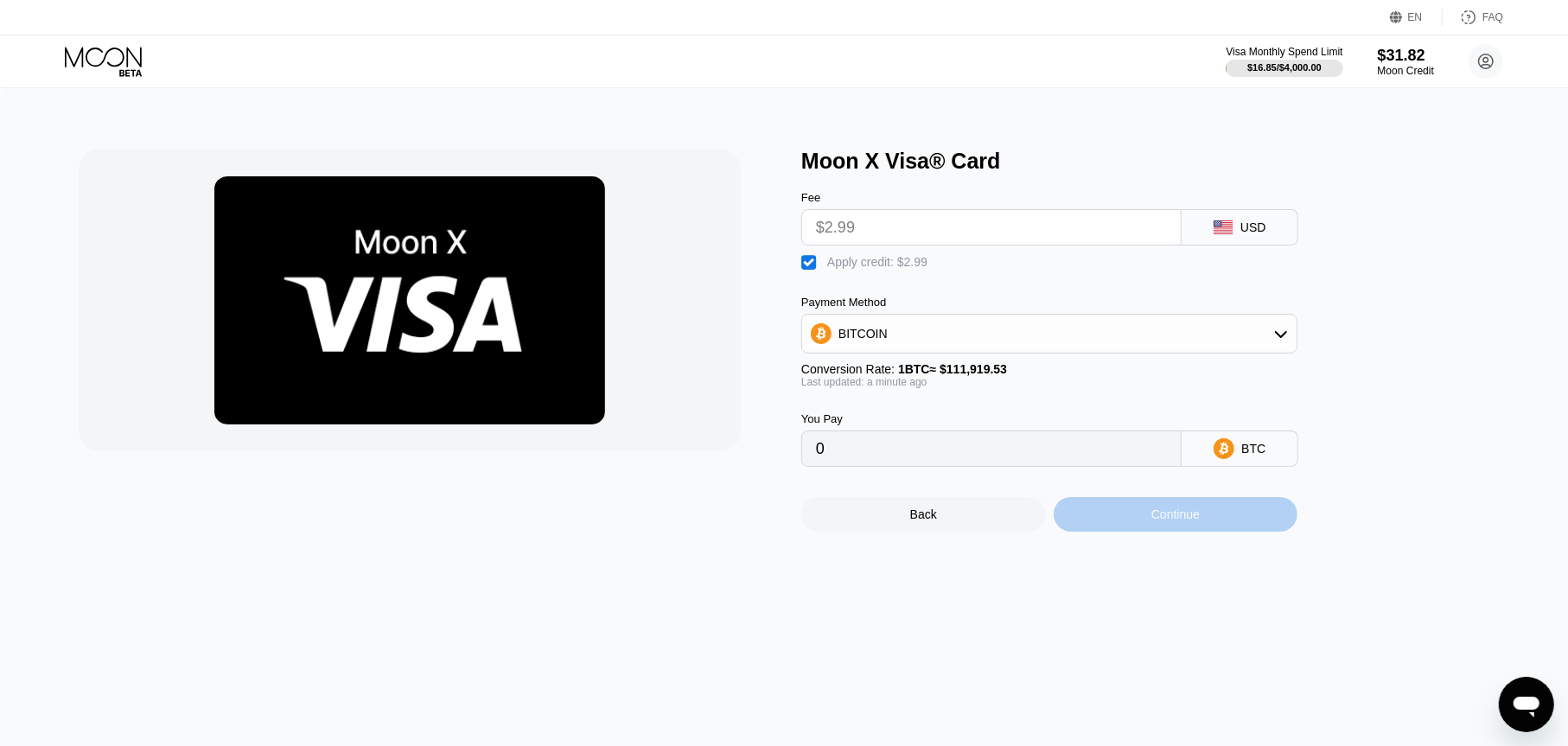
click at [1220, 524] on div "Continue" at bounding box center [1176, 514] width 245 height 34
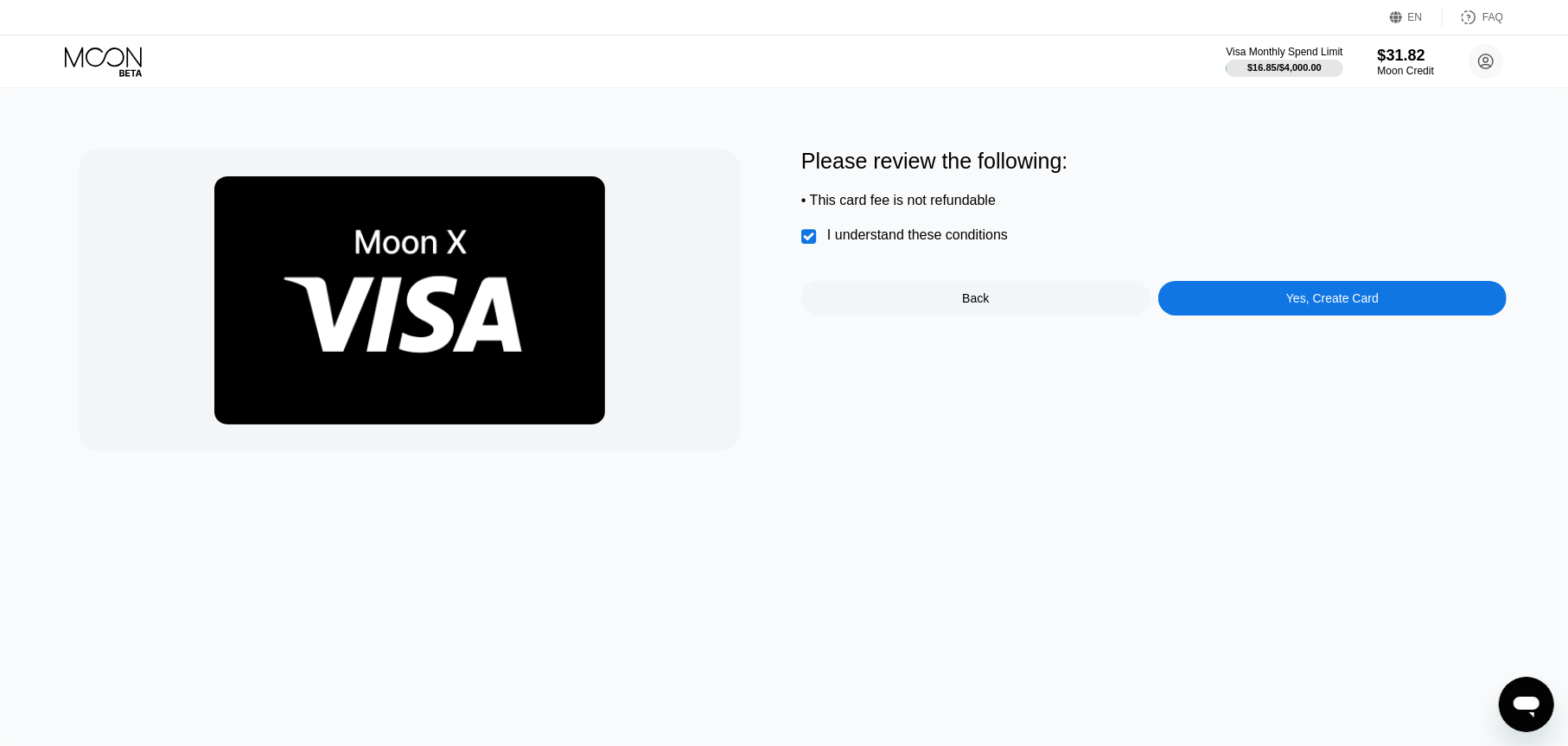
click at [1253, 310] on div "Yes, Create Card" at bounding box center [1332, 298] width 349 height 34
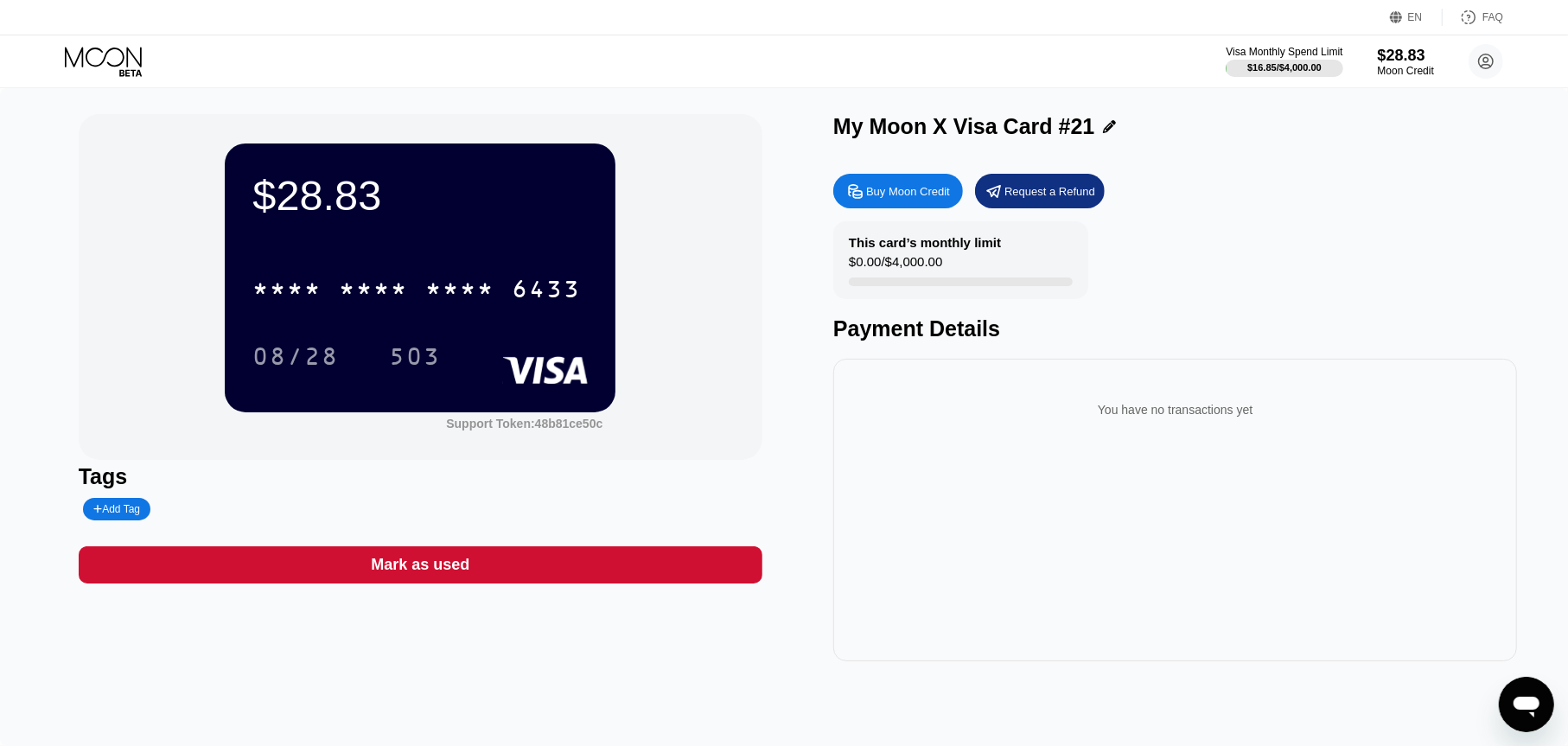
click at [106, 52] on icon at bounding box center [103, 57] width 77 height 20
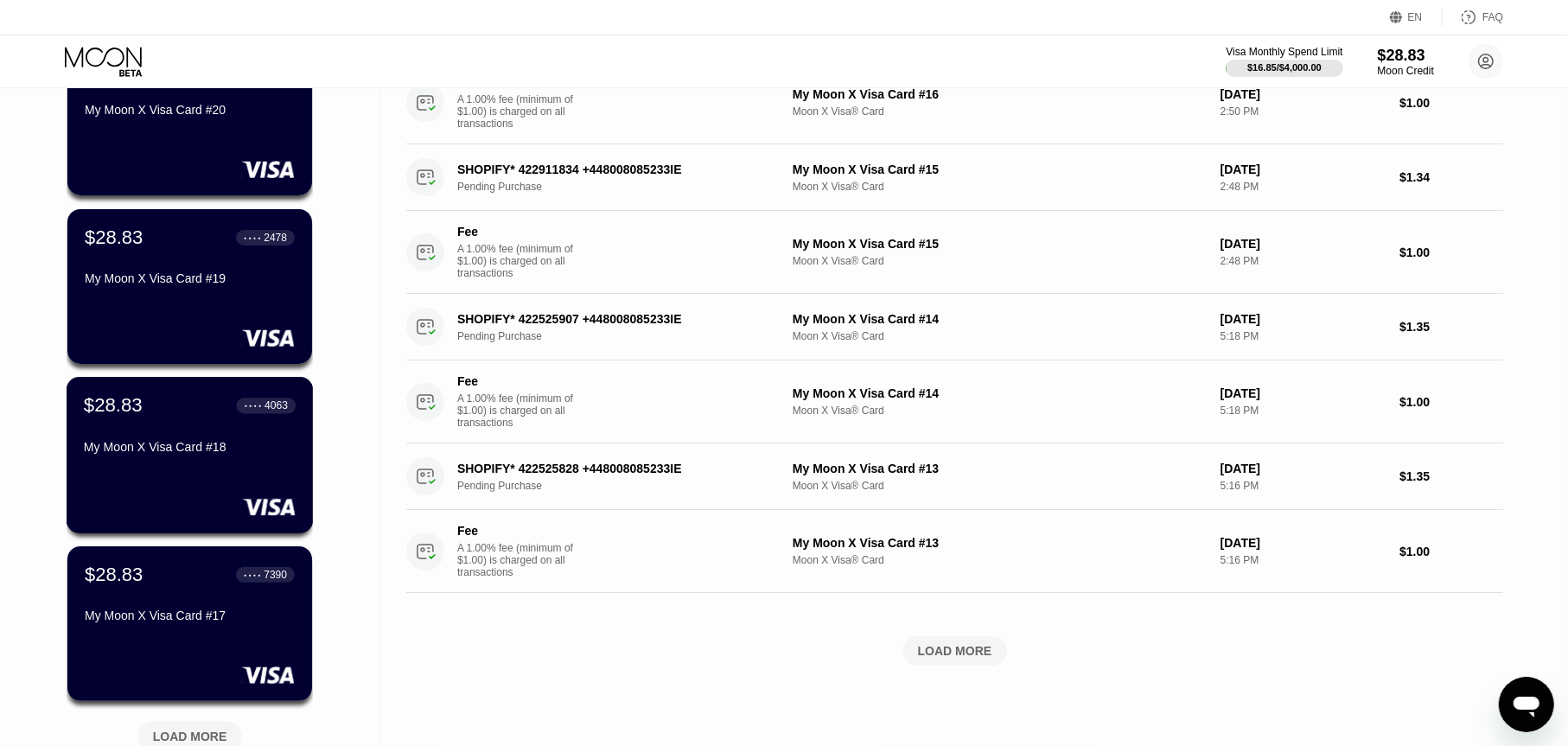
click at [270, 437] on div "$28.83 ● ● ● ● 4063 My Moon X Visa Card #18" at bounding box center [190, 428] width 212 height 67
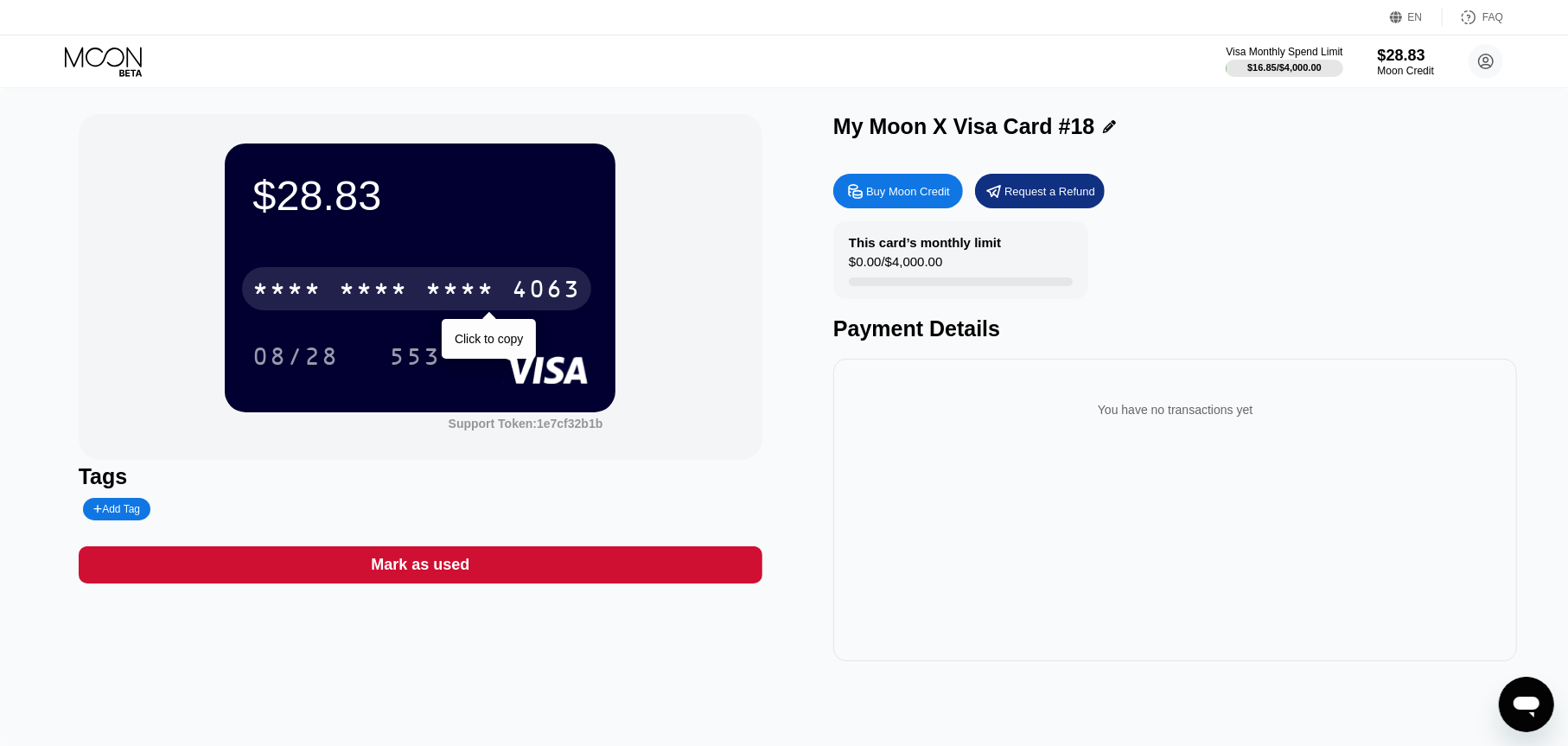
click at [472, 292] on div "* * * *" at bounding box center [460, 291] width 69 height 28
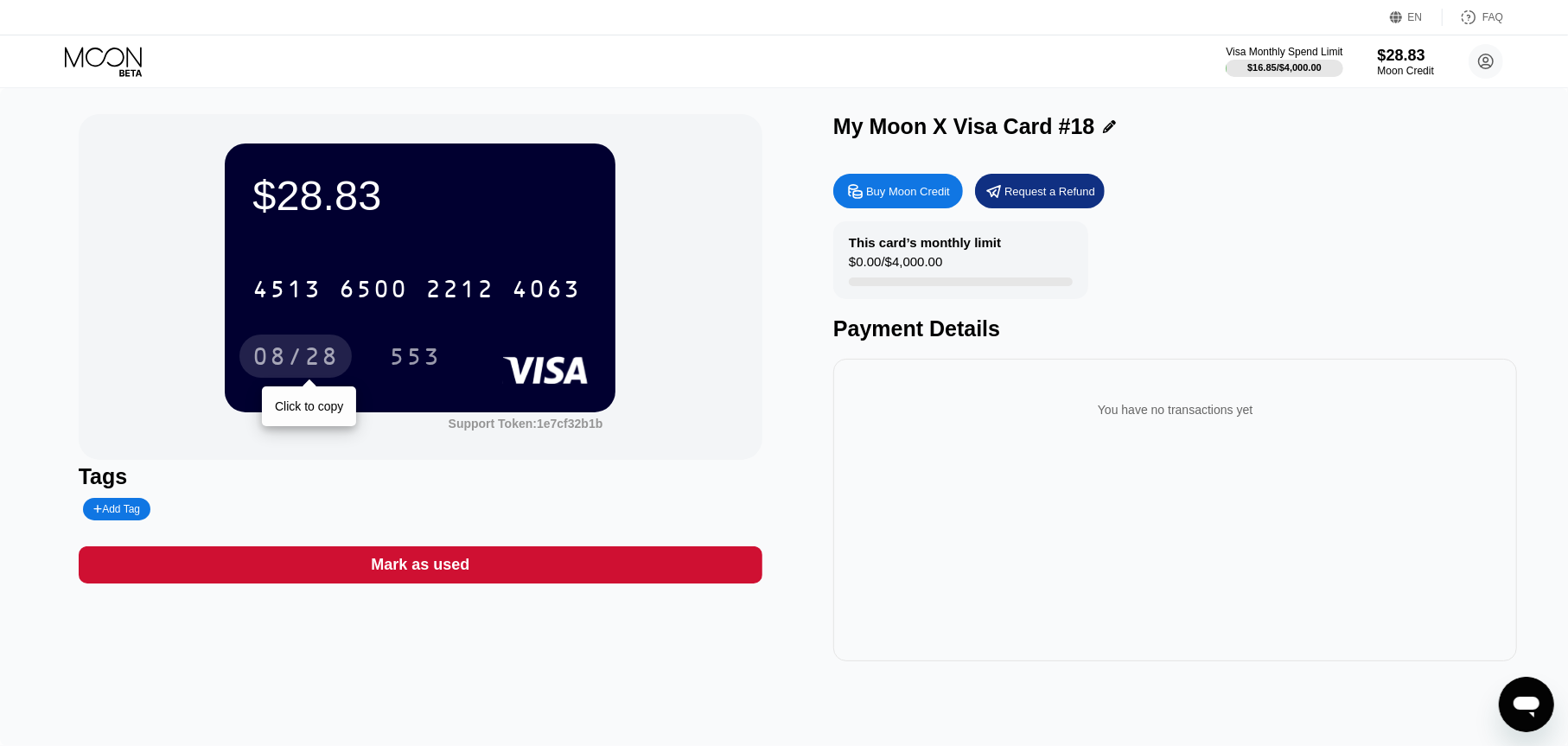
click at [310, 357] on div "08/28" at bounding box center [296, 359] width 86 height 28
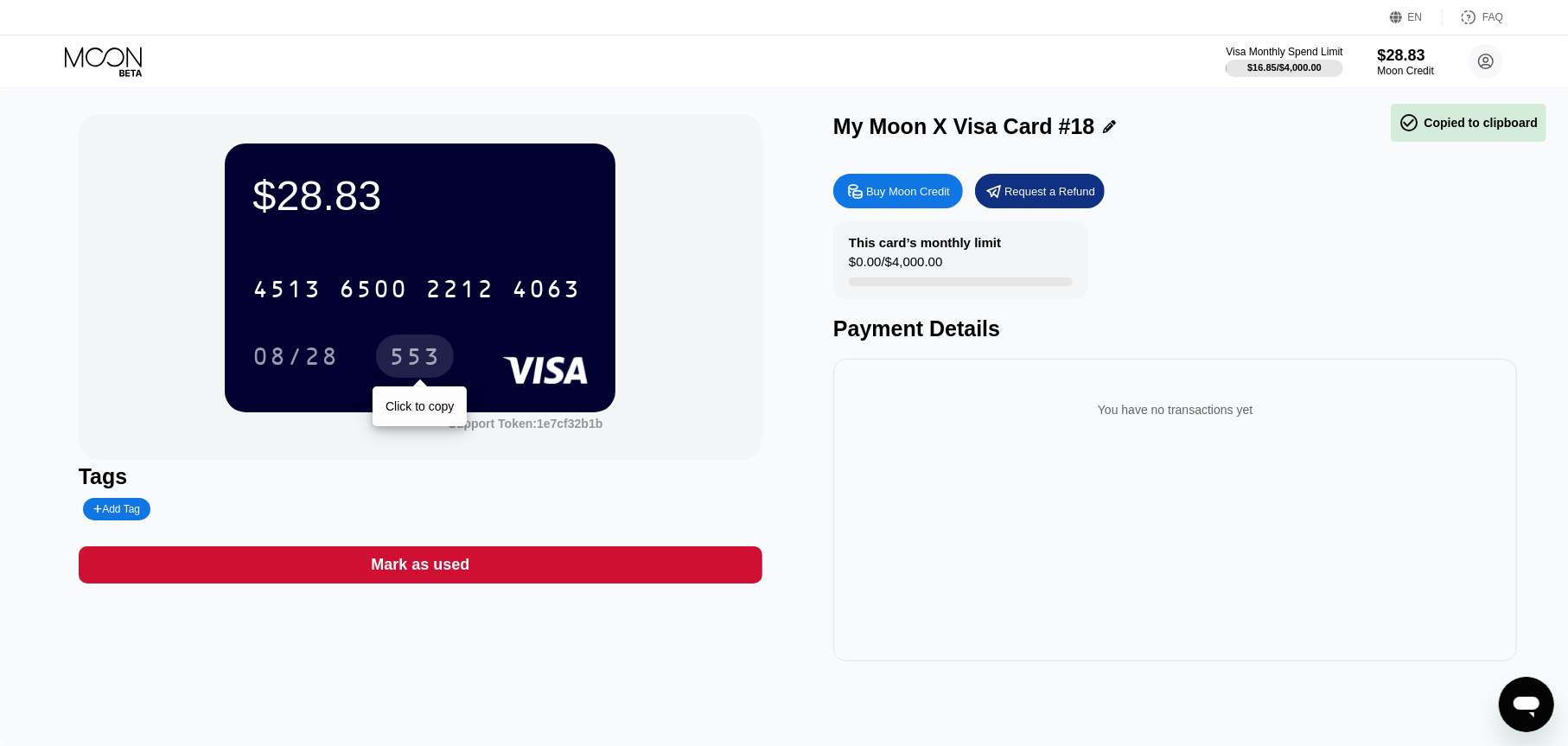
click at [385, 366] on div "553" at bounding box center [415, 357] width 78 height 43
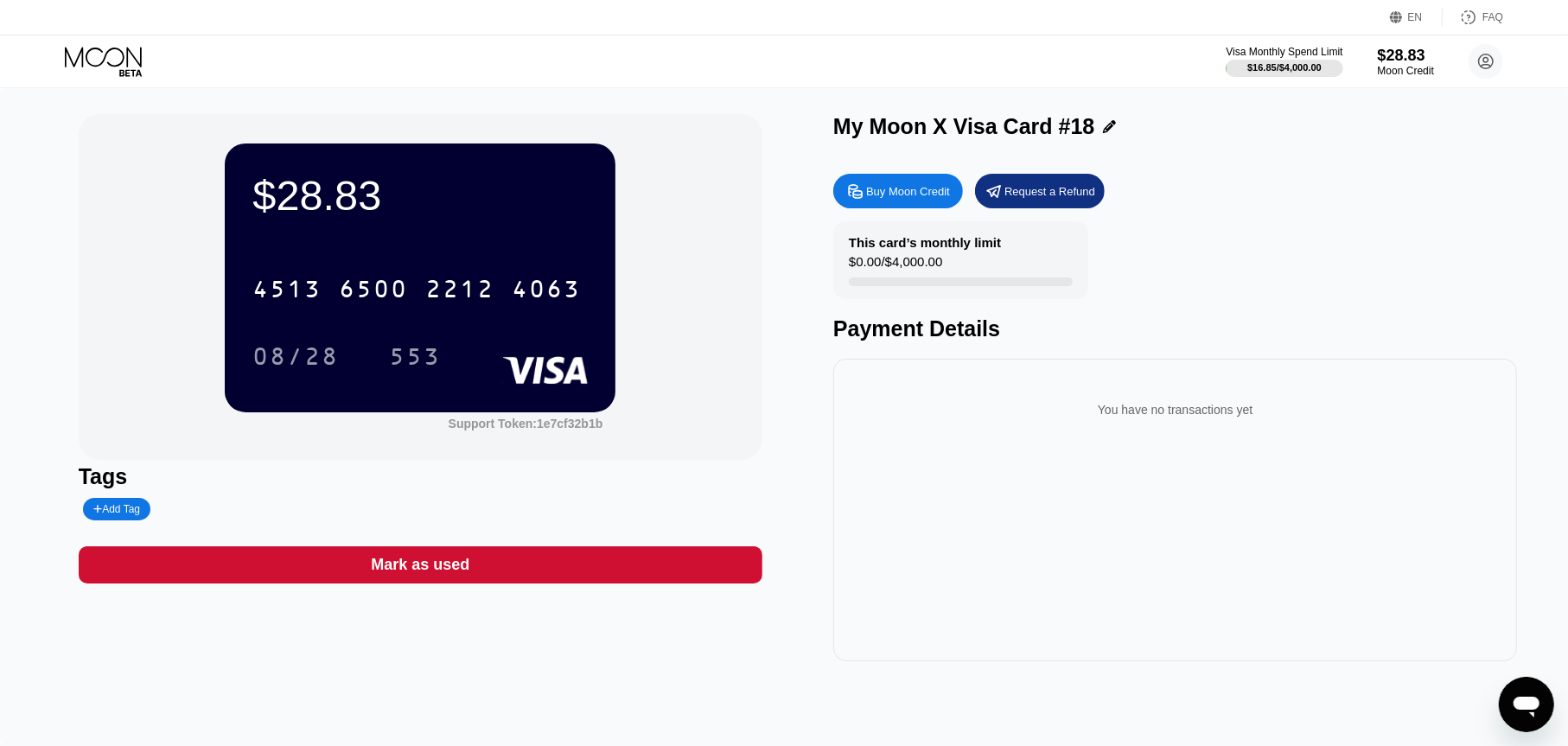
click at [128, 69] on icon at bounding box center [130, 72] width 23 height 7
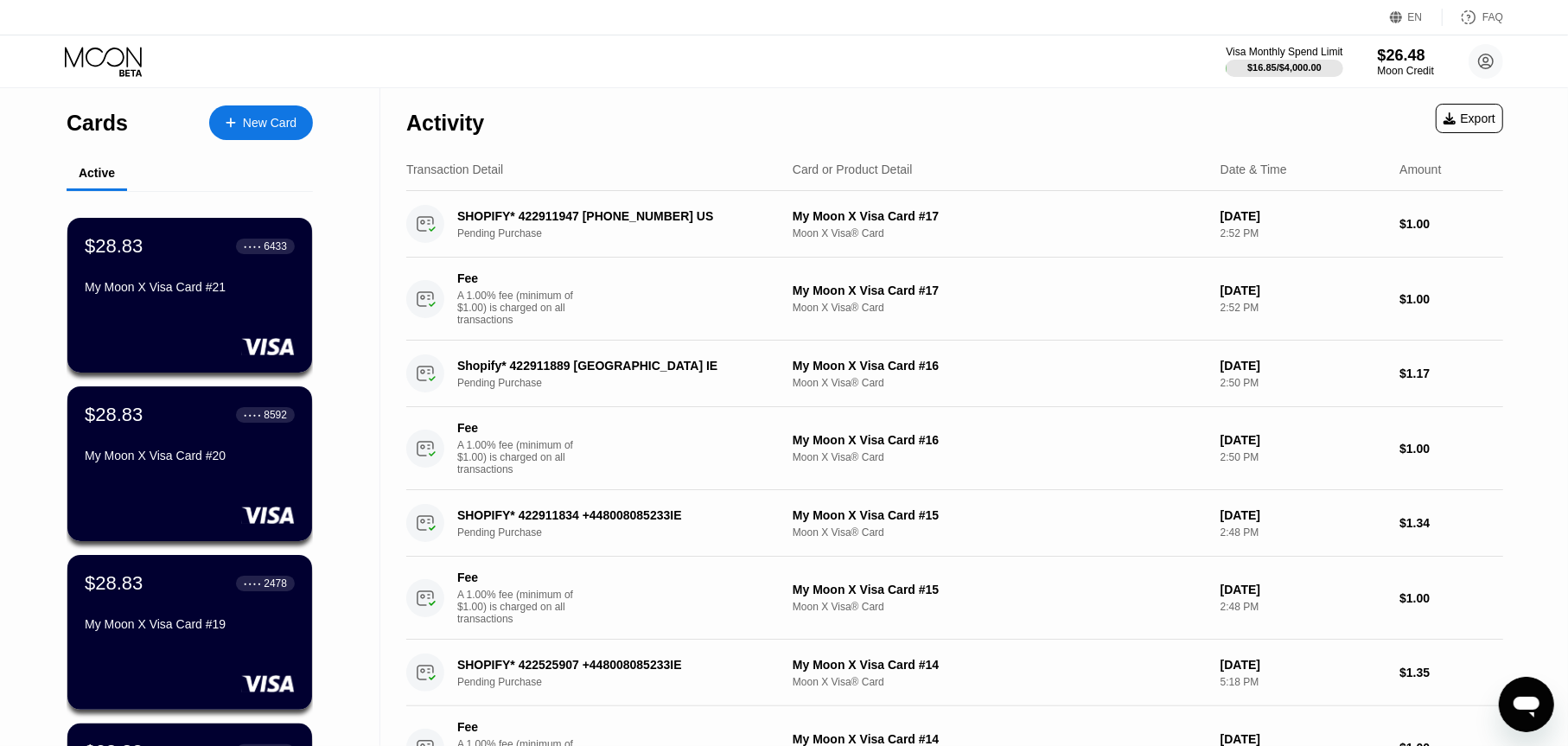
scroll to position [86, 0]
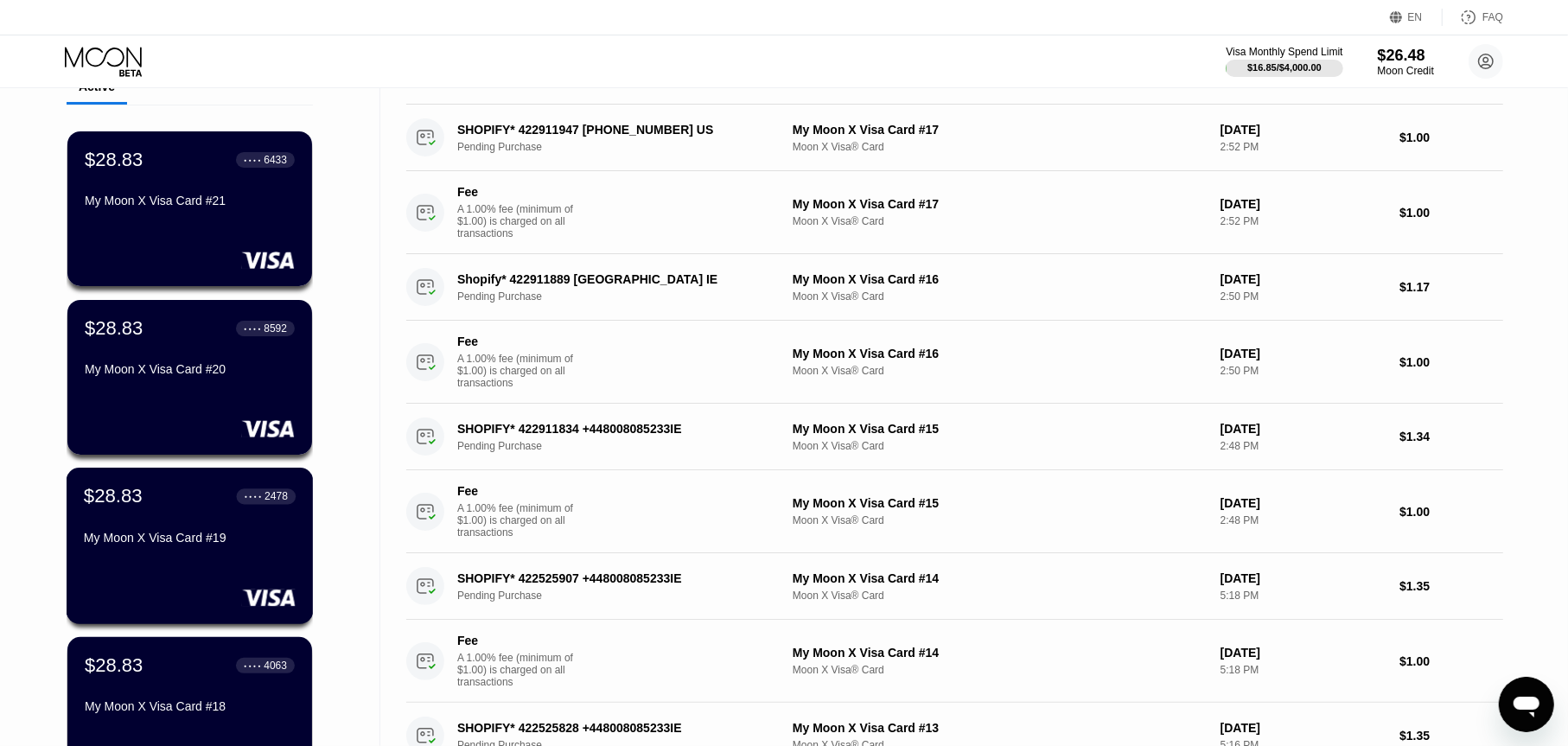
click at [253, 568] on div "$28.83 ● ● ● ● 2478 My Moon X Visa Card #19" at bounding box center [191, 545] width 248 height 156
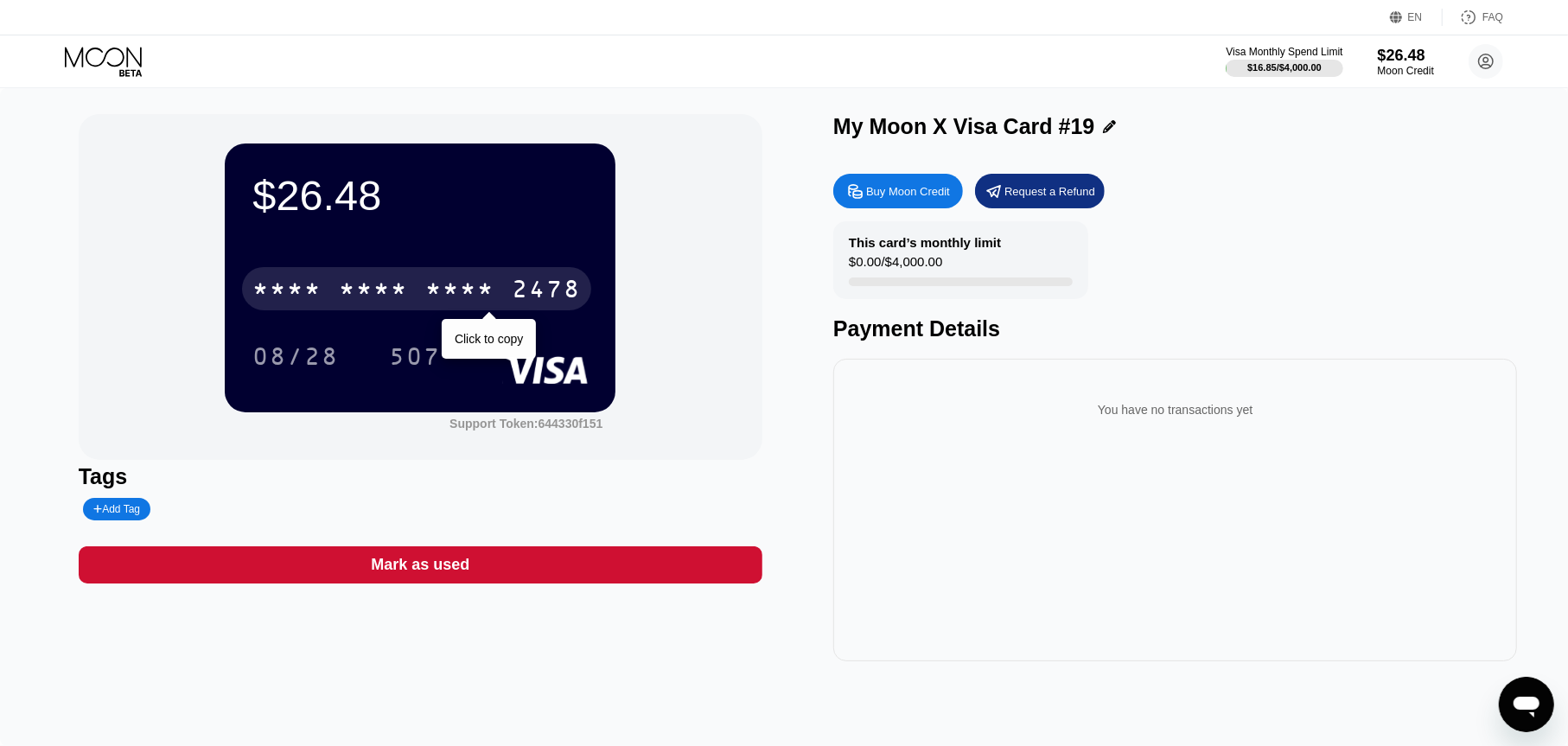
click at [536, 295] on div "2478" at bounding box center [546, 291] width 69 height 28
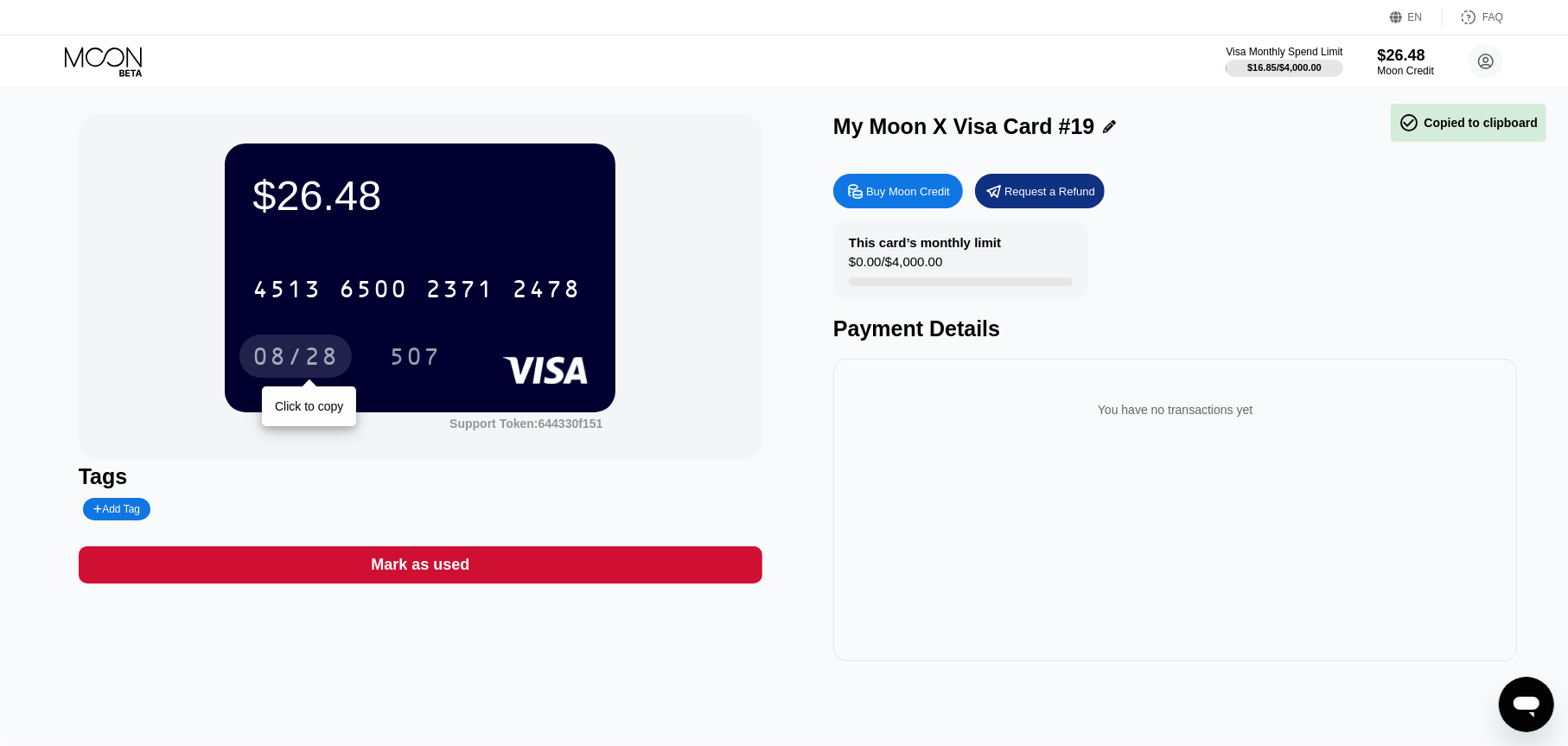
click at [314, 358] on div "08/28" at bounding box center [296, 359] width 86 height 28
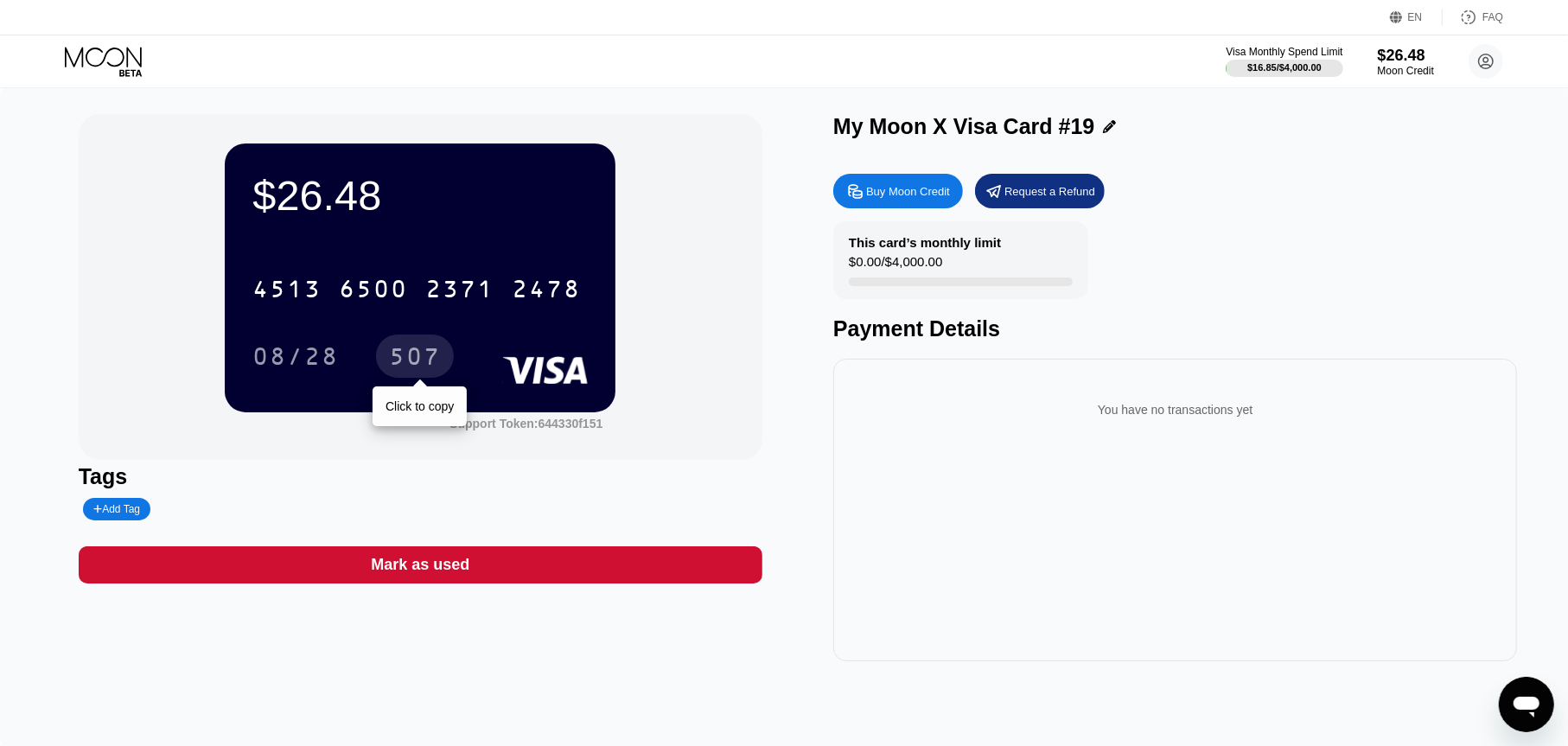
click at [428, 361] on div "507" at bounding box center [415, 359] width 52 height 28
click at [98, 53] on icon at bounding box center [105, 62] width 81 height 30
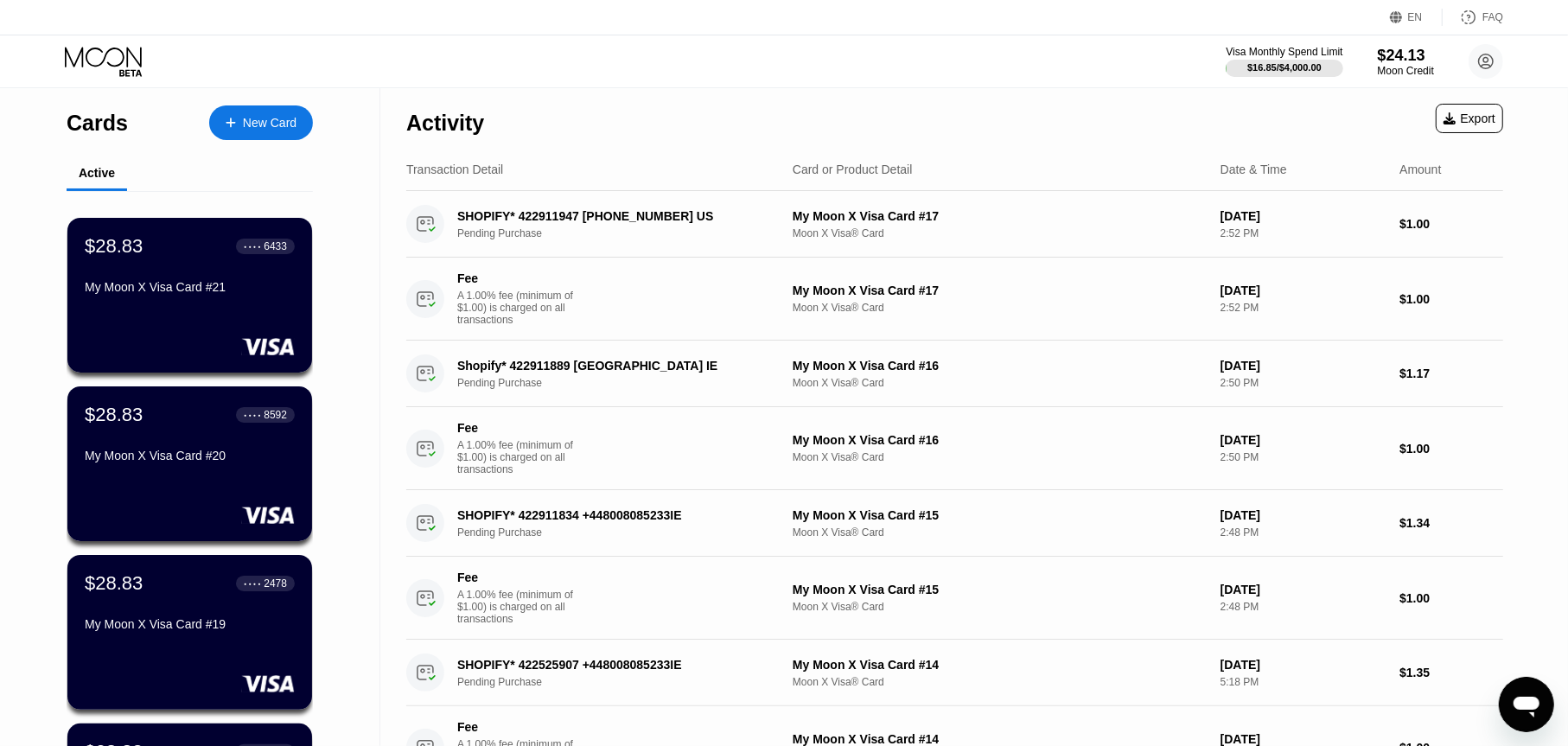
click at [287, 452] on div "$28.83 ● ● ● ● 8592 My Moon X Visa Card #20" at bounding box center [190, 436] width 210 height 66
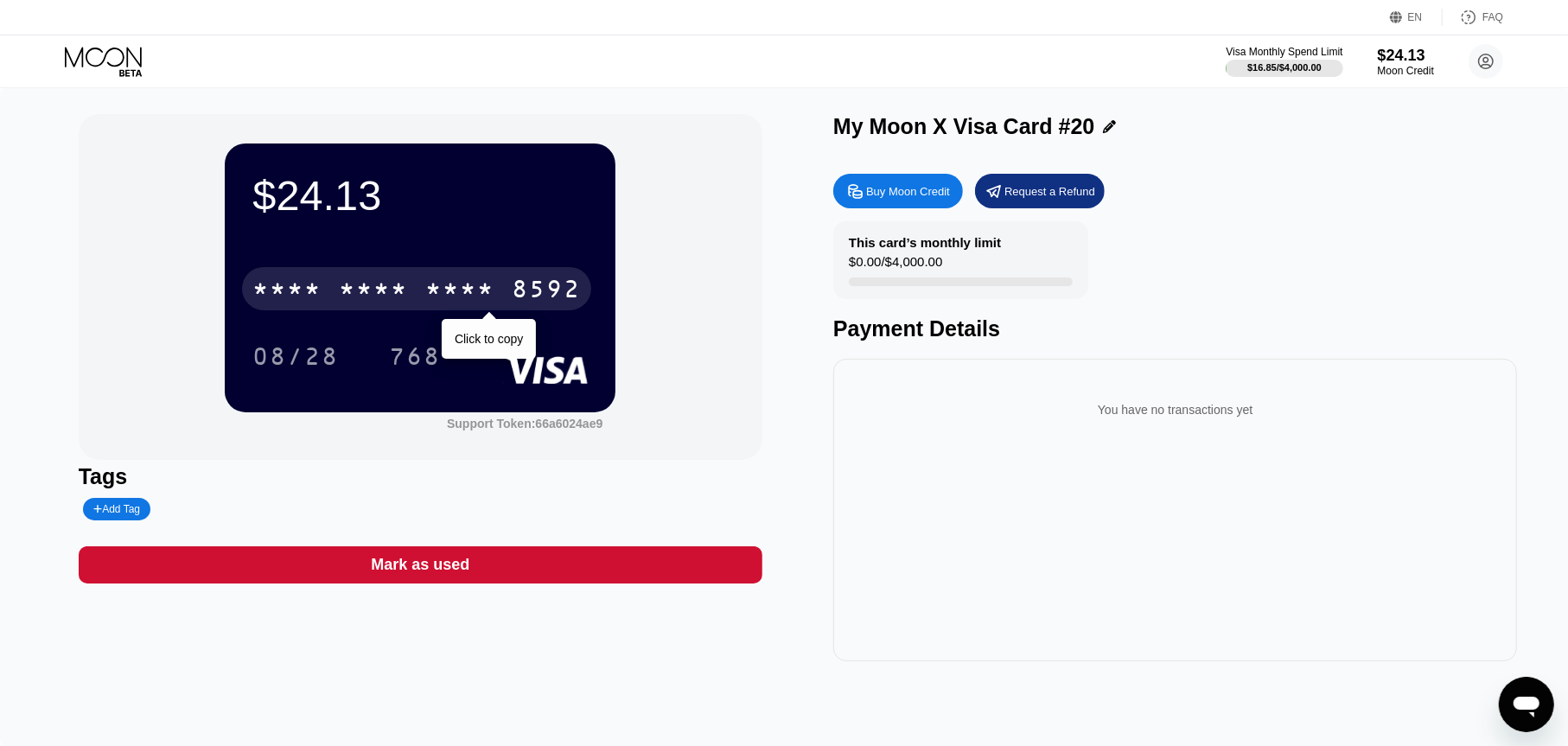
drag, startPoint x: 555, startPoint y: 293, endPoint x: 1338, endPoint y: 414, distance: 792.3
click at [555, 292] on div "8592" at bounding box center [546, 291] width 69 height 28
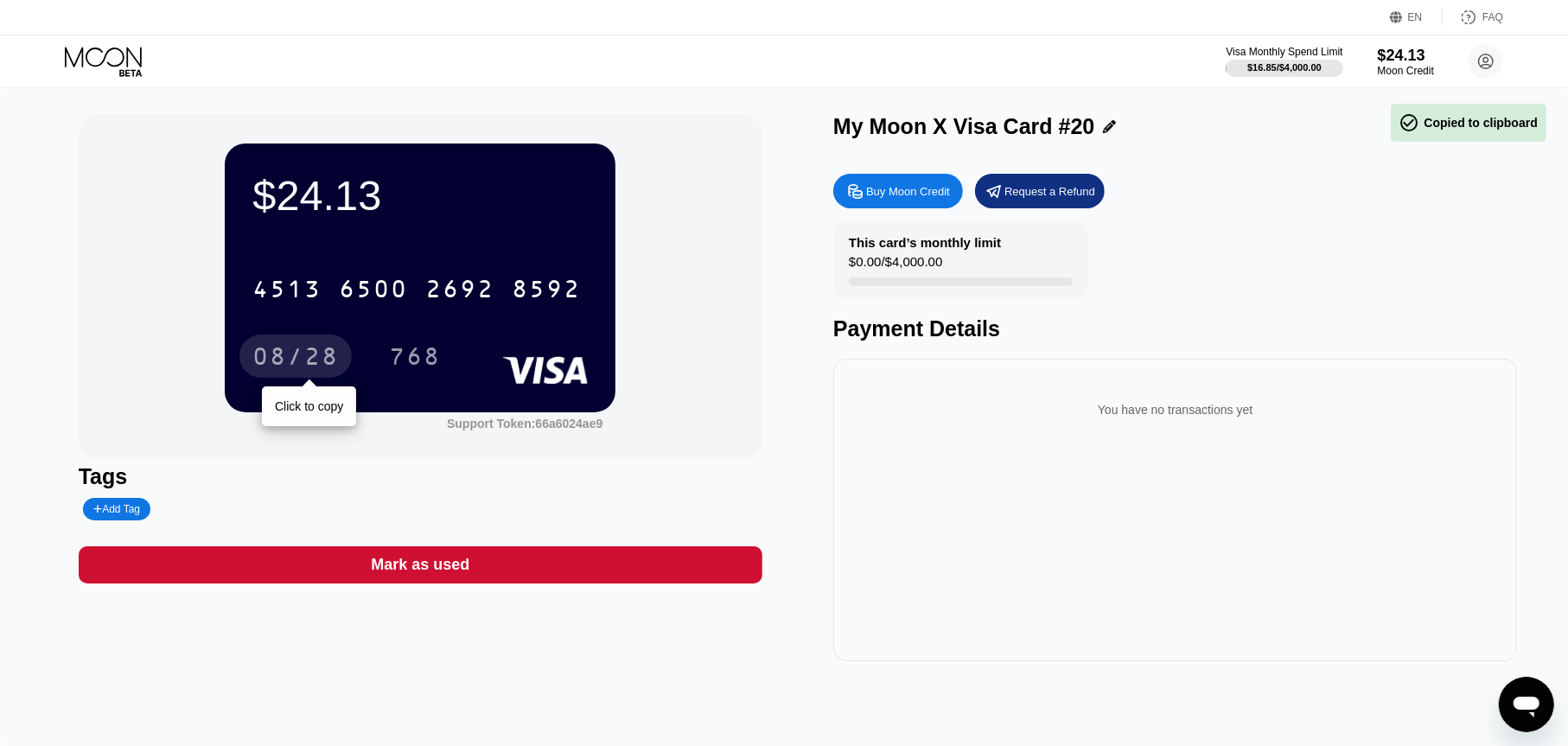
click at [337, 359] on div "08/28" at bounding box center [296, 359] width 86 height 28
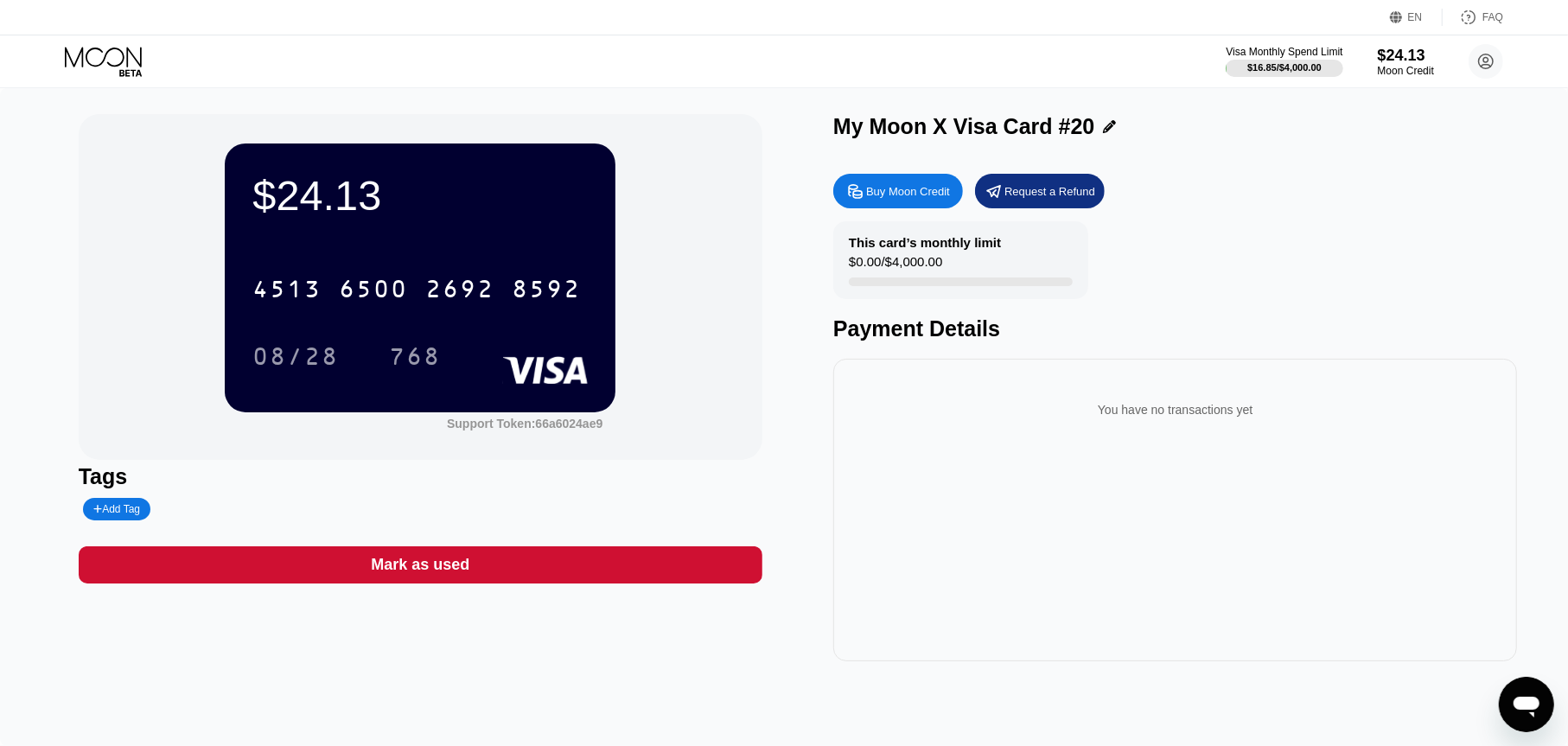
click at [417, 349] on div "768" at bounding box center [415, 359] width 52 height 28
click at [96, 59] on icon at bounding box center [105, 62] width 81 height 30
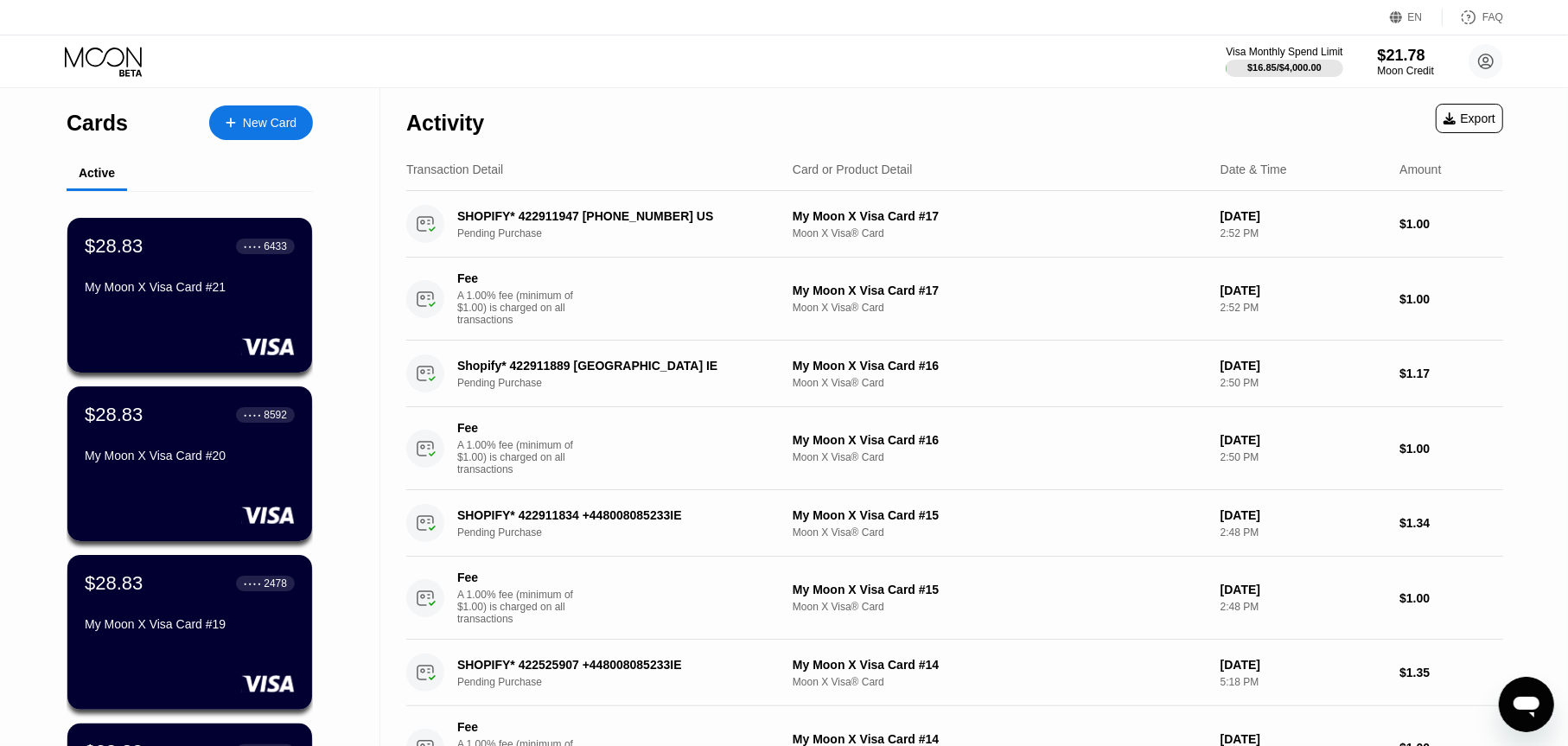
click at [193, 301] on div "My Moon X Visa Card #21" at bounding box center [190, 290] width 210 height 21
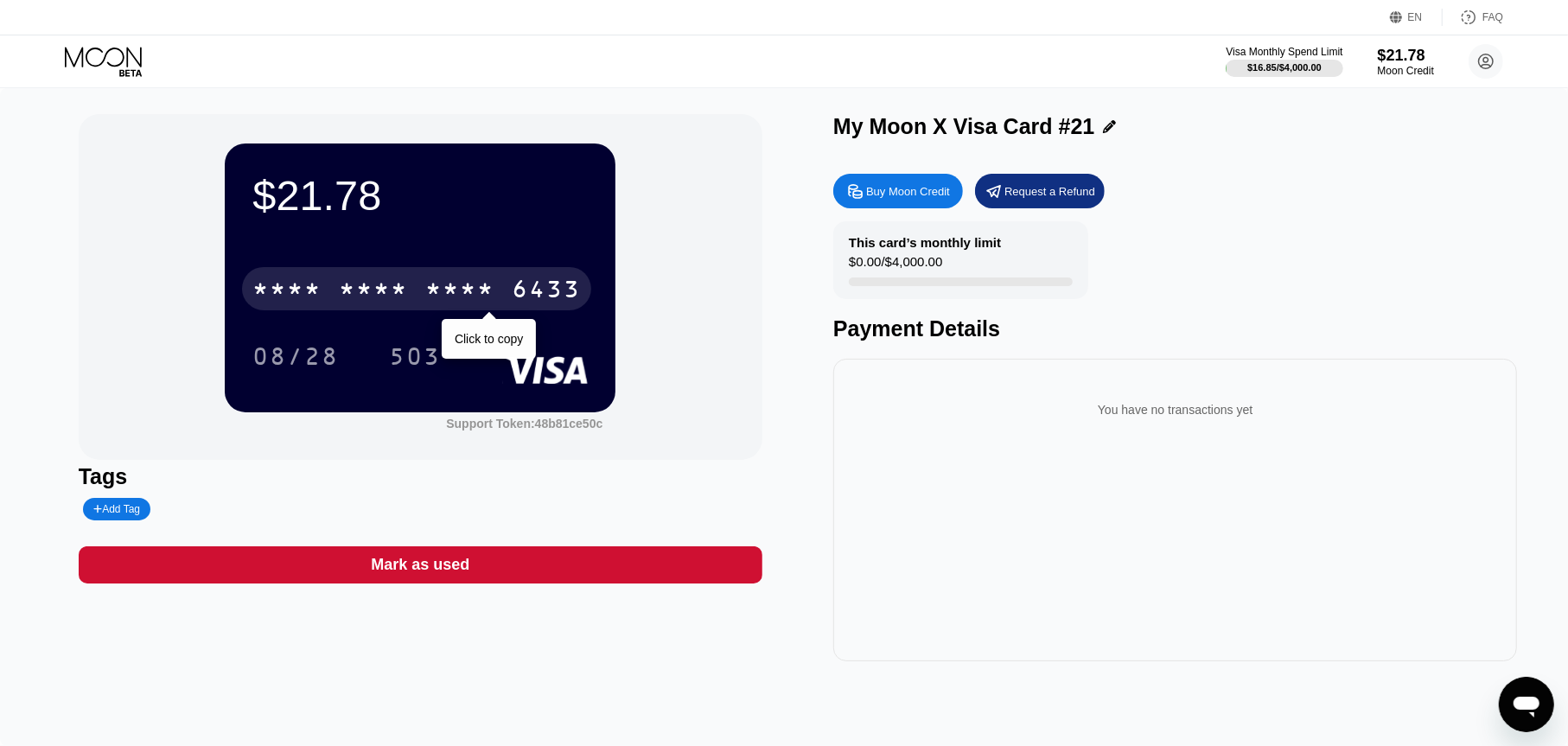
click at [511, 293] on div "* * * * * * * * * * * * 6433" at bounding box center [416, 289] width 349 height 43
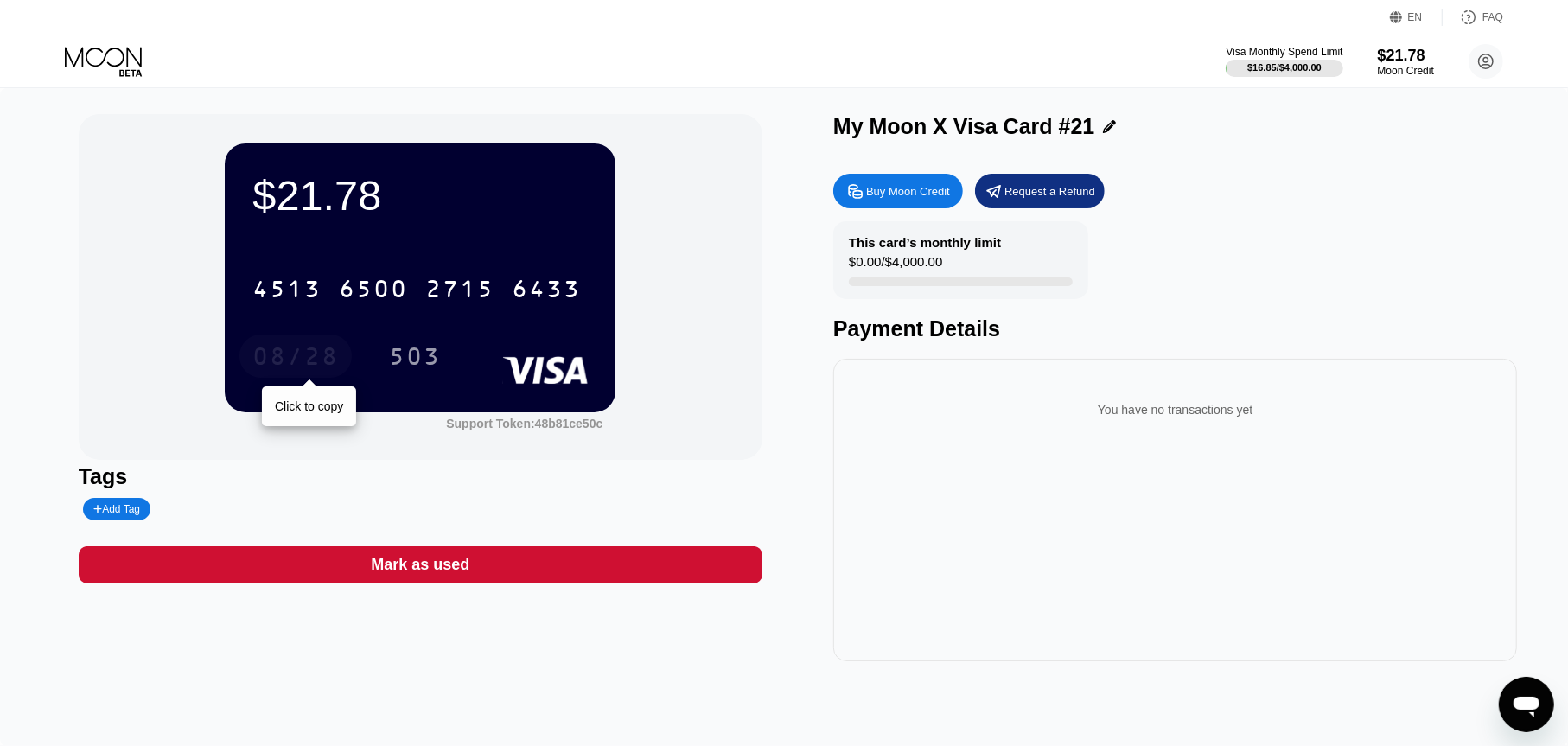
click at [276, 364] on div "08/28" at bounding box center [296, 359] width 86 height 28
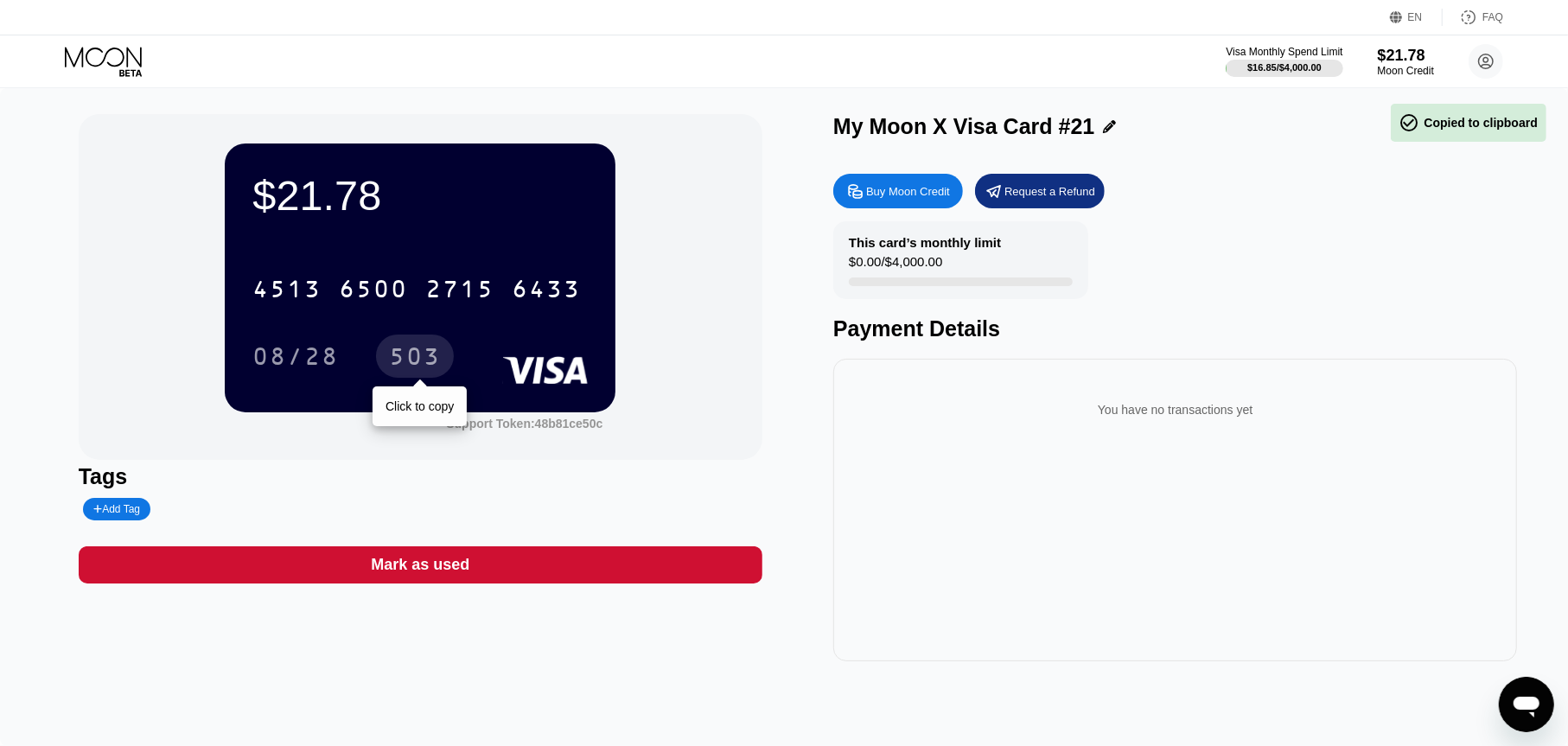
click at [403, 357] on div "503" at bounding box center [415, 359] width 52 height 28
